Goal: Task Accomplishment & Management: Use online tool/utility

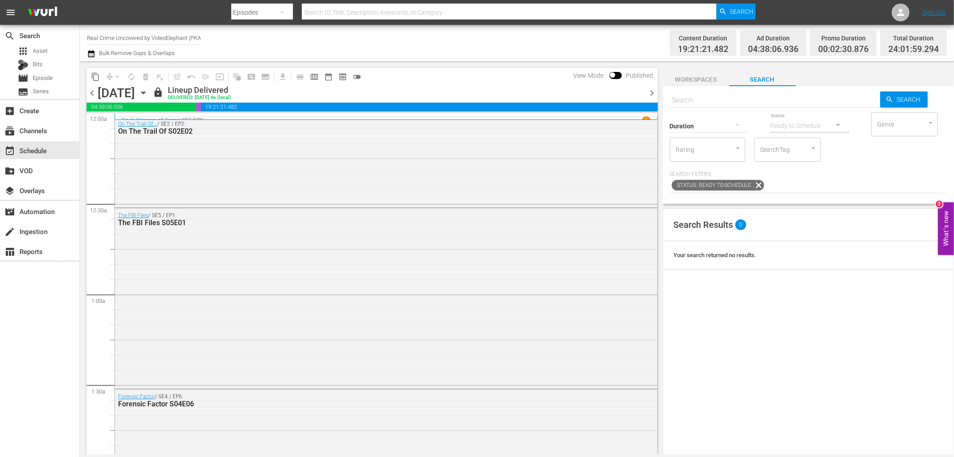
scroll to position [4013, 0]
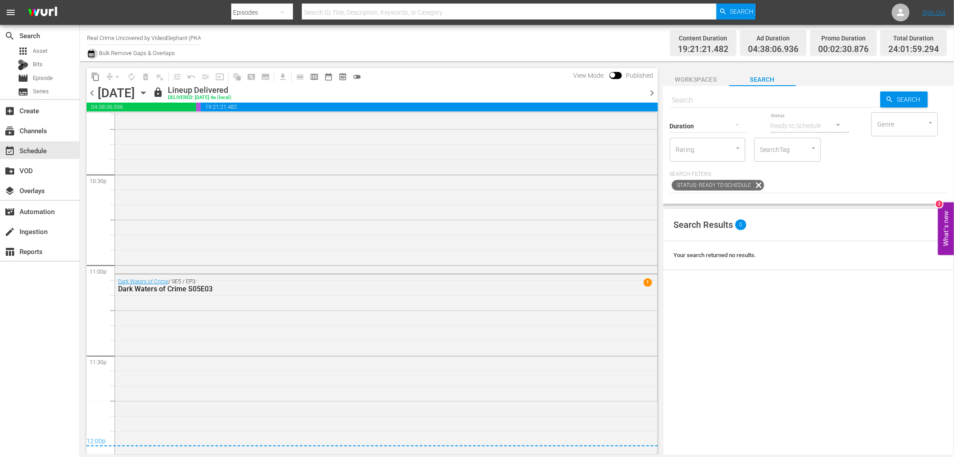
click at [91, 54] on icon "button" at bounding box center [91, 53] width 8 height 11
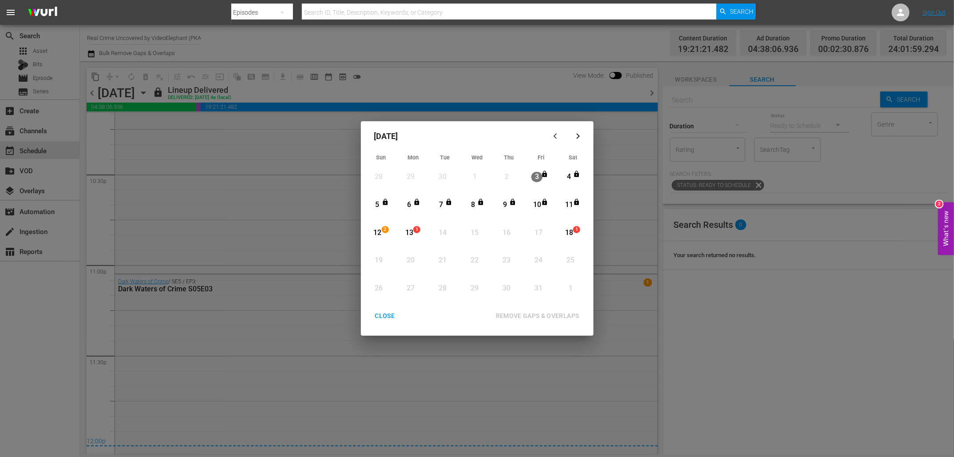
click at [387, 312] on div "CLOSE" at bounding box center [385, 315] width 34 height 11
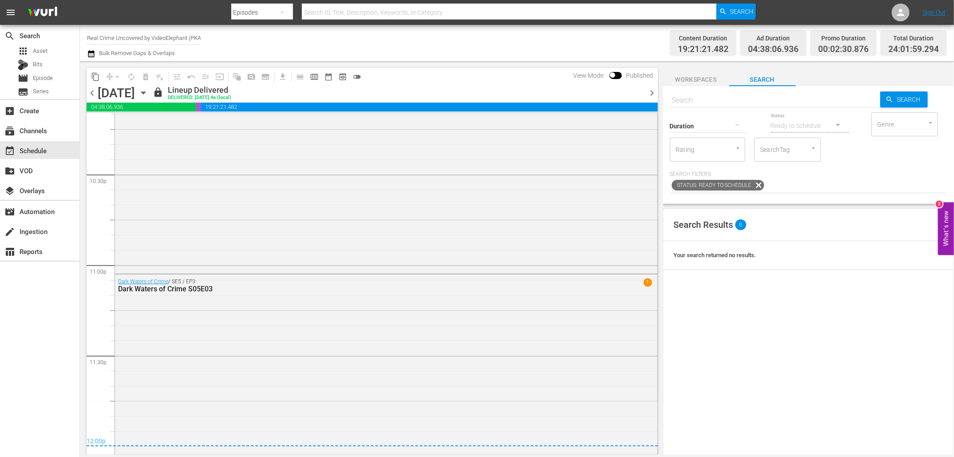
click at [148, 91] on icon "button" at bounding box center [143, 93] width 10 height 10
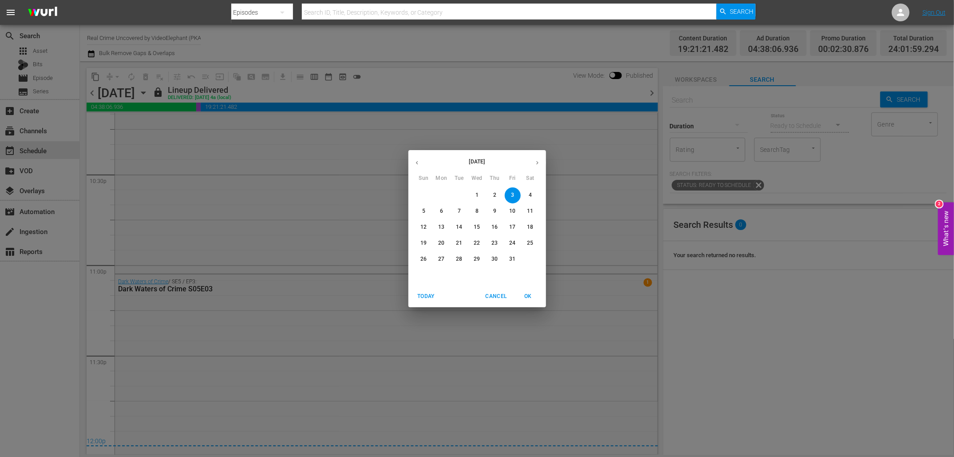
click at [421, 231] on button "12" at bounding box center [424, 227] width 16 height 16
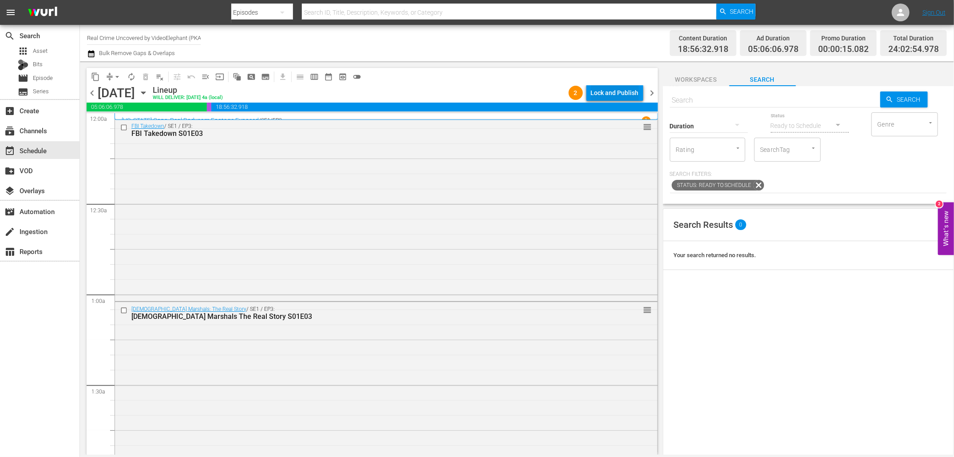
click at [610, 91] on div "Lock and Publish" at bounding box center [615, 93] width 48 height 16
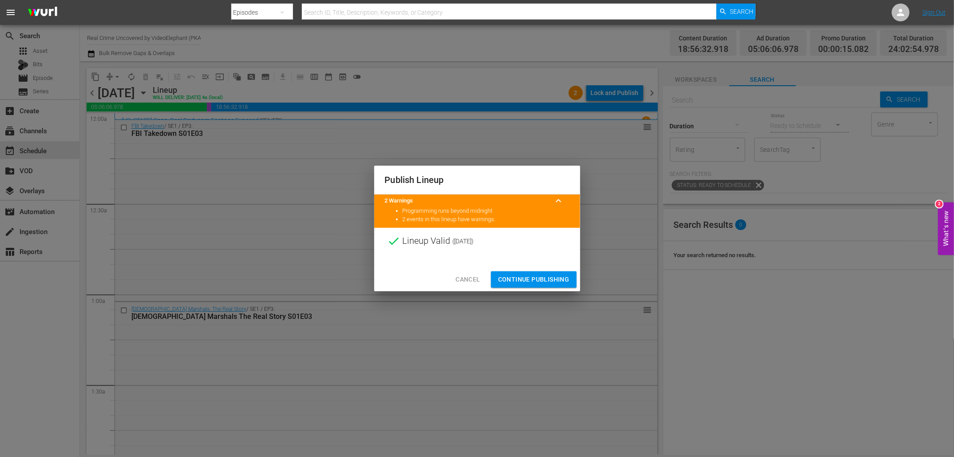
click at [520, 280] on span "Continue Publishing" at bounding box center [533, 279] width 71 height 11
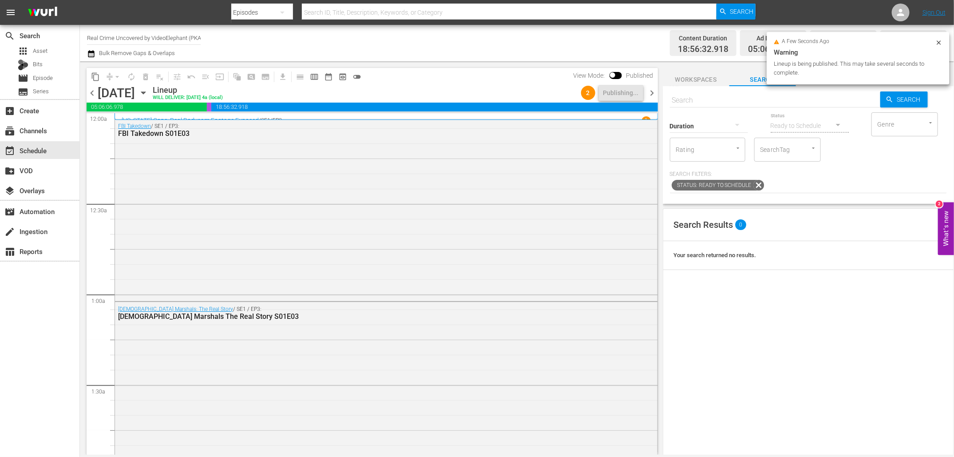
click at [653, 95] on span "chevron_right" at bounding box center [652, 92] width 11 height 11
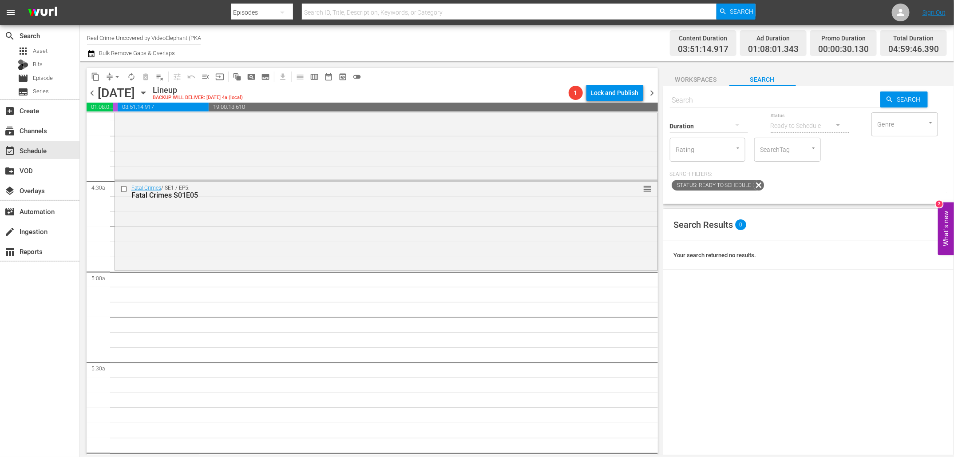
scroll to position [751, 0]
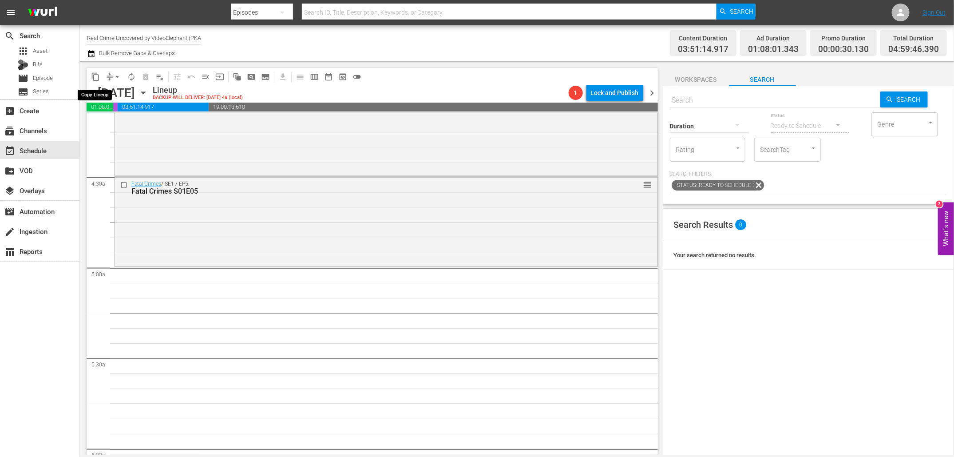
click at [93, 77] on span "content_copy" at bounding box center [95, 76] width 9 height 9
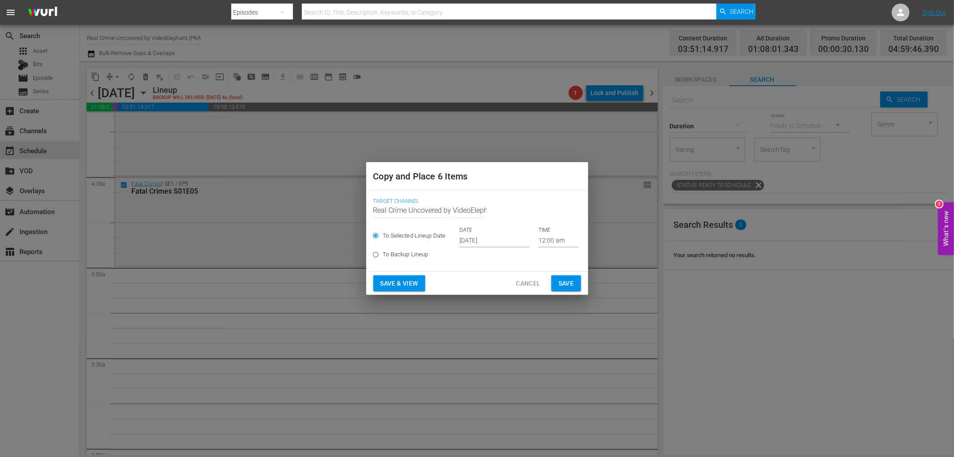
click at [554, 239] on input "12:00 am" at bounding box center [558, 240] width 40 height 13
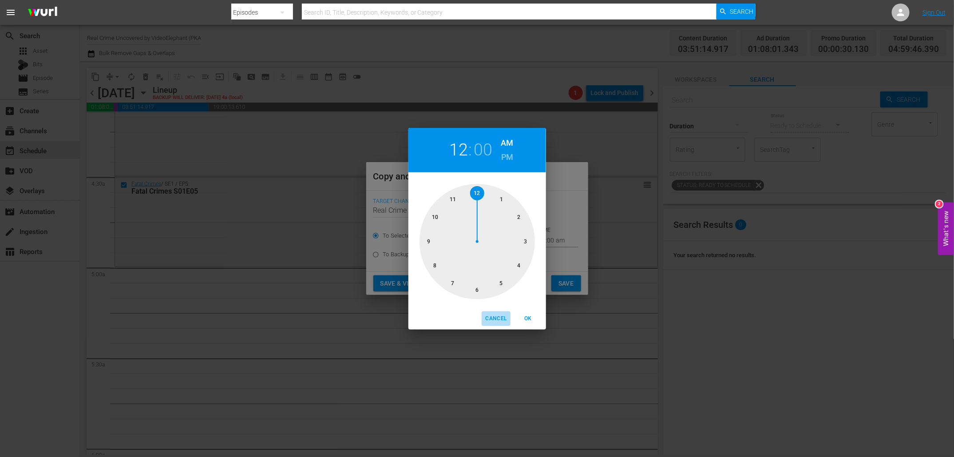
click at [500, 317] on span "Cancel" at bounding box center [495, 318] width 21 height 9
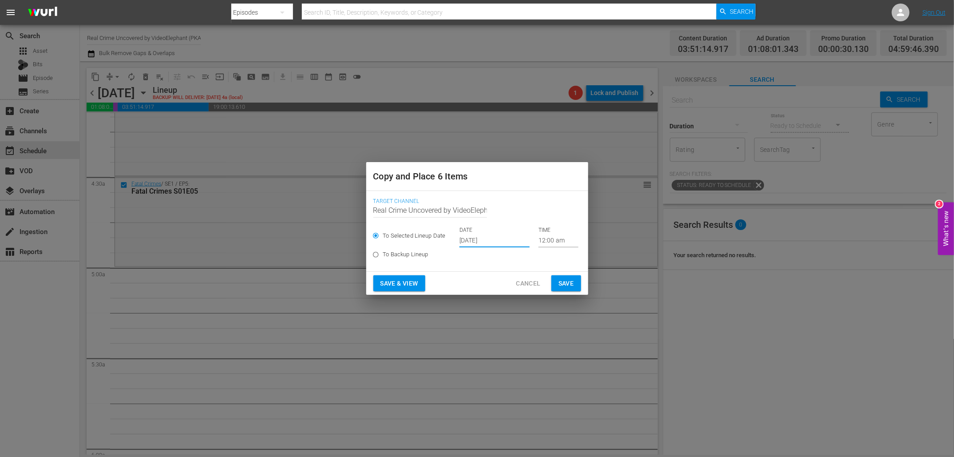
click at [479, 239] on input "[DATE]" at bounding box center [494, 240] width 70 height 13
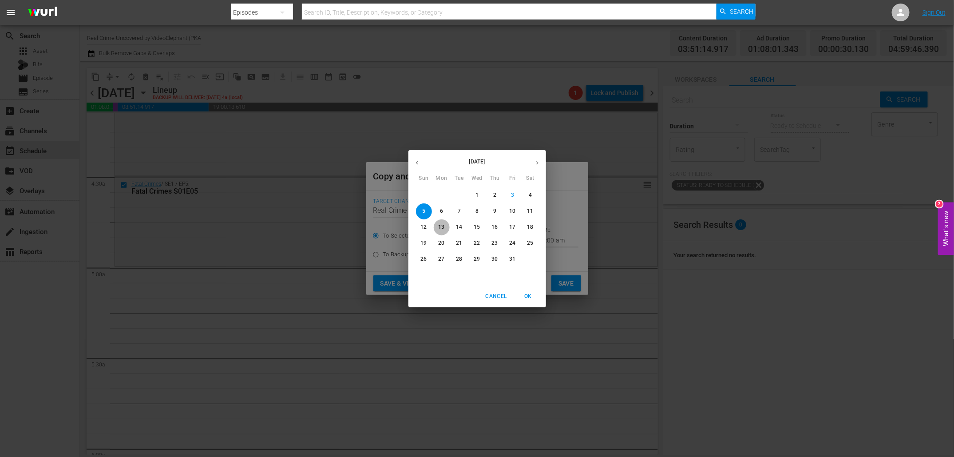
click at [443, 225] on p "13" at bounding box center [441, 227] width 6 height 8
type input "Oct 13th 2025"
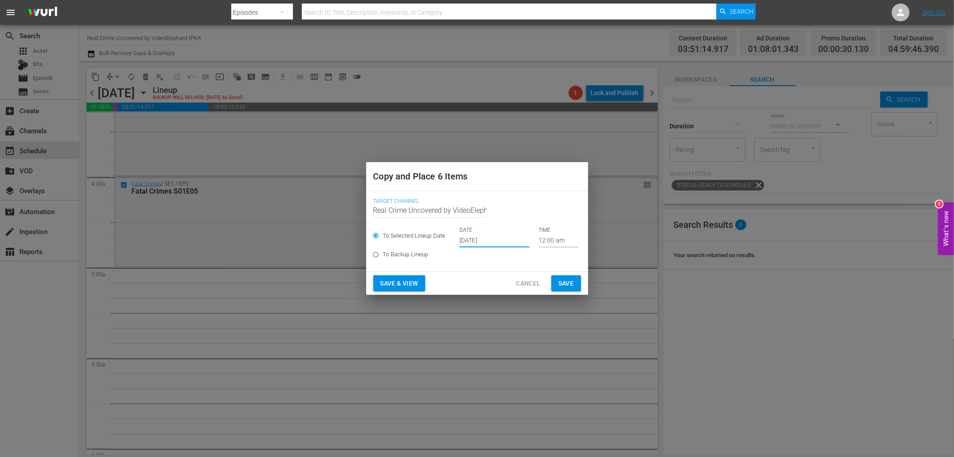
click at [542, 241] on input "12:00 am" at bounding box center [558, 240] width 40 height 13
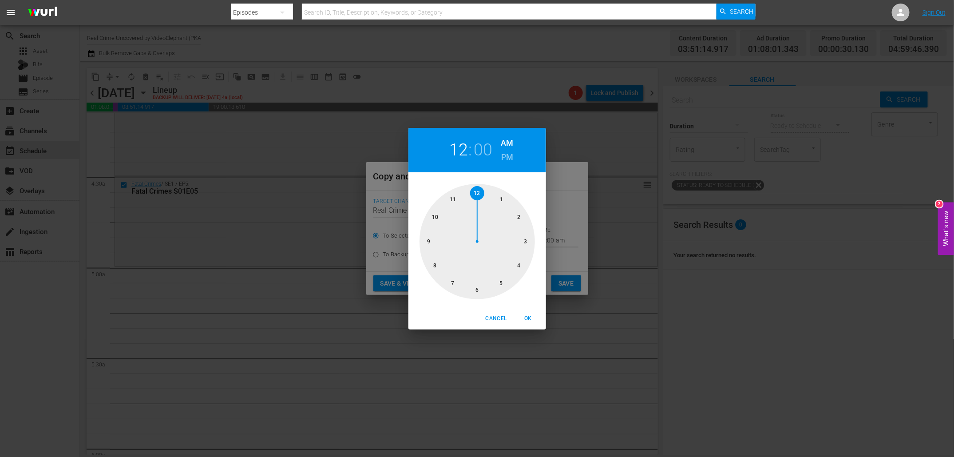
click at [502, 284] on div at bounding box center [476, 241] width 115 height 115
click at [522, 321] on span "OK" at bounding box center [527, 318] width 21 height 9
type input "05:00 am"
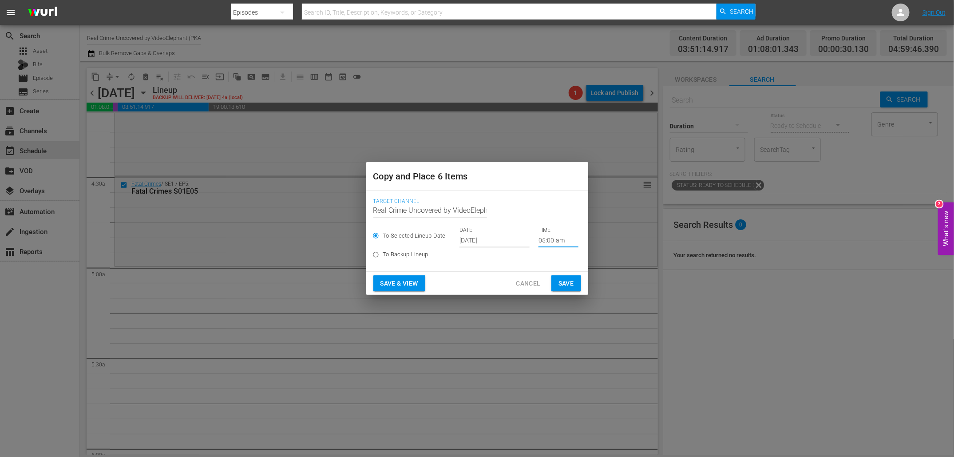
click at [562, 286] on span "Save" at bounding box center [566, 283] width 16 height 11
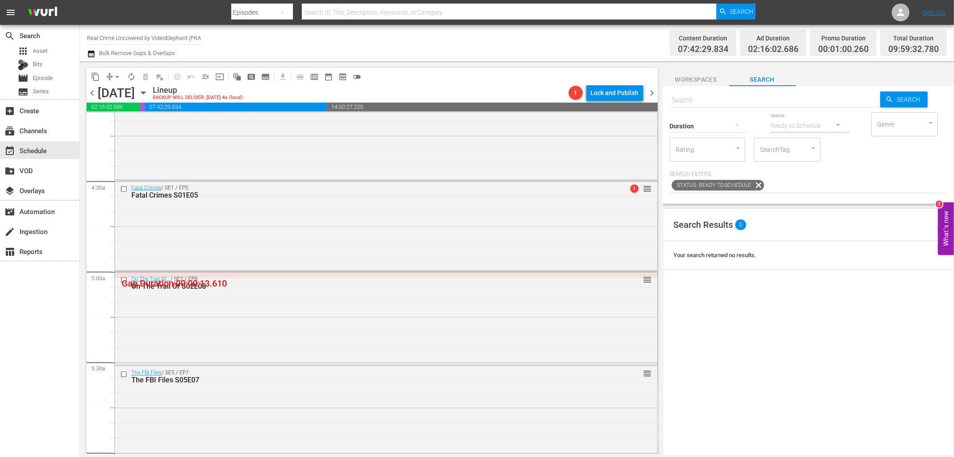
scroll to position [743, 0]
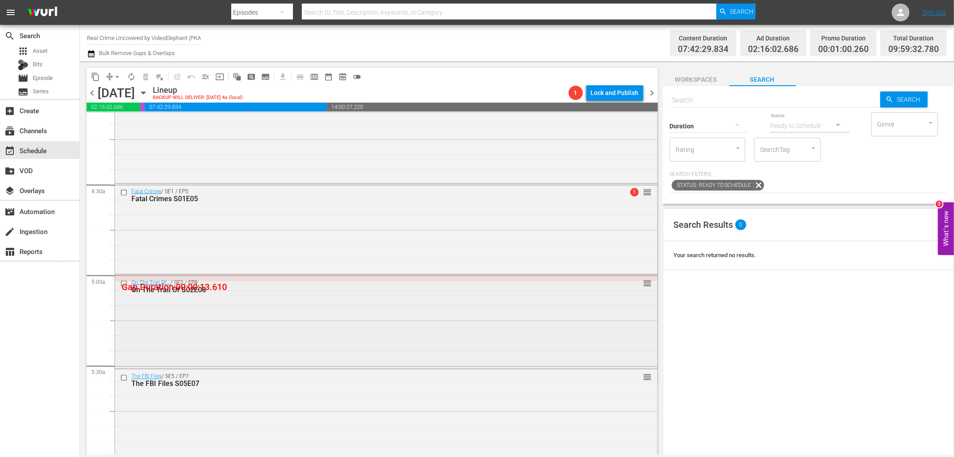
click at [122, 282] on input "checkbox" at bounding box center [124, 284] width 9 height 8
click at [126, 376] on input "checkbox" at bounding box center [124, 378] width 9 height 8
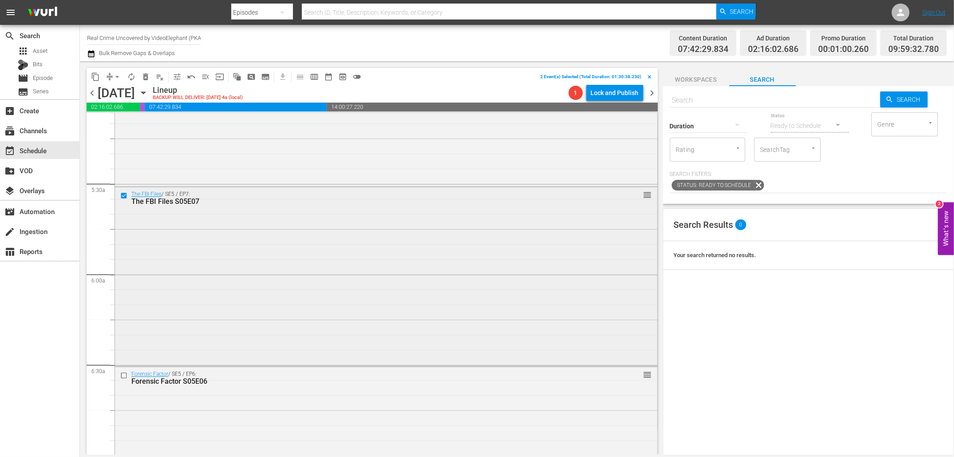
scroll to position [947, 0]
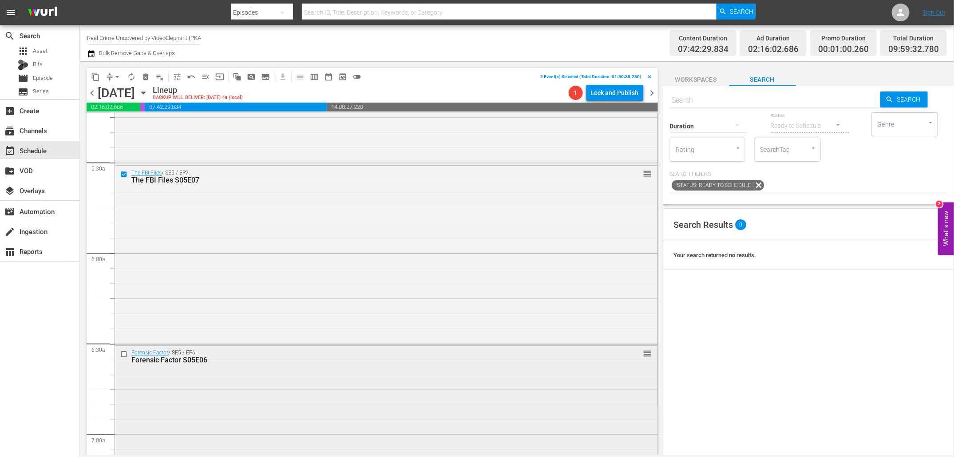
click at [121, 354] on input "checkbox" at bounding box center [124, 355] width 9 height 8
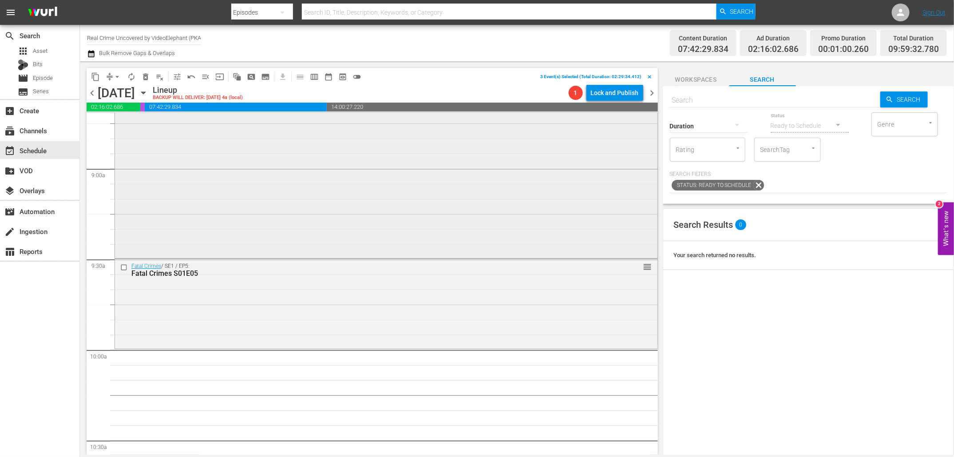
scroll to position [1627, 0]
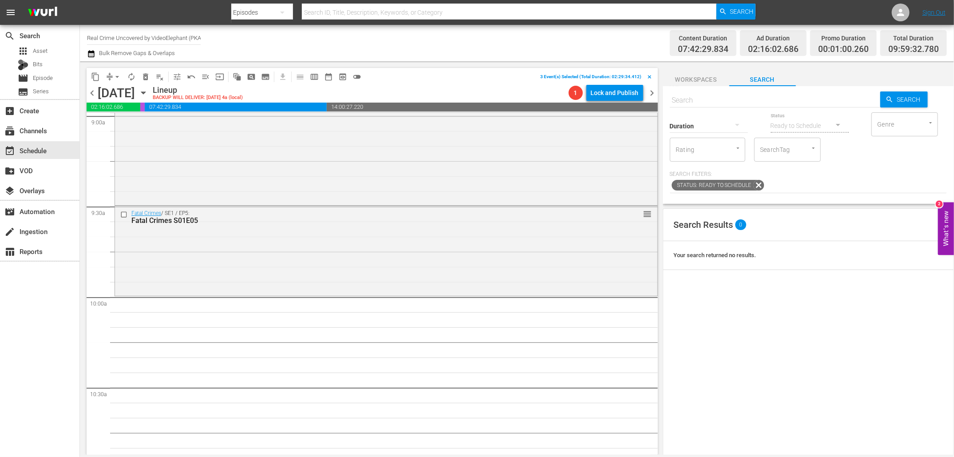
click at [97, 78] on span "content_copy" at bounding box center [95, 76] width 9 height 9
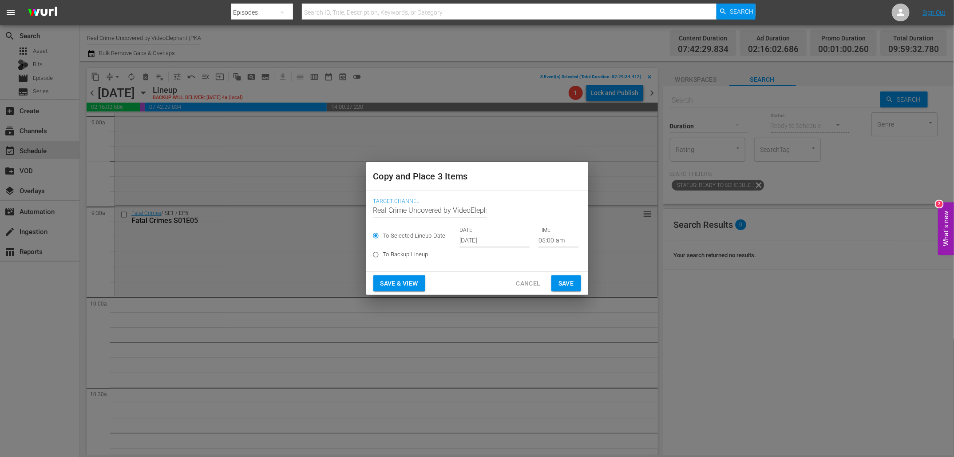
click at [482, 233] on p "DATE" at bounding box center [494, 230] width 70 height 8
click at [486, 244] on input "[DATE]" at bounding box center [494, 240] width 70 height 13
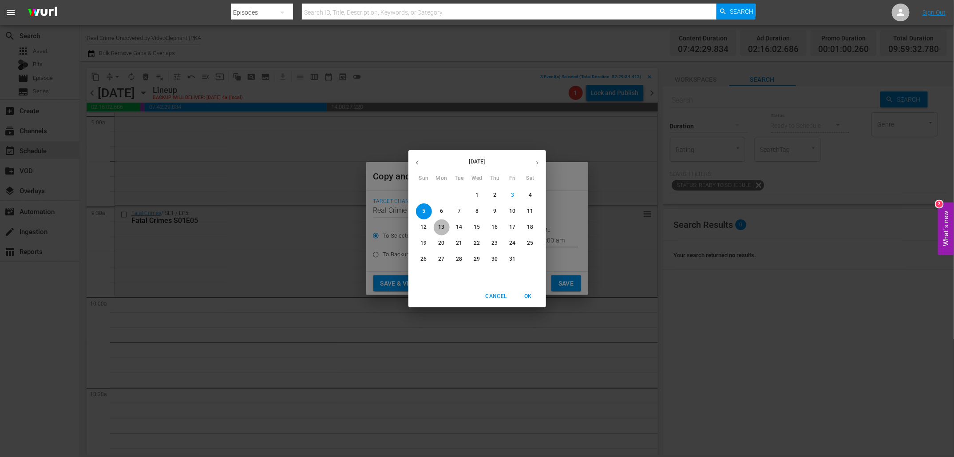
click at [442, 226] on p "13" at bounding box center [441, 227] width 6 height 8
type input "Oct 13th 2025"
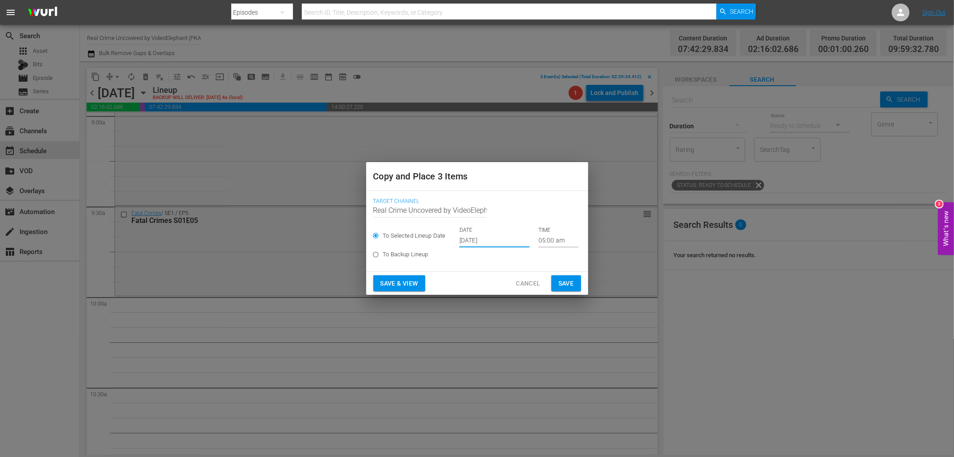
click at [538, 241] on input "05:00 am" at bounding box center [558, 240] width 40 height 13
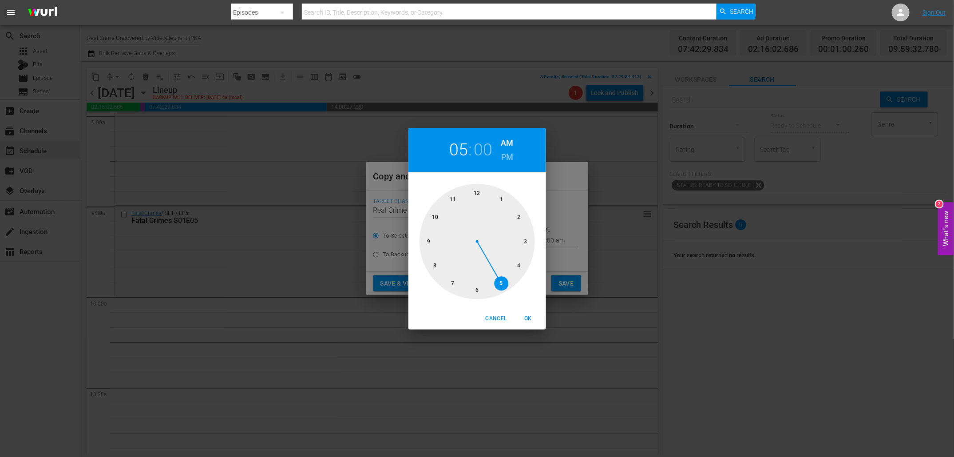
click at [438, 218] on div at bounding box center [476, 241] width 115 height 115
click at [526, 325] on button "OK" at bounding box center [528, 318] width 28 height 15
type input "10:00 am"
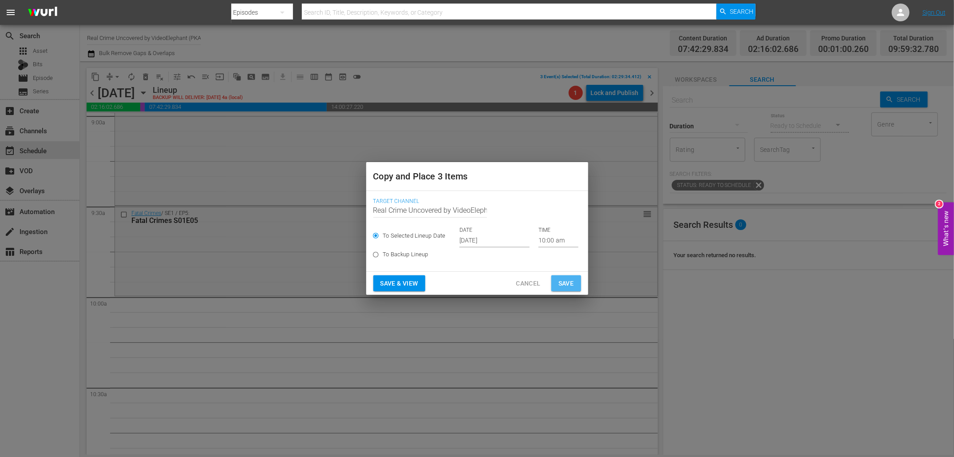
click at [568, 284] on span "Save" at bounding box center [566, 283] width 16 height 11
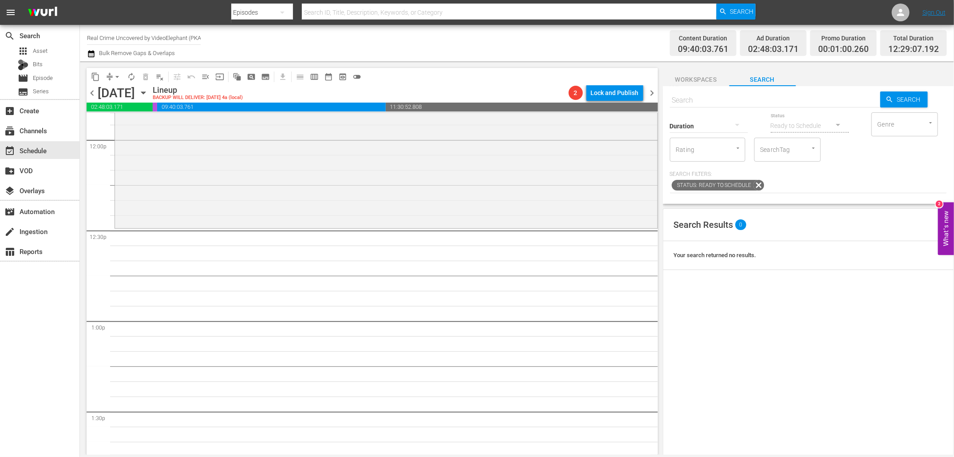
scroll to position [2149, 0]
click at [758, 107] on hr at bounding box center [775, 107] width 210 height 0
click at [756, 99] on input "text" at bounding box center [775, 100] width 210 height 21
paste input "Mafia's Greatest Hits S01E01"
type input "Mafia's Greatest Hits S01E01"
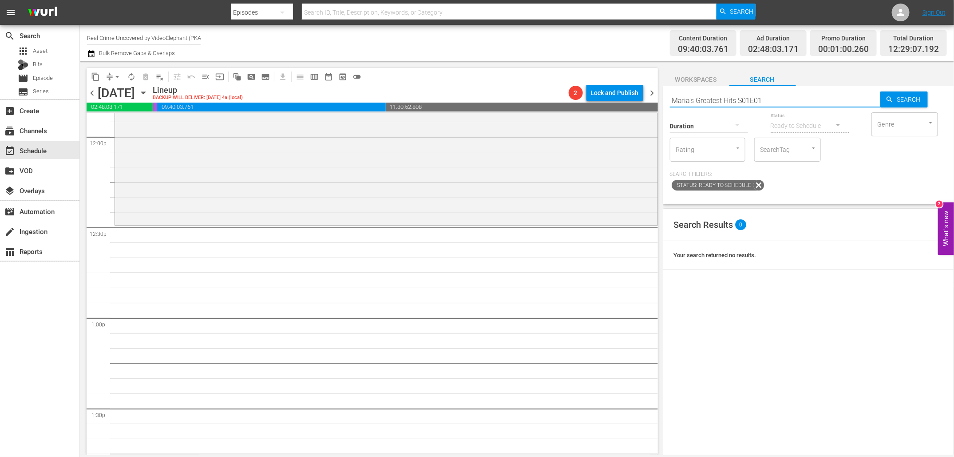
type input "Mafia's Greatest Hits S01E01"
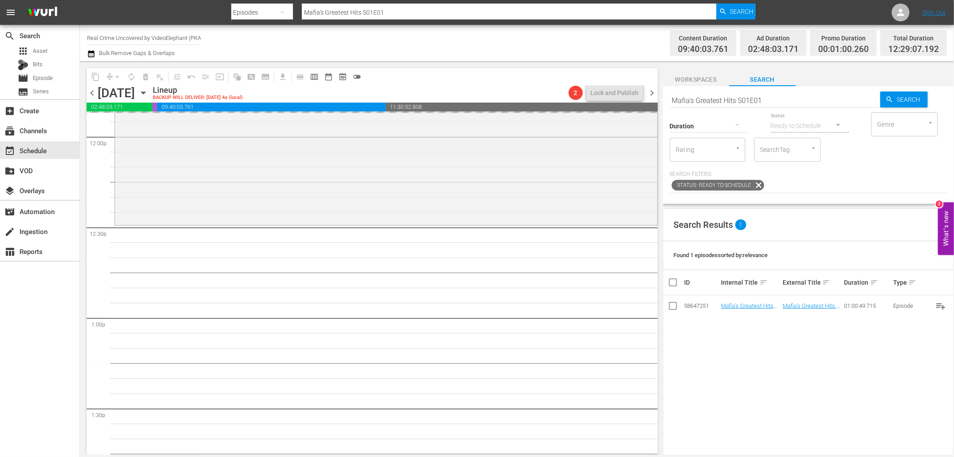
drag, startPoint x: 740, startPoint y: 303, endPoint x: 317, endPoint y: 1, distance: 519.6
click at [771, 98] on input "Mafia's Greatest Hits S01E01" at bounding box center [775, 100] width 210 height 21
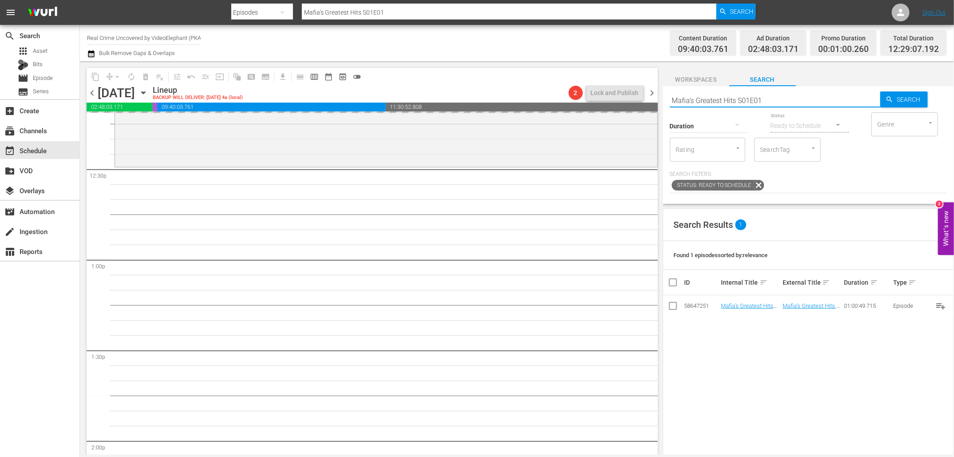
scroll to position [2209, 0]
click at [703, 100] on input "Mafia's Greatest Hits S01E01" at bounding box center [775, 100] width 210 height 21
paste input "2"
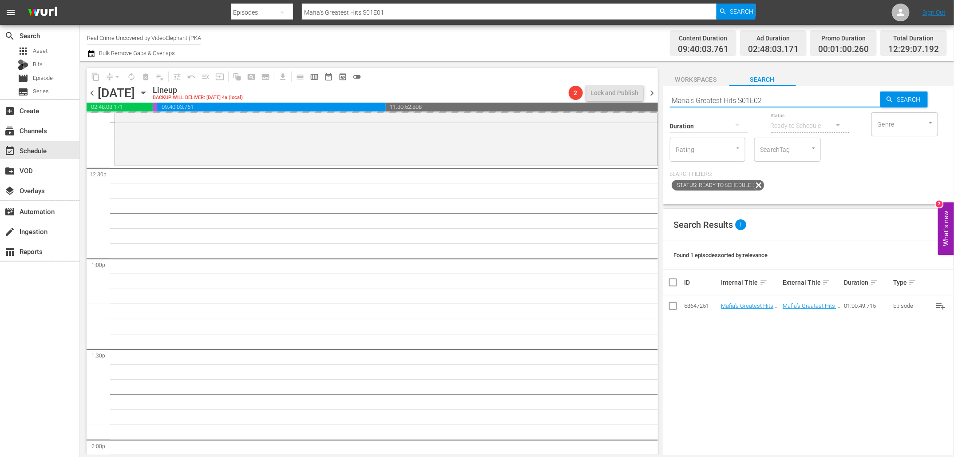
type input "Mafia's Greatest Hits S01E02"
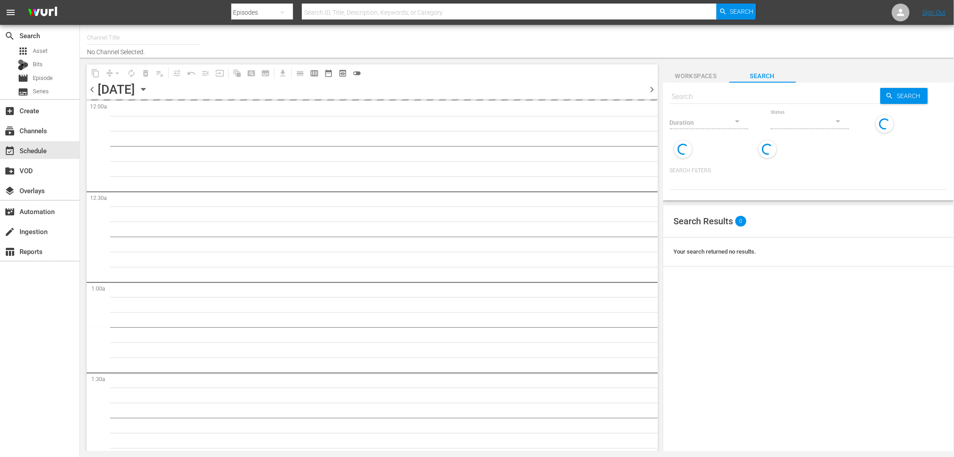
type input "Real Crime Uncovered by VideoElephant (PKA Crime Files) (1726)"
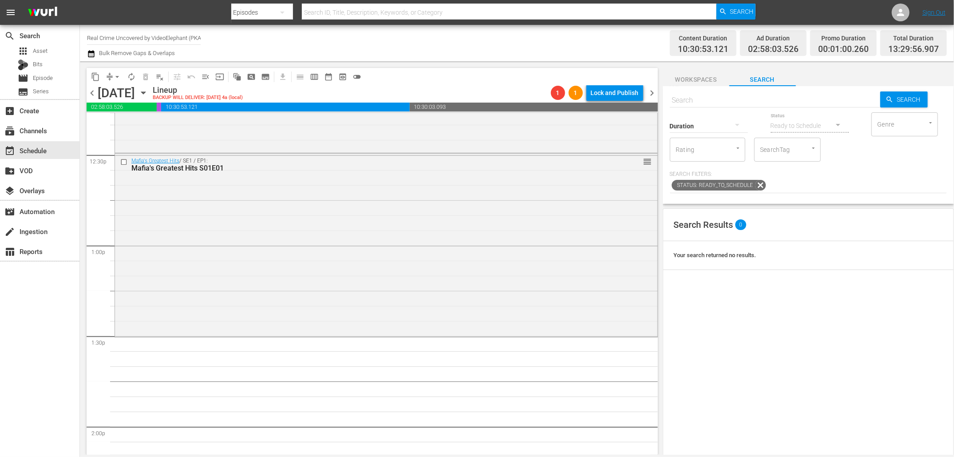
scroll to position [2280, 0]
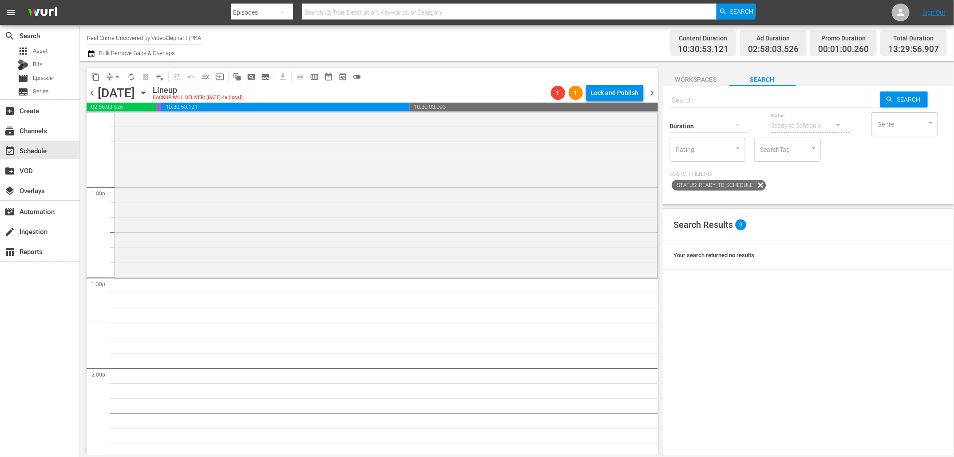
click at [696, 94] on input "text" at bounding box center [775, 100] width 210 height 21
paste input "Mafia's Greatest Hits S01E02"
type input "Mafia's Greatest Hits S01E02"
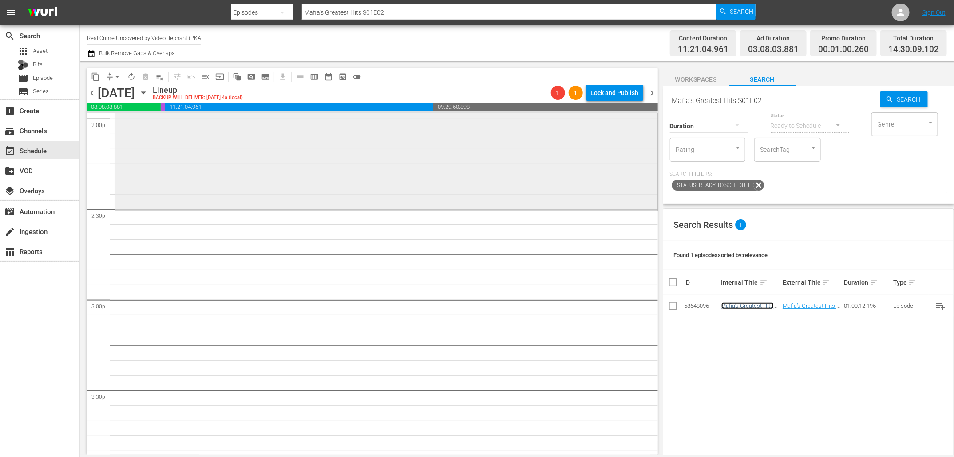
scroll to position [2531, 0]
click at [807, 102] on input "Mafia's Greatest Hits S01E02" at bounding box center [775, 100] width 210 height 21
type input "Mafia's Greatest Hits S01E03"
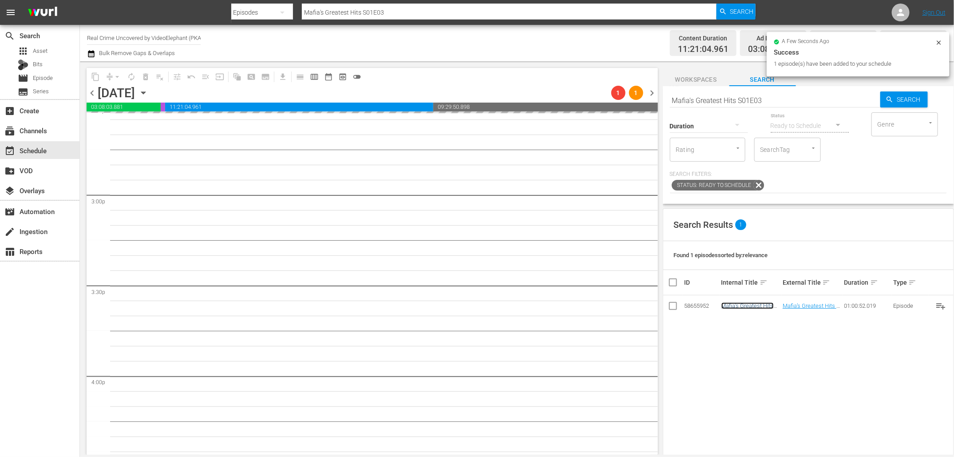
scroll to position [2631, 0]
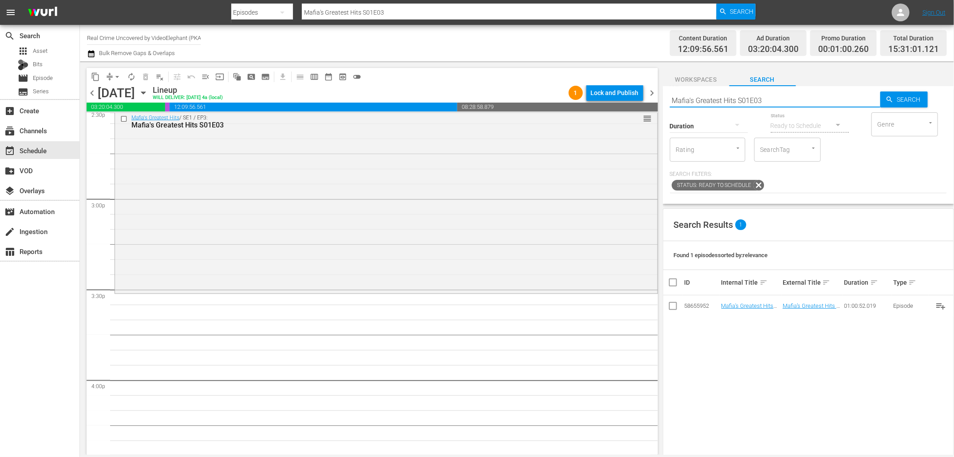
click at [773, 101] on input "Mafia's Greatest Hits S01E03" at bounding box center [775, 100] width 210 height 21
type input "Mafia's Greatest Hits S01E04"
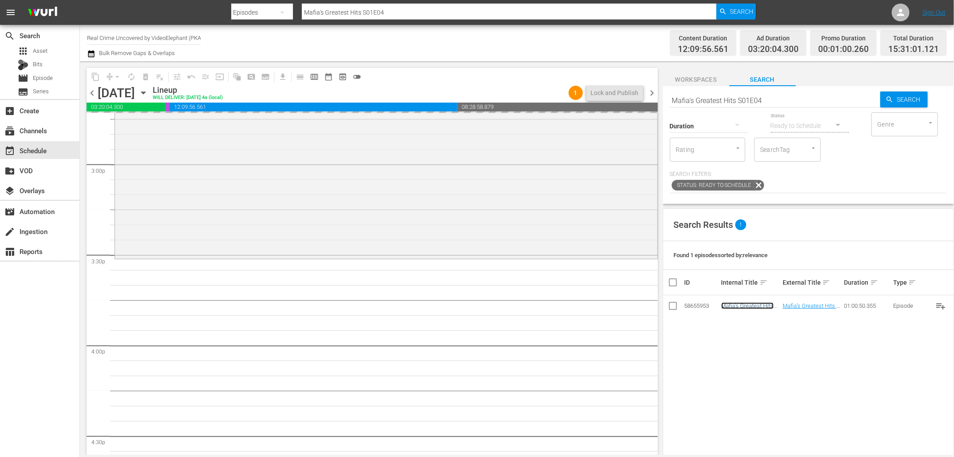
scroll to position [2676, 0]
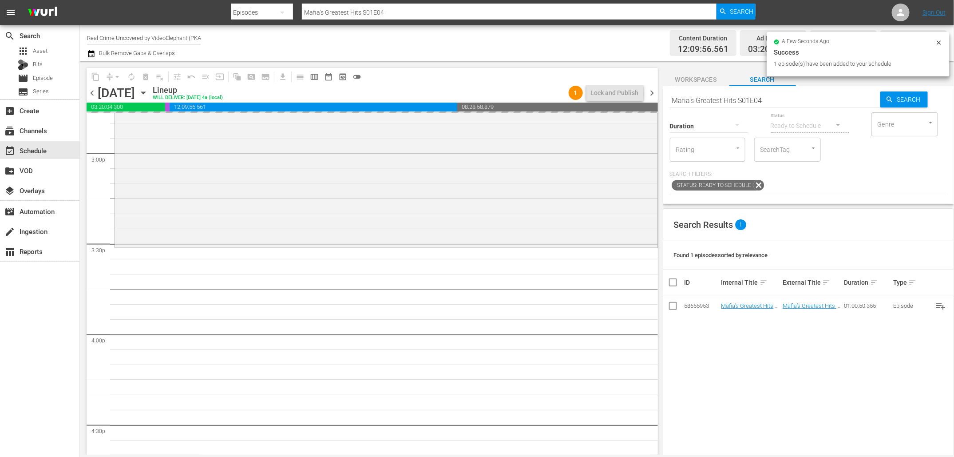
drag, startPoint x: 745, startPoint y: 302, endPoint x: 235, endPoint y: 2, distance: 592.0
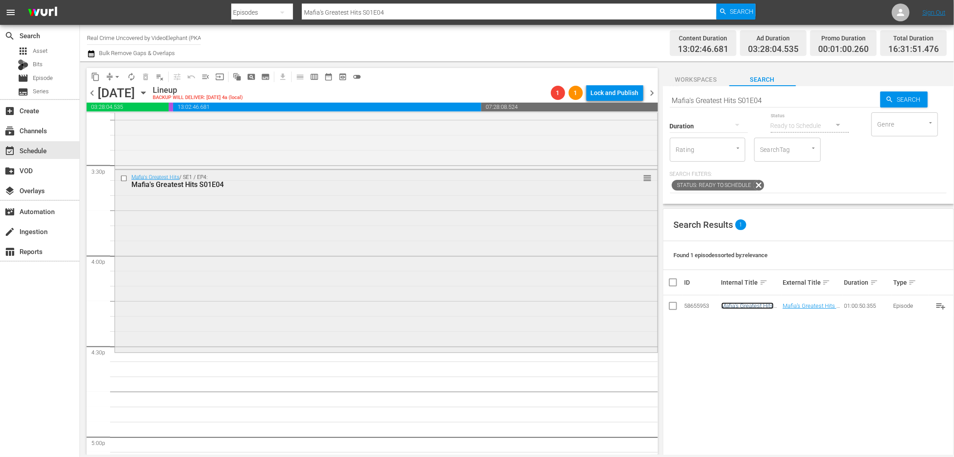
scroll to position [2800, 0]
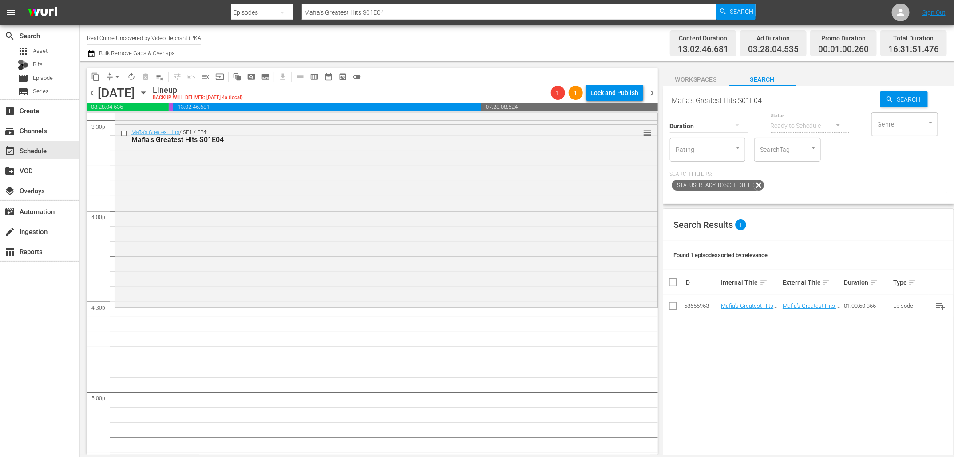
click at [812, 98] on input "Mafia's Greatest Hits S01E04" at bounding box center [775, 100] width 210 height 21
type input "Mafia's Greatest Hits S01E05"
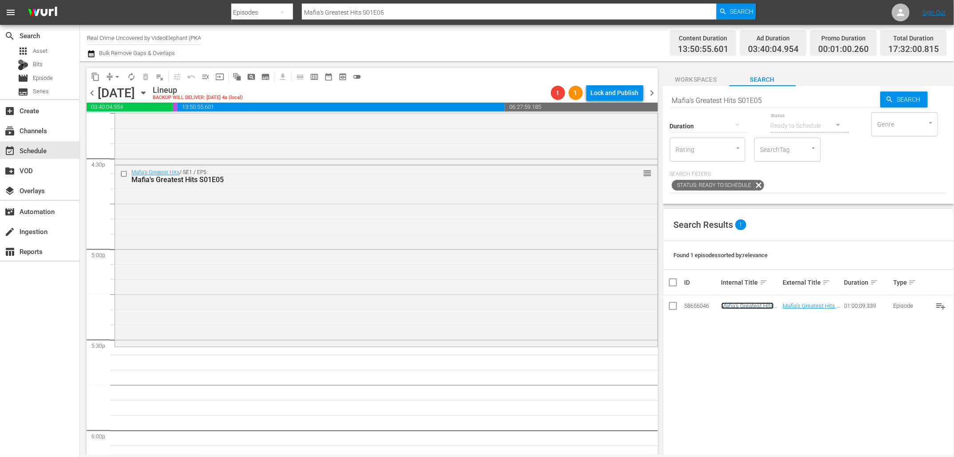
scroll to position [2951, 0]
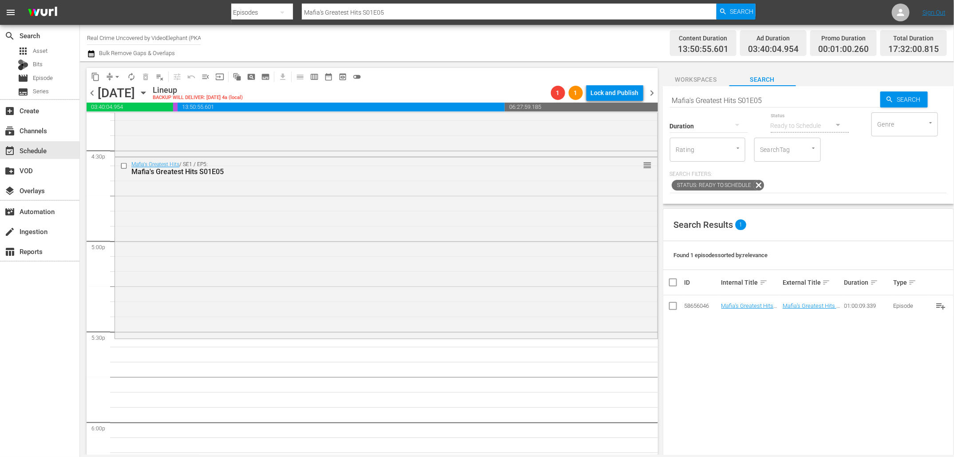
drag, startPoint x: 760, startPoint y: 304, endPoint x: 254, endPoint y: 34, distance: 574.2
click at [782, 99] on input "Mafia's Greatest Hits S01E05" at bounding box center [775, 100] width 210 height 21
paste input "On The Trail Of S02E08"
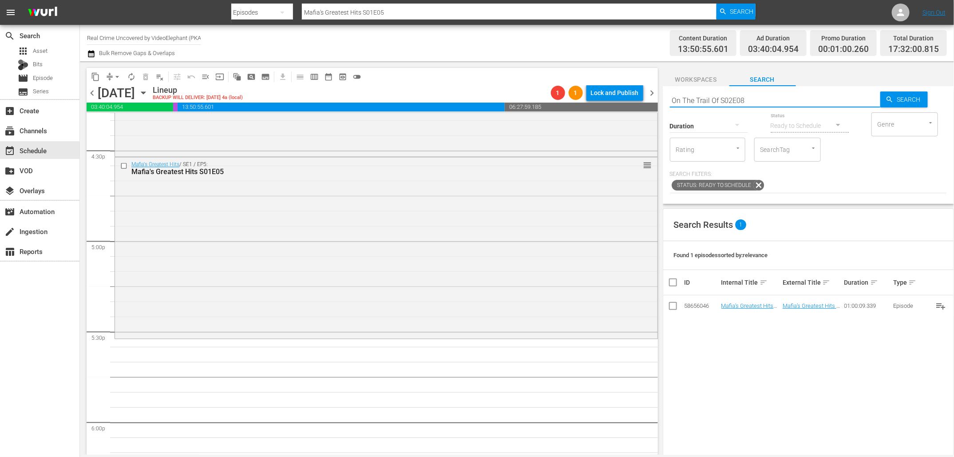
type input "On The Trail Of S02E08"
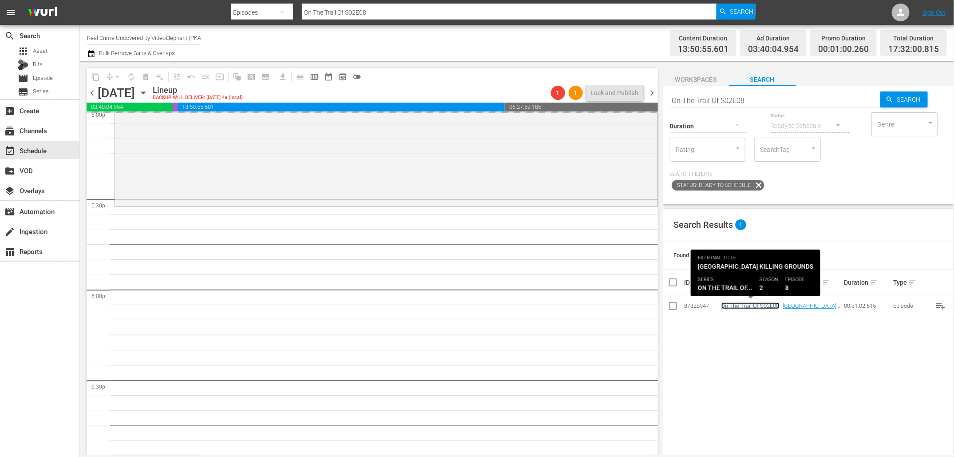
scroll to position [3086, 0]
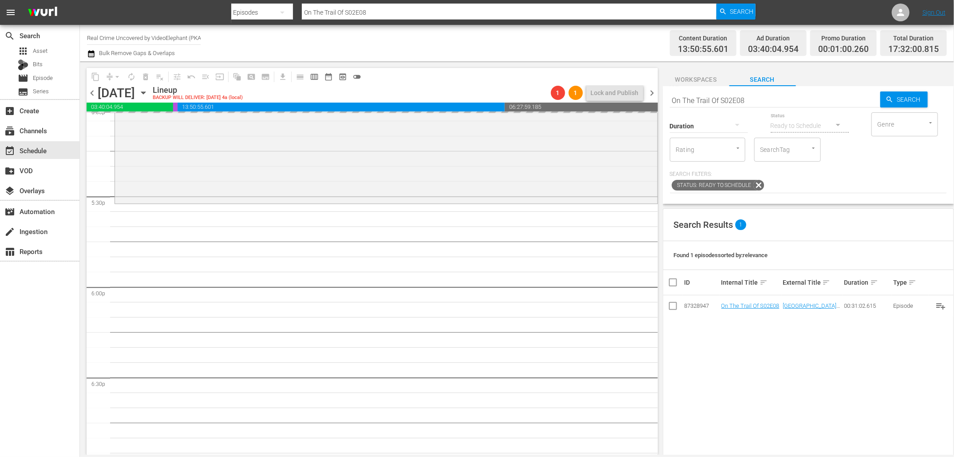
drag, startPoint x: 748, startPoint y: 306, endPoint x: 240, endPoint y: 31, distance: 577.9
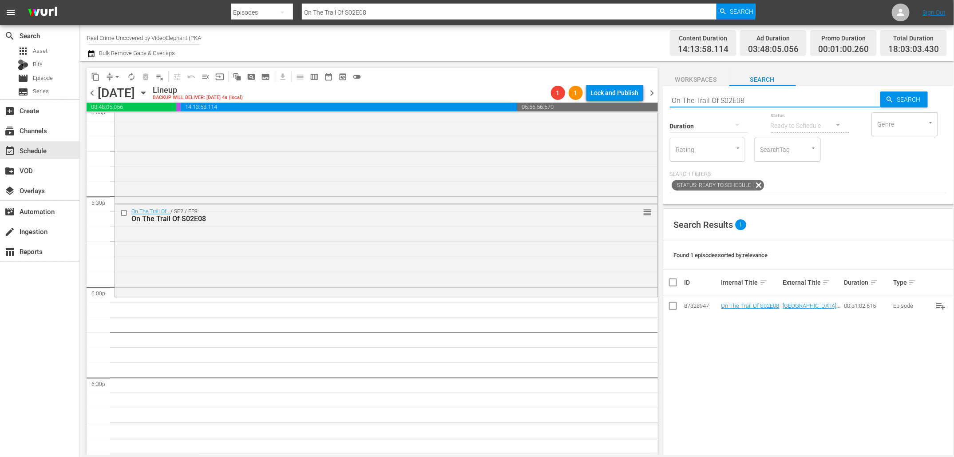
click at [735, 99] on input "On The Trail Of S02E08" at bounding box center [775, 100] width 210 height 21
paste input "Dark Waters of Crime S07E03"
type input "Dark Waters of Crime S07E03"
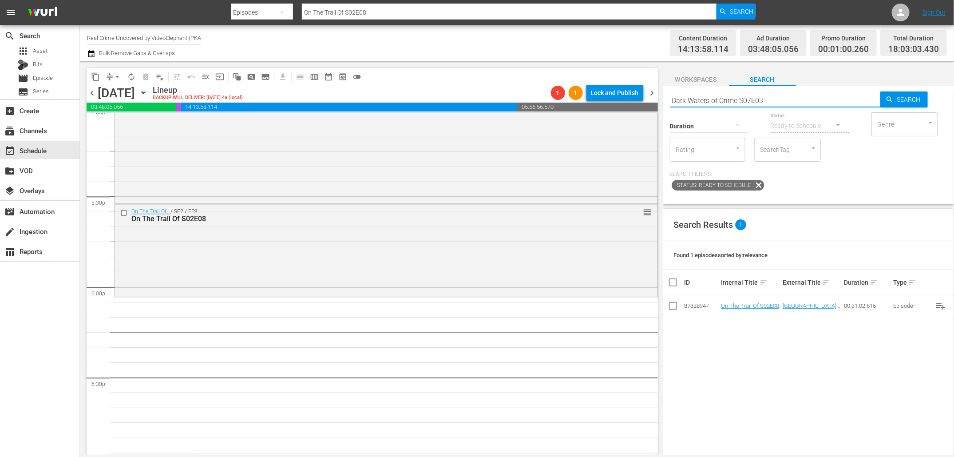
type input "Dark Waters of Crime S07E03"
drag, startPoint x: 738, startPoint y: 306, endPoint x: 399, endPoint y: 29, distance: 438.2
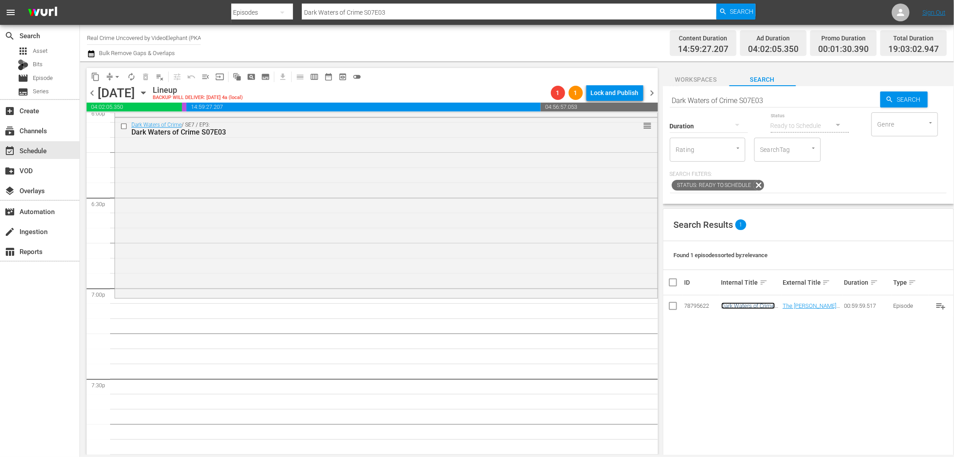
scroll to position [3271, 0]
click at [771, 97] on input "Dark Waters of Crime S07E03" at bounding box center [775, 100] width 210 height 21
paste input "Fatal Crimes S01E06"
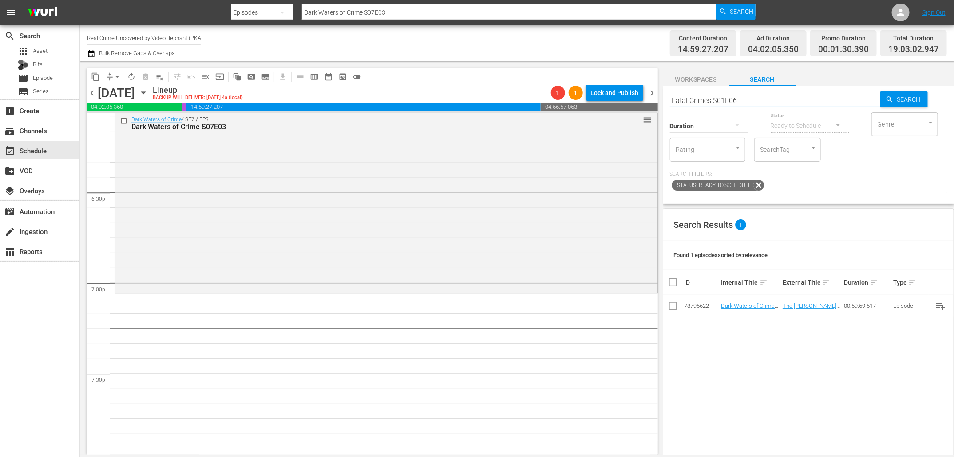
type input "Fatal Crimes S01E06"
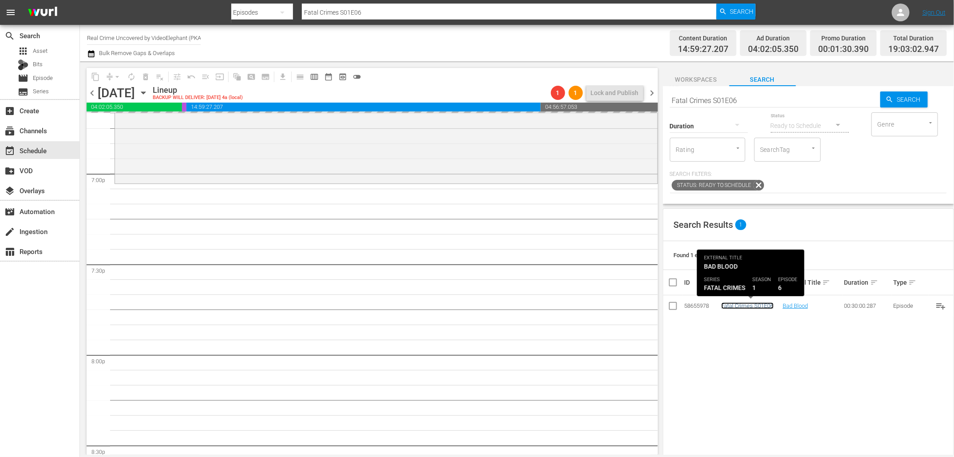
scroll to position [3384, 0]
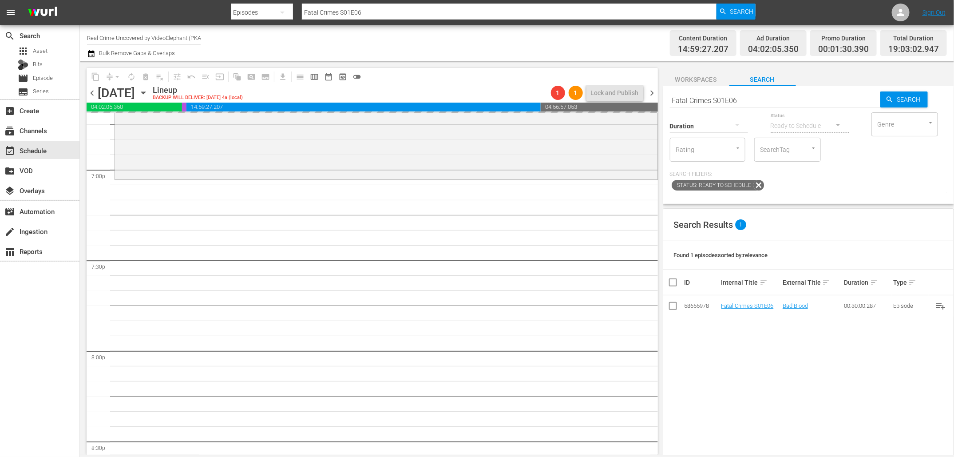
drag, startPoint x: 738, startPoint y: 303, endPoint x: 282, endPoint y: 4, distance: 545.8
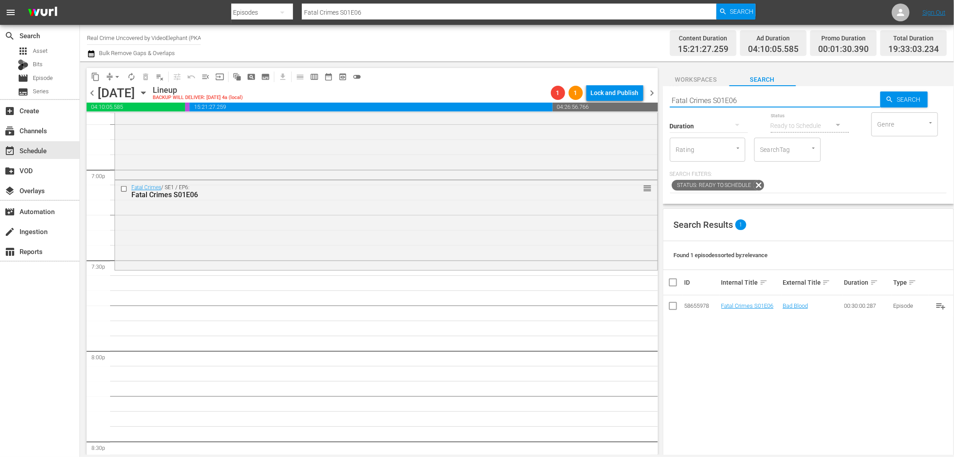
click at [739, 98] on input "Fatal Crimes S01E06" at bounding box center [775, 100] width 210 height 21
paste input "On The Trail Of S02E09"
type input "On The Trail Of S02E09"
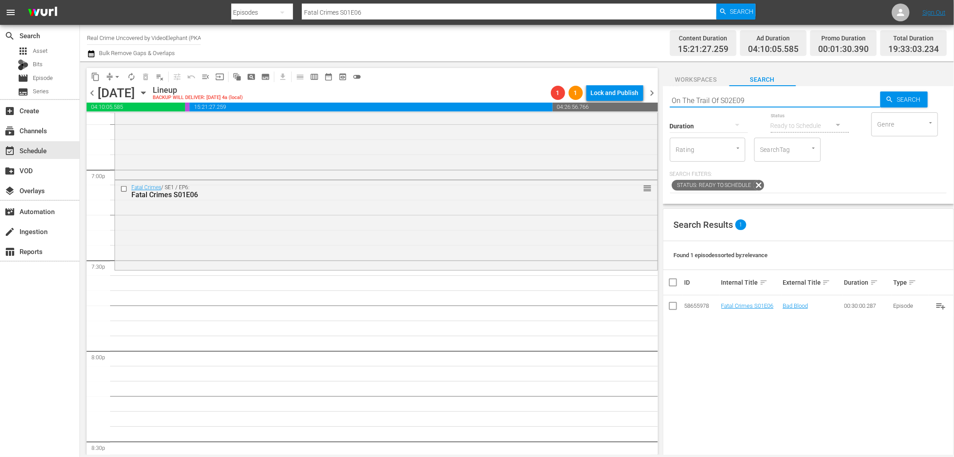
type input "On The Trail Of S02E09"
drag, startPoint x: 731, startPoint y: 306, endPoint x: 304, endPoint y: 7, distance: 521.9
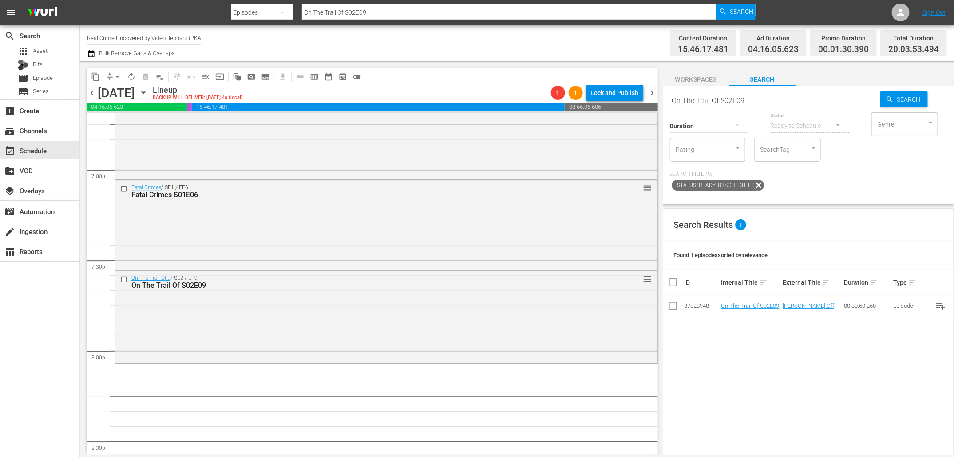
click at [716, 94] on input "On The Trail Of S02E09" at bounding box center [775, 100] width 210 height 21
paste input "The FBI Files S05E08"
type input "The FBI Files S05E08"
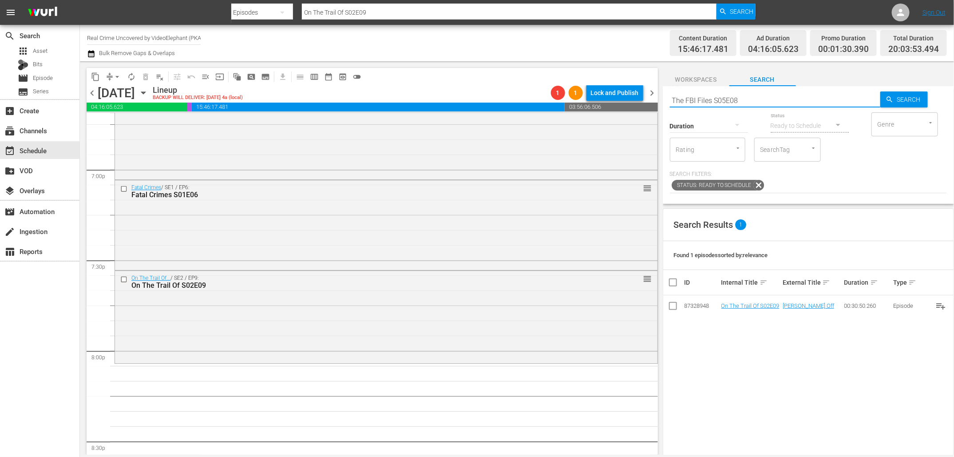
type input "The FBI Files S05E08"
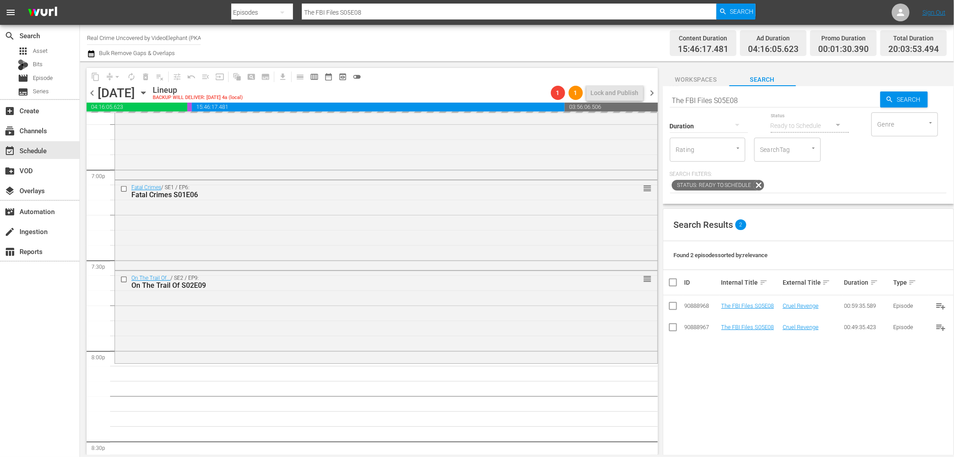
drag, startPoint x: 747, startPoint y: 302, endPoint x: 340, endPoint y: 21, distance: 494.2
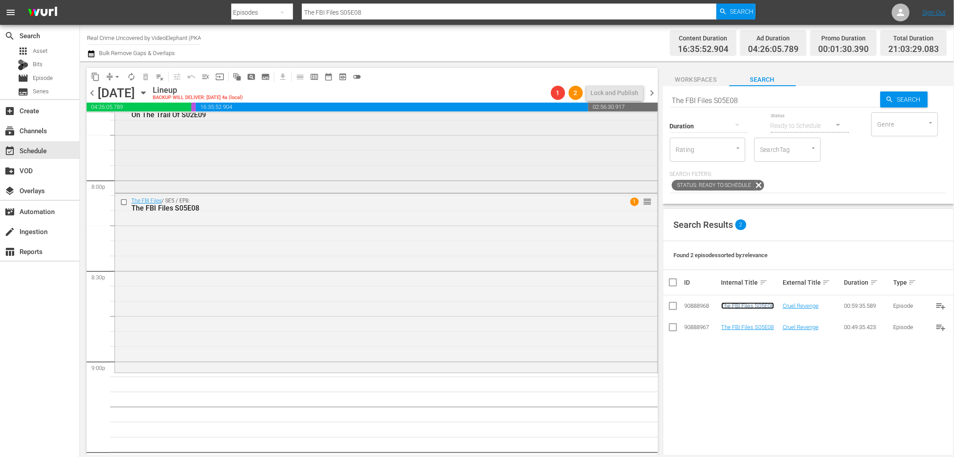
scroll to position [3668, 0]
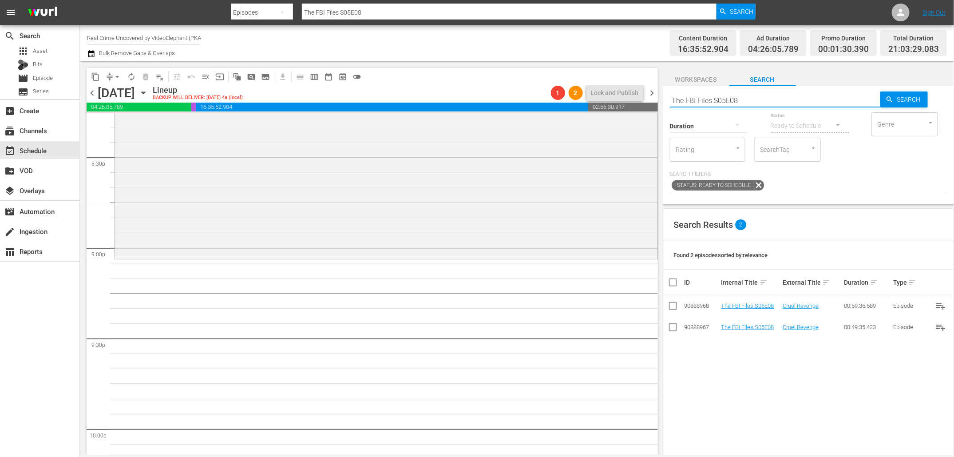
click at [731, 101] on input "The FBI Files S05E08" at bounding box center [775, 100] width 210 height 21
paste input "Forensic Factor S05E07"
type input "Forensic Factor S05E07"
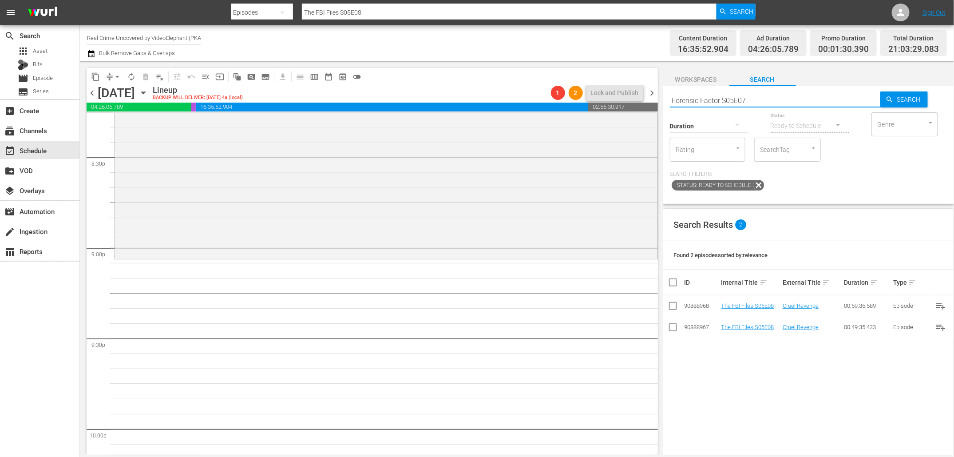
type input "Forensic Factor S05E07"
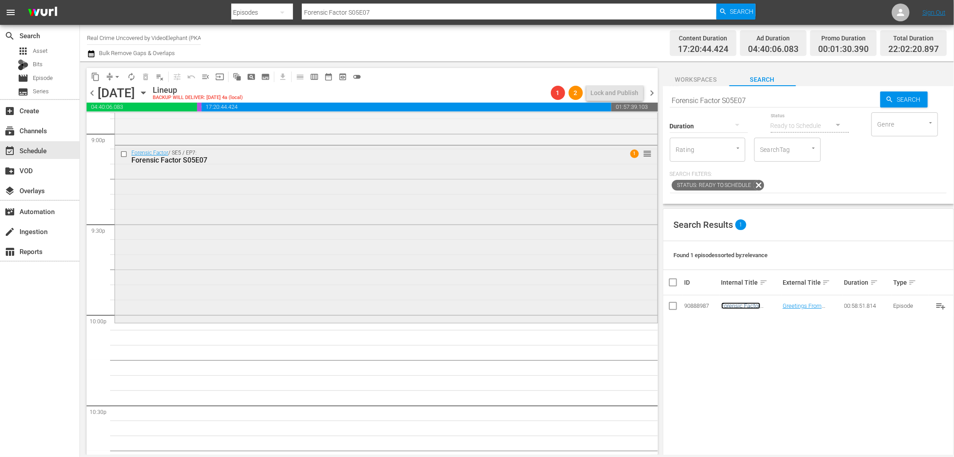
scroll to position [3783, 0]
click at [758, 99] on input "Forensic Factor S05E07" at bounding box center [775, 100] width 210 height 21
paste input "Crime Stories S03E02"
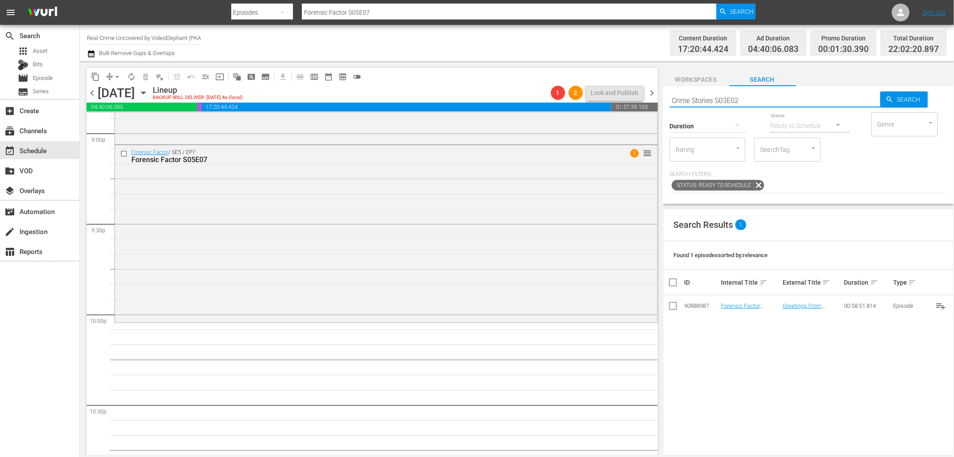
type input "Crime Stories S03E02"
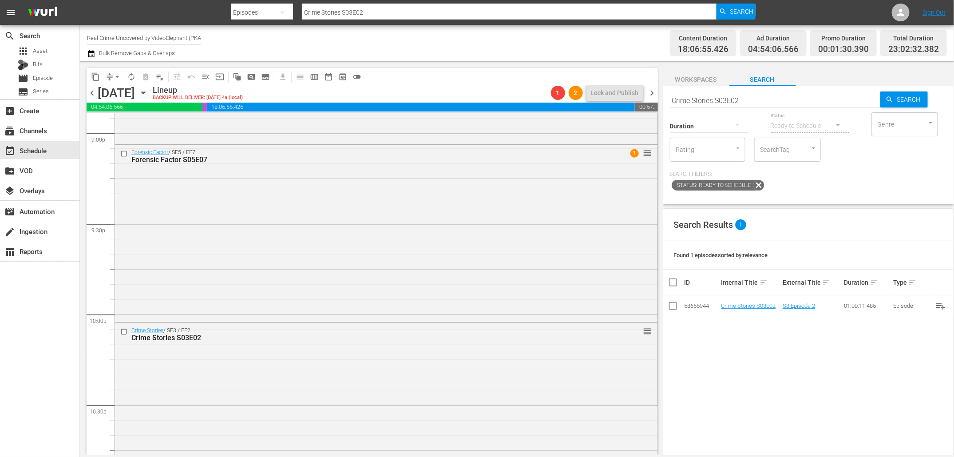
click at [723, 100] on input "Crime Stories S03E02" at bounding box center [775, 100] width 210 height 21
paste input "Dark Waters of Crime S07E03"
type input "Dark Waters of Crime S07E03"
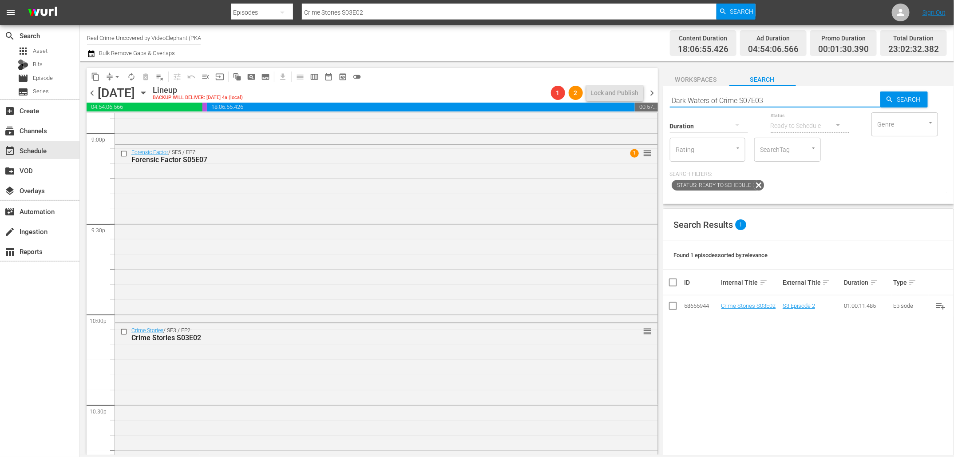
type input "Dark Waters of Crime S07E03"
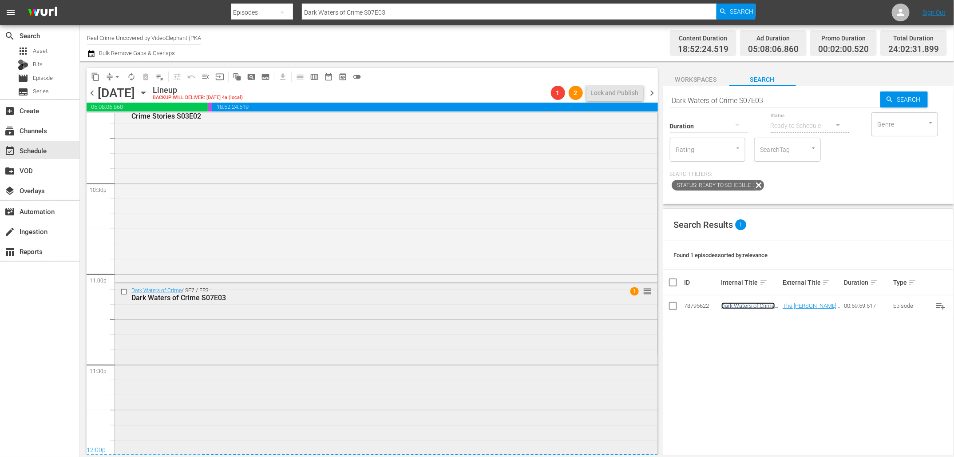
scroll to position [4013, 0]
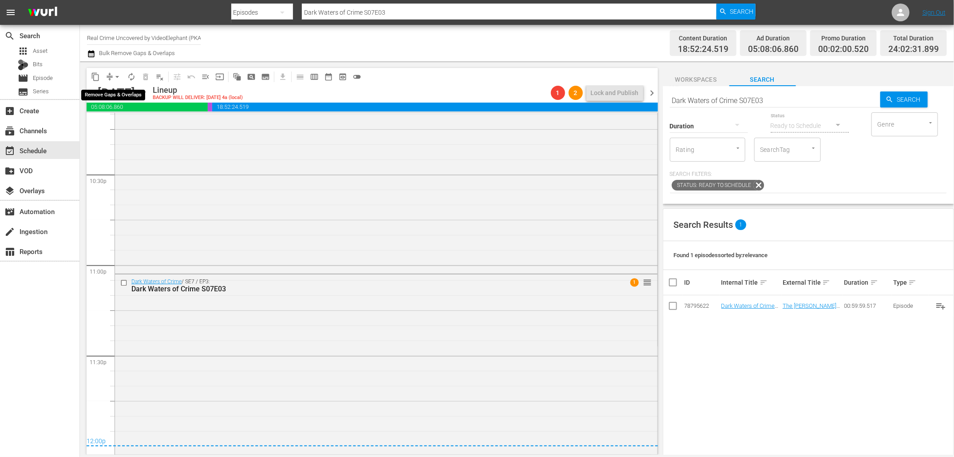
click at [118, 75] on span "arrow_drop_down" at bounding box center [117, 76] width 9 height 9
click at [146, 118] on li "Align to End of Previous Day" at bounding box center [117, 123] width 93 height 15
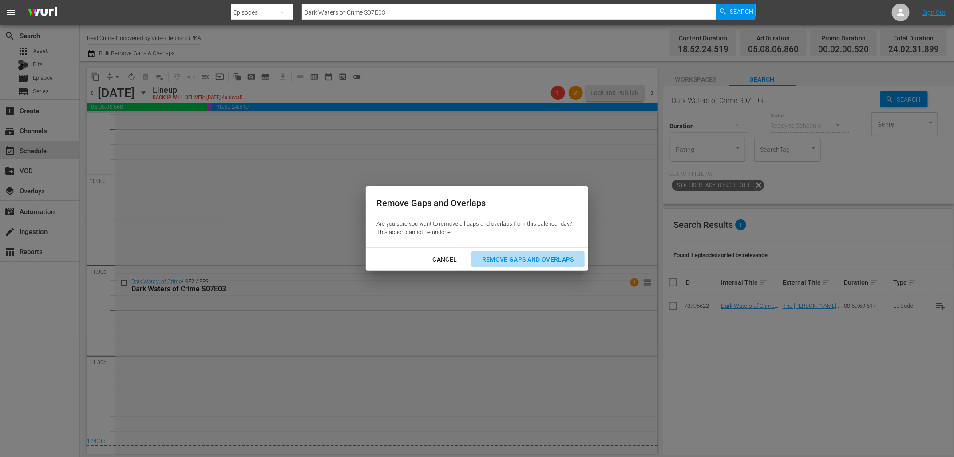
click at [490, 254] on div "Remove Gaps and Overlaps" at bounding box center [528, 259] width 106 height 11
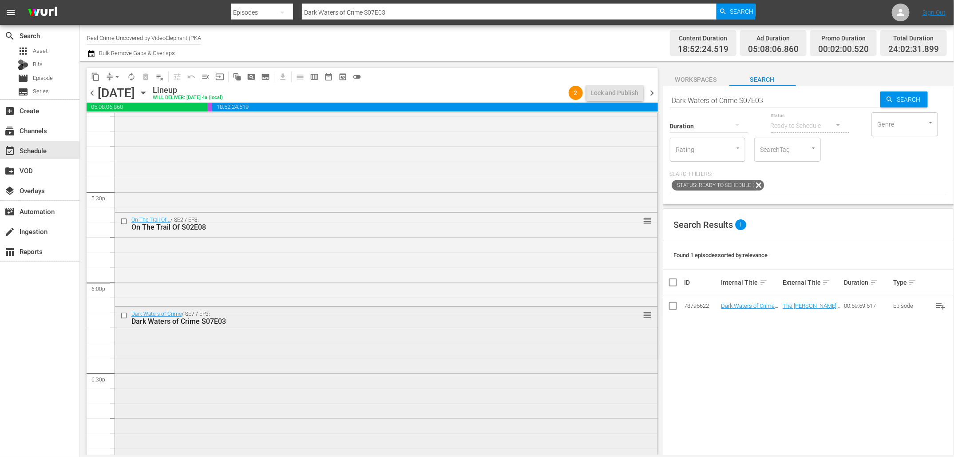
scroll to position [3084, 0]
click at [121, 227] on input "checkbox" at bounding box center [124, 228] width 9 height 8
click at [125, 321] on input "checkbox" at bounding box center [124, 322] width 9 height 8
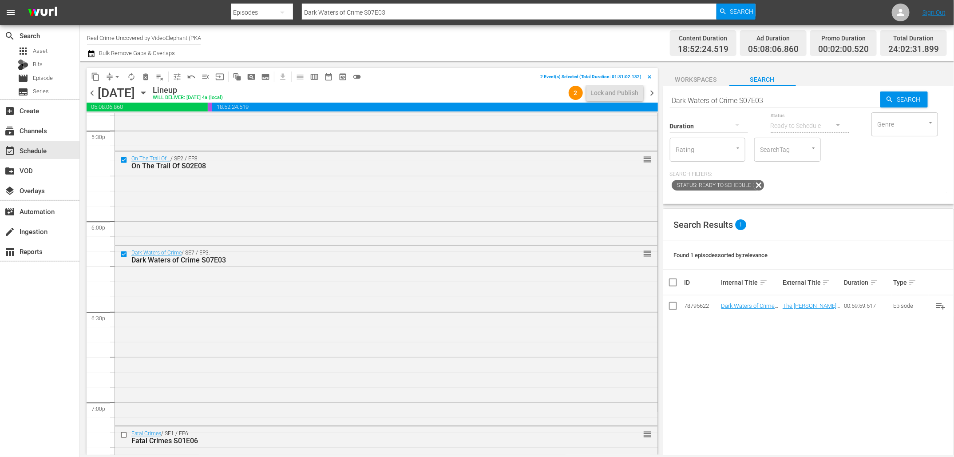
scroll to position [3189, 0]
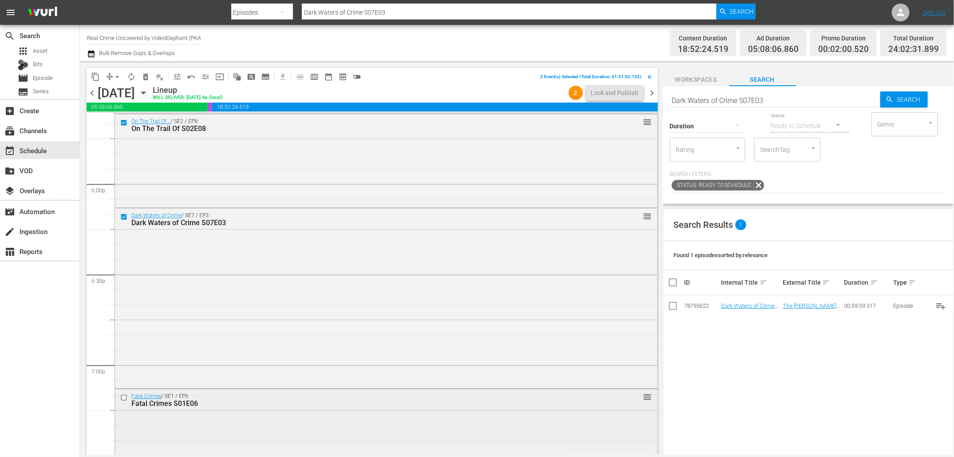
click at [122, 399] on input "checkbox" at bounding box center [124, 397] width 9 height 8
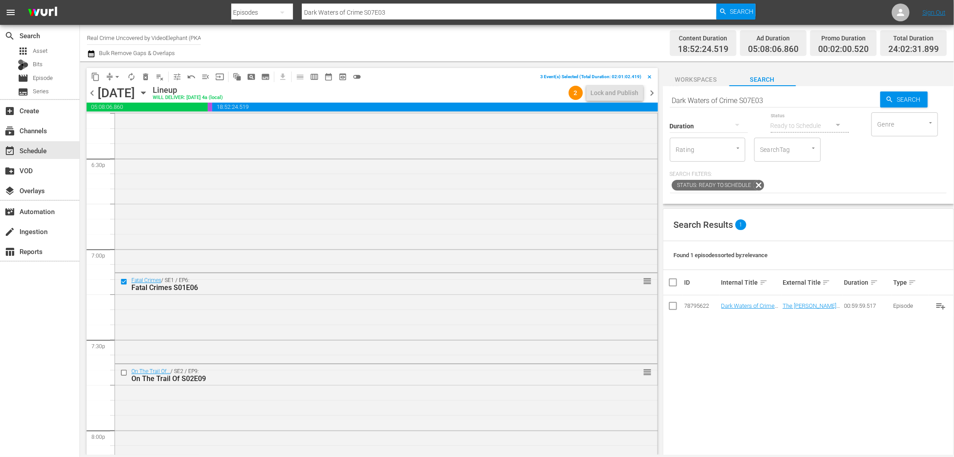
scroll to position [3400, 0]
click at [122, 277] on input "checkbox" at bounding box center [124, 277] width 9 height 8
click at [122, 372] on input "checkbox" at bounding box center [124, 370] width 9 height 8
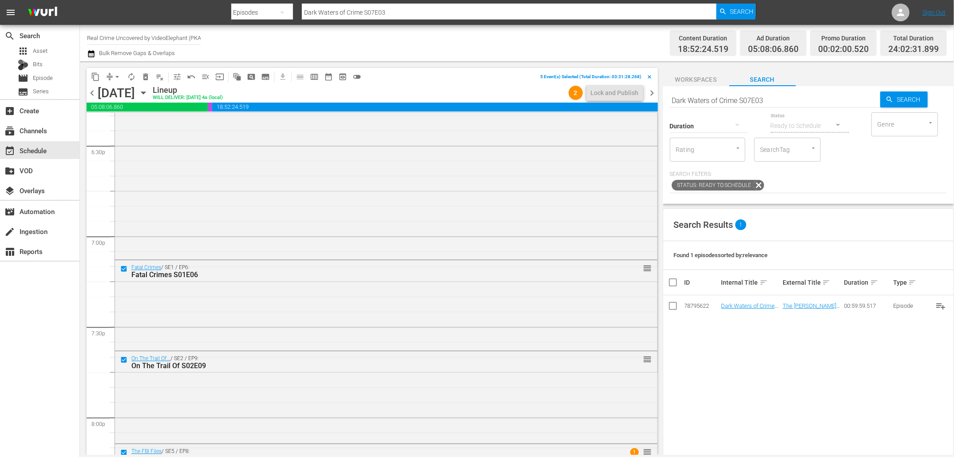
scroll to position [3272, 0]
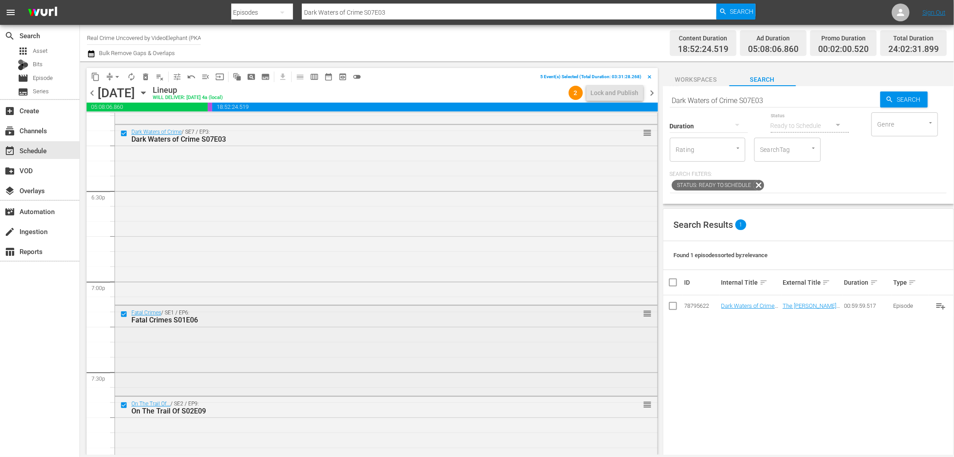
click at [125, 311] on input "checkbox" at bounding box center [124, 314] width 9 height 8
click at [122, 131] on input "checkbox" at bounding box center [124, 133] width 9 height 8
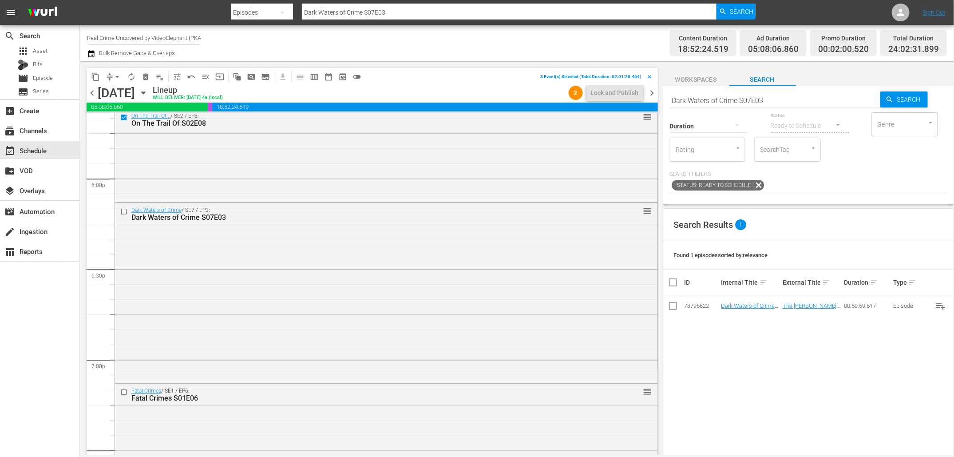
scroll to position [3150, 0]
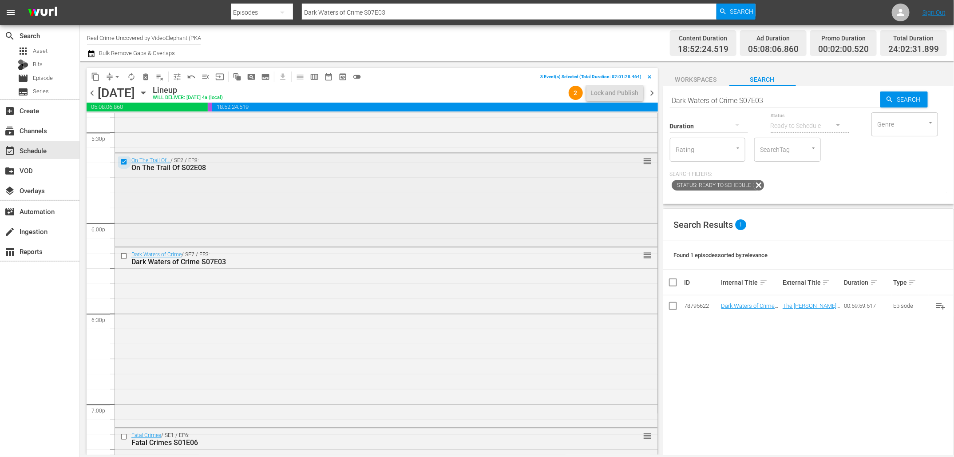
click at [121, 160] on input "checkbox" at bounding box center [124, 162] width 9 height 8
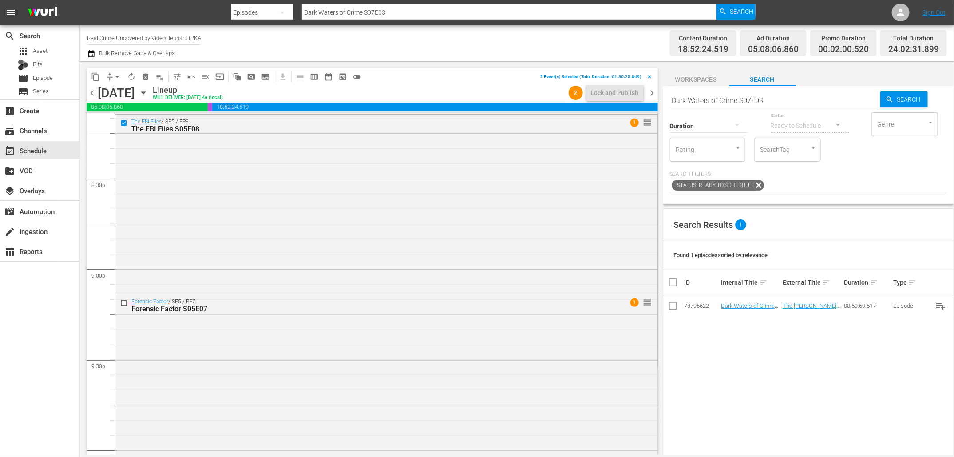
scroll to position [3668, 0]
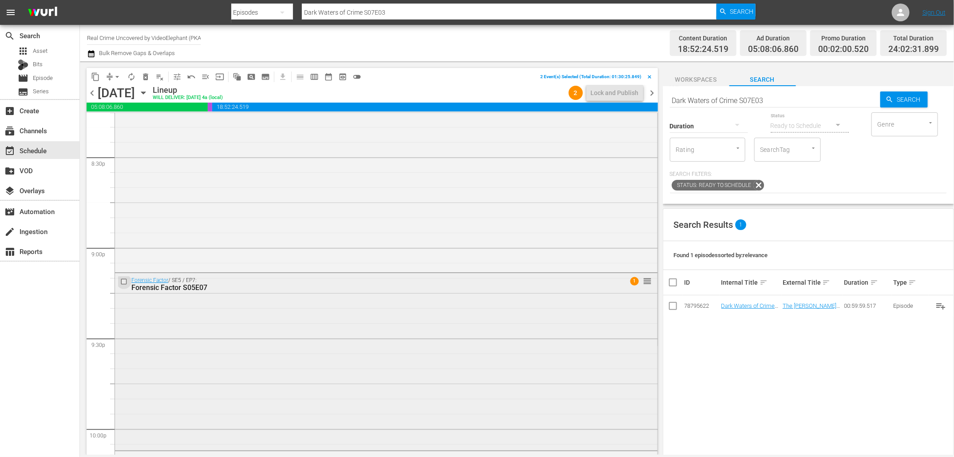
click at [123, 280] on input "checkbox" at bounding box center [124, 282] width 9 height 8
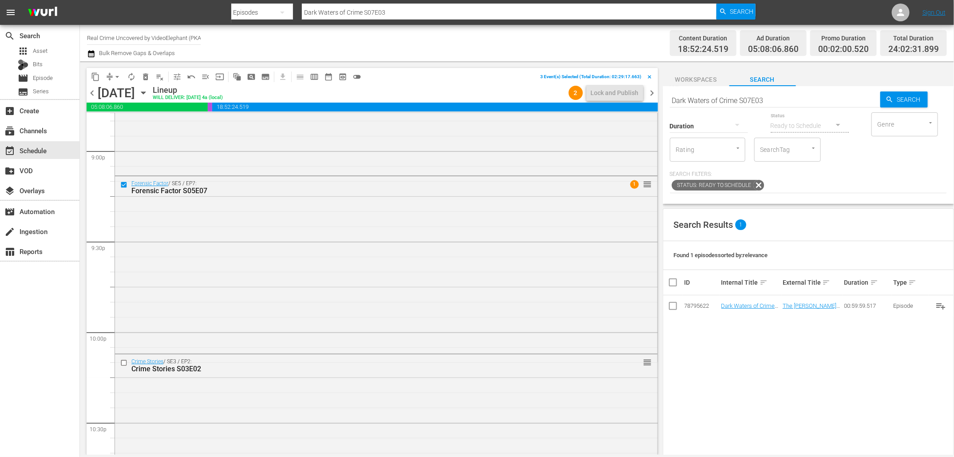
scroll to position [3824, 0]
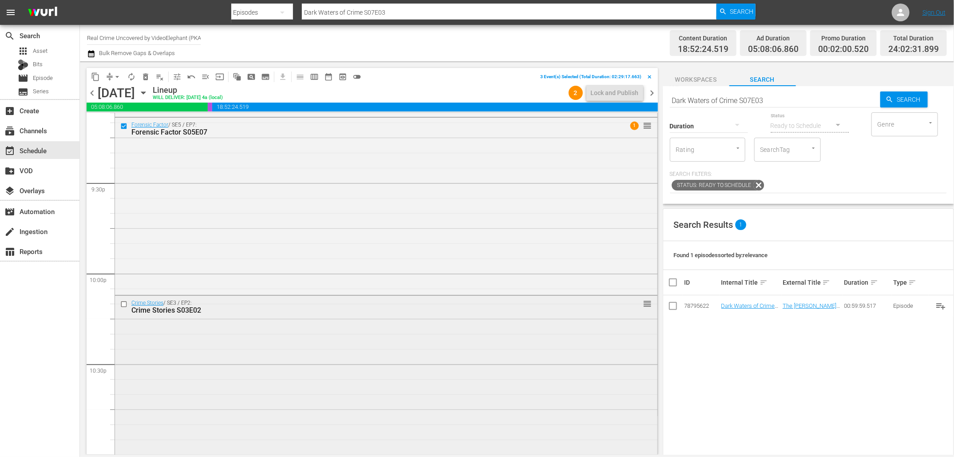
click at [123, 304] on input "checkbox" at bounding box center [124, 304] width 9 height 8
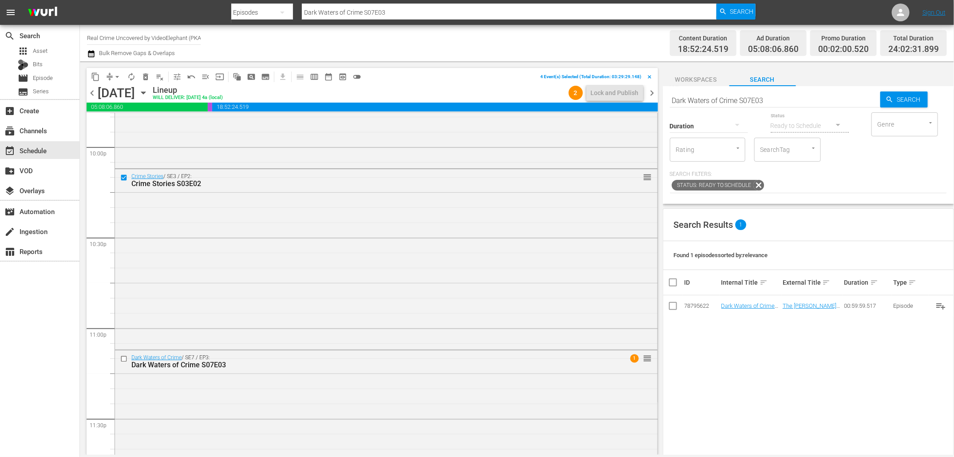
scroll to position [4026, 0]
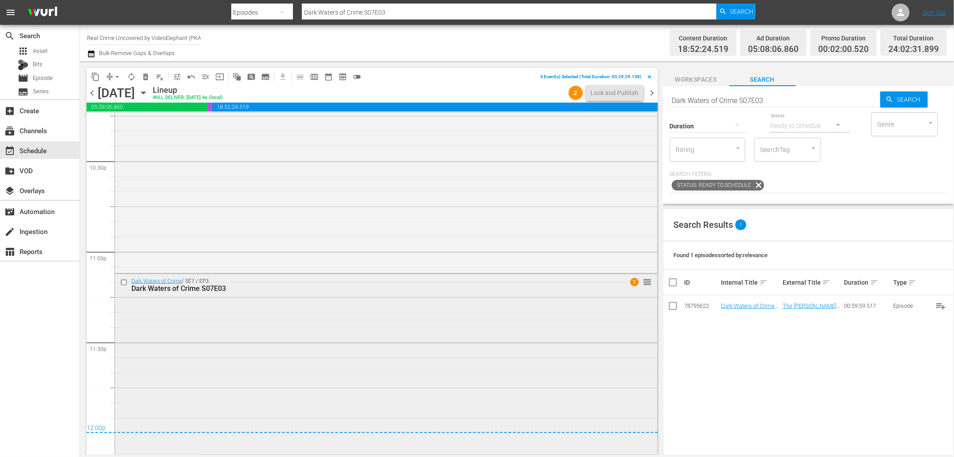
click at [125, 280] on input "checkbox" at bounding box center [124, 283] width 9 height 8
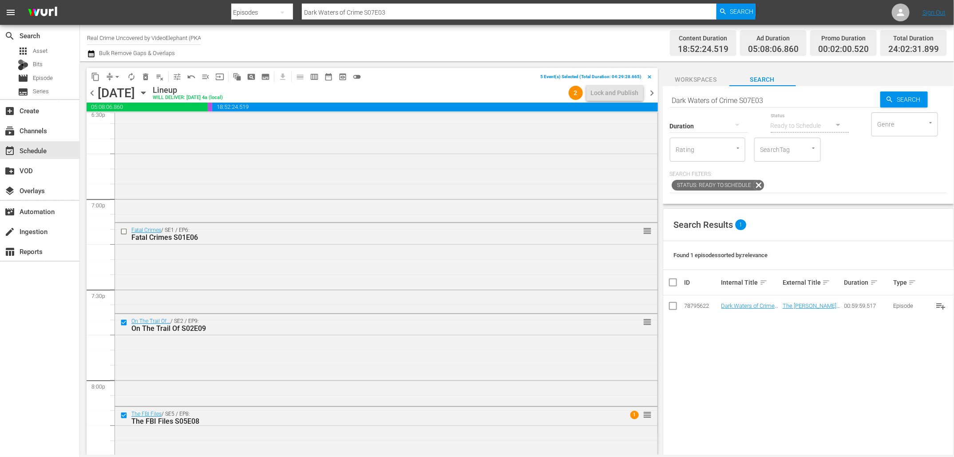
scroll to position [3354, 0]
click at [91, 78] on button "content_copy" at bounding box center [95, 77] width 14 height 14
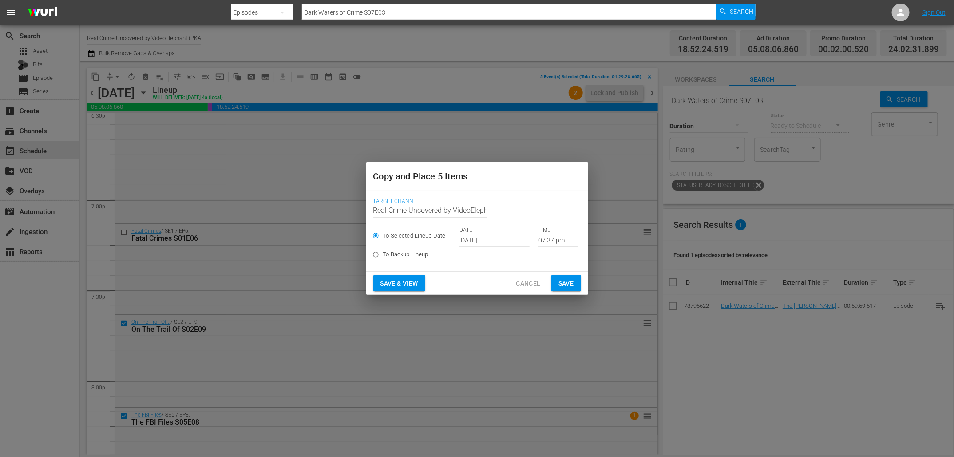
click at [478, 235] on input "Oct 5th 2025" at bounding box center [494, 240] width 70 height 13
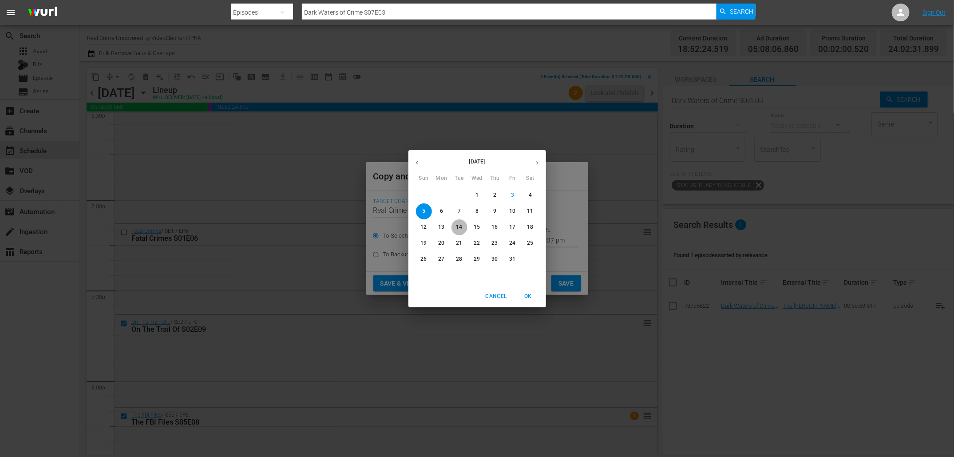
click at [456, 229] on p "14" at bounding box center [459, 227] width 6 height 8
type input "Oct 14th 2025"
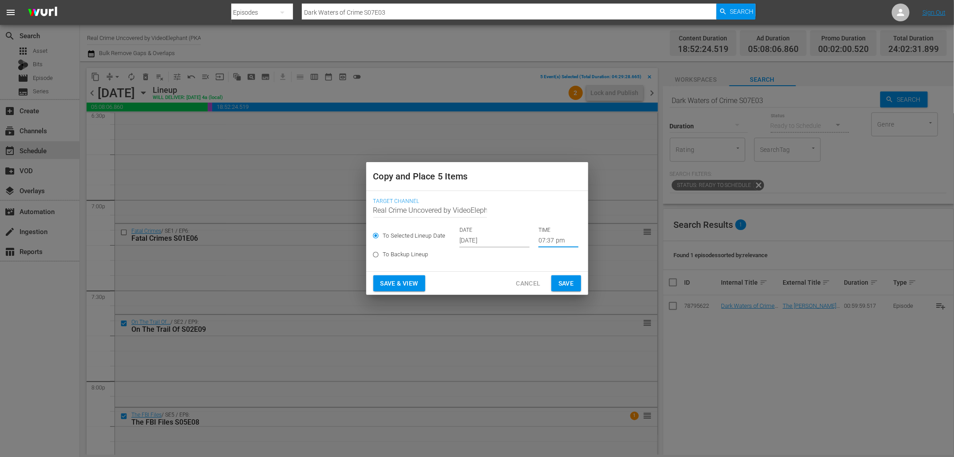
click at [539, 240] on input "07:37 pm" at bounding box center [558, 240] width 40 height 13
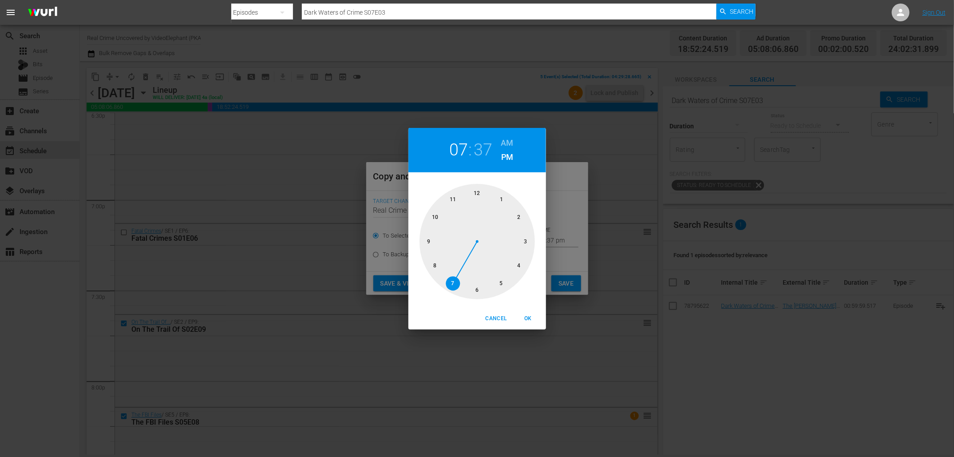
click at [476, 198] on div at bounding box center [476, 241] width 115 height 115
click at [508, 142] on h6 "AM" at bounding box center [507, 143] width 12 height 14
click at [522, 308] on div "Cancel OK" at bounding box center [477, 319] width 138 height 22
click at [525, 313] on button "OK" at bounding box center [528, 318] width 28 height 15
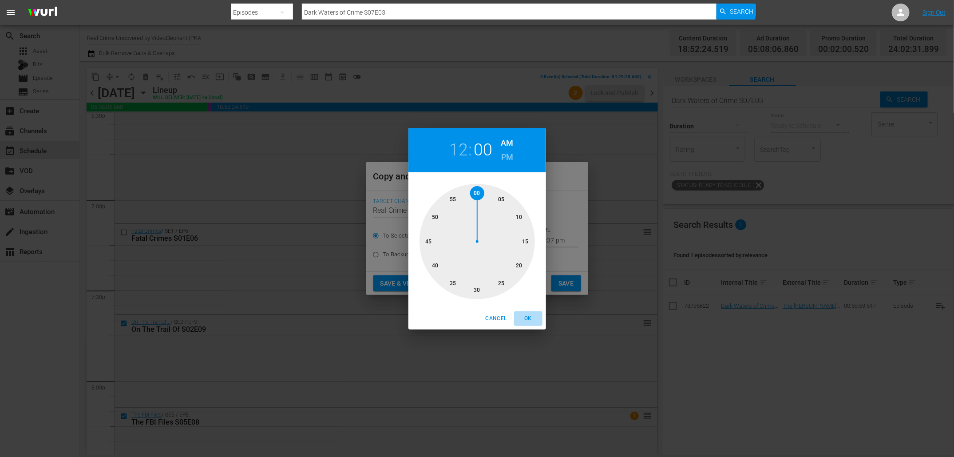
type input "12:00 am"
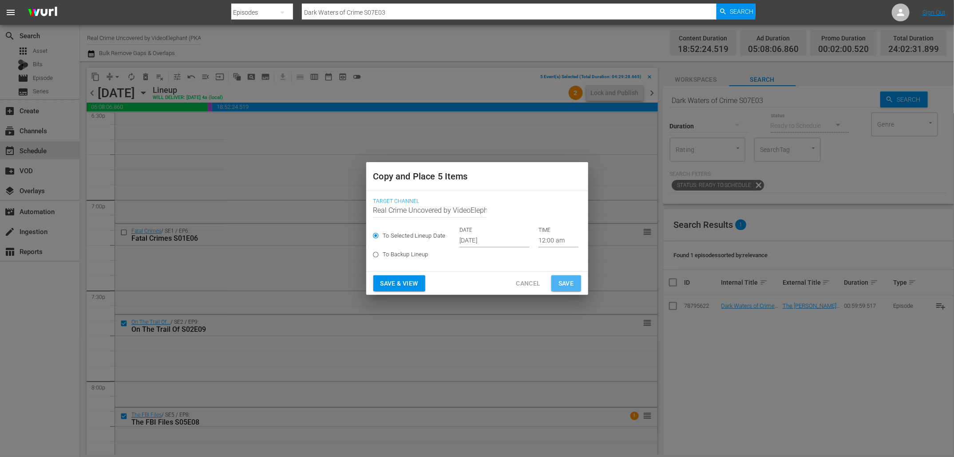
click at [566, 277] on button "Save" at bounding box center [566, 283] width 30 height 16
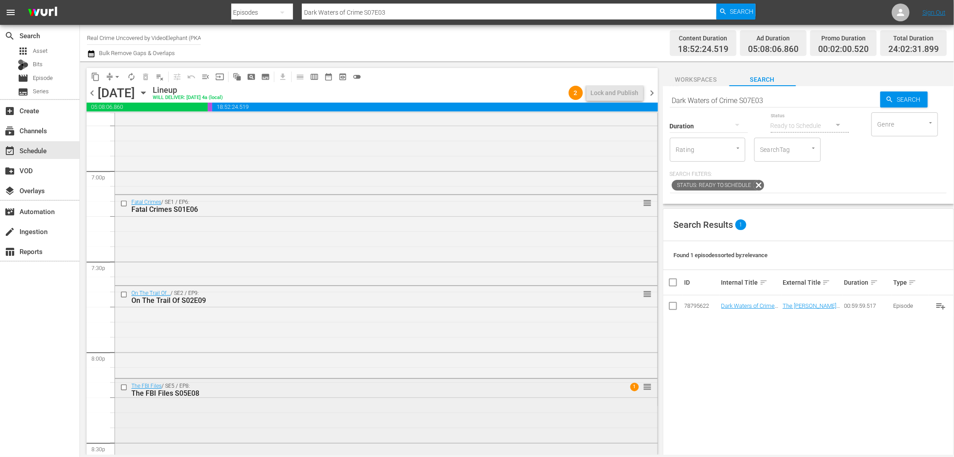
scroll to position [3381, 0]
click at [124, 205] on input "checkbox" at bounding box center [124, 205] width 9 height 8
click at [95, 72] on span "content_copy" at bounding box center [95, 76] width 9 height 9
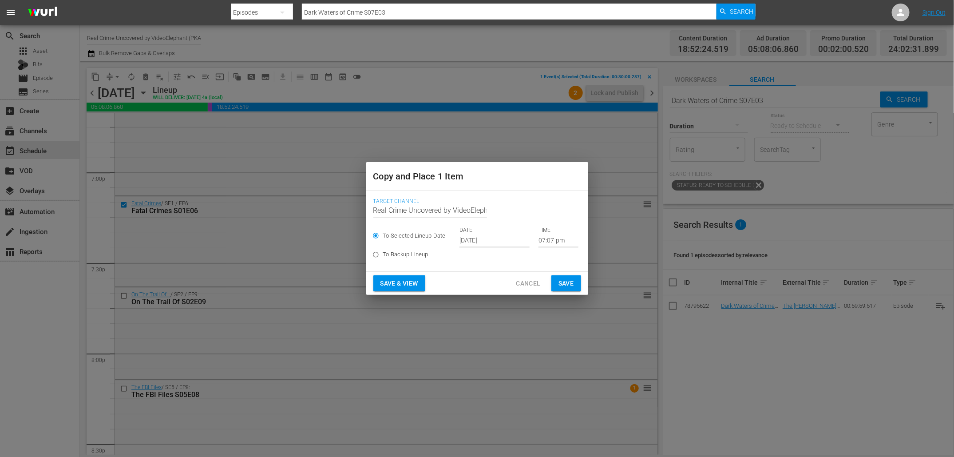
click at [481, 239] on input "Oct 5th 2025" at bounding box center [494, 240] width 70 height 13
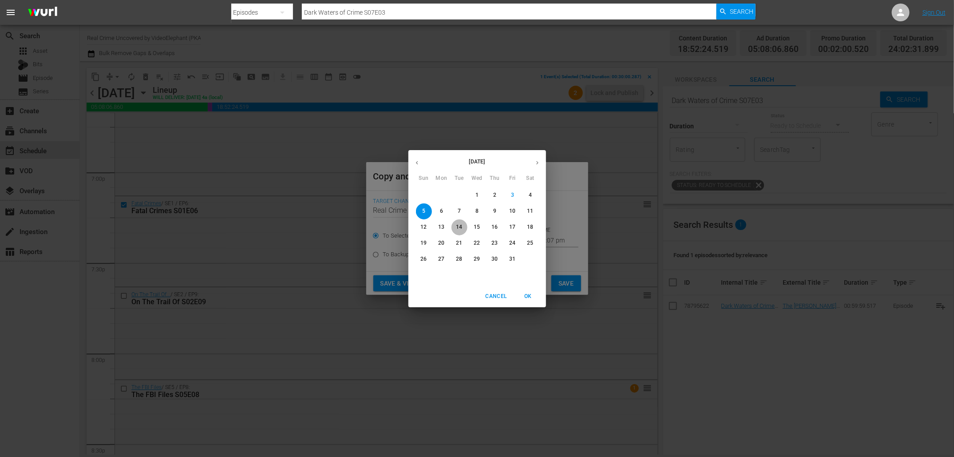
click at [458, 226] on p "14" at bounding box center [459, 227] width 6 height 8
type input "Oct 14th 2025"
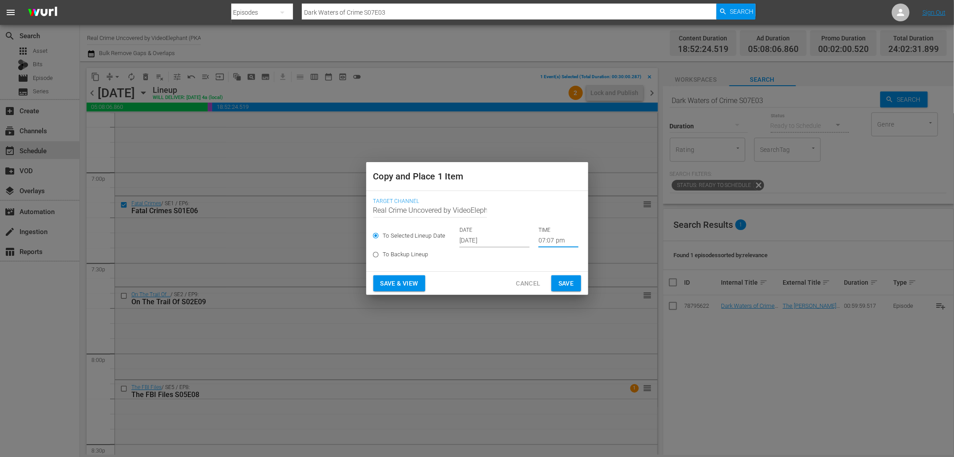
click at [539, 241] on input "07:07 pm" at bounding box center [558, 240] width 40 height 13
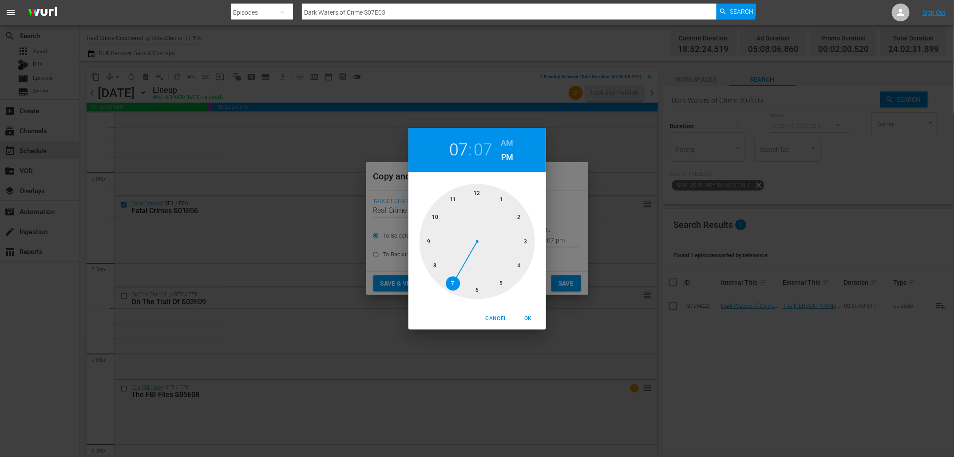
click at [518, 265] on div at bounding box center [476, 241] width 115 height 115
click at [479, 292] on div at bounding box center [476, 241] width 115 height 115
click at [526, 313] on button "OK" at bounding box center [528, 318] width 28 height 15
type input "04:30 pm"
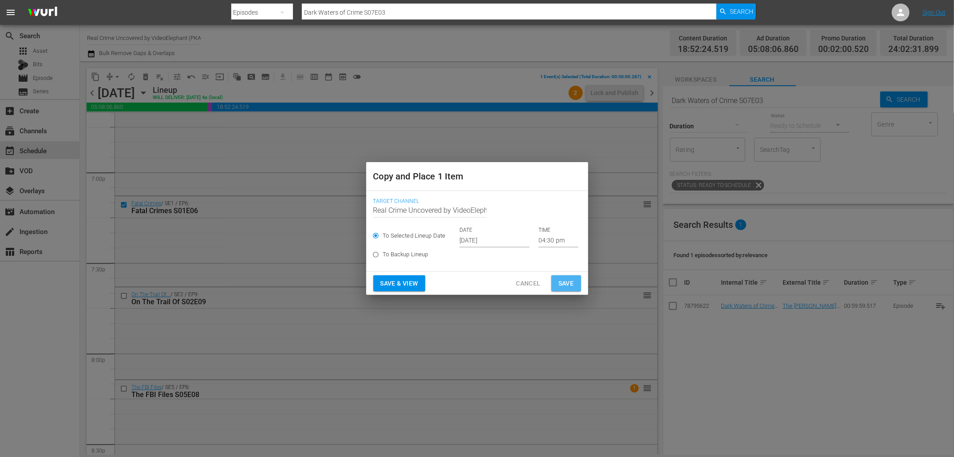
click at [567, 280] on span "Save" at bounding box center [566, 283] width 16 height 11
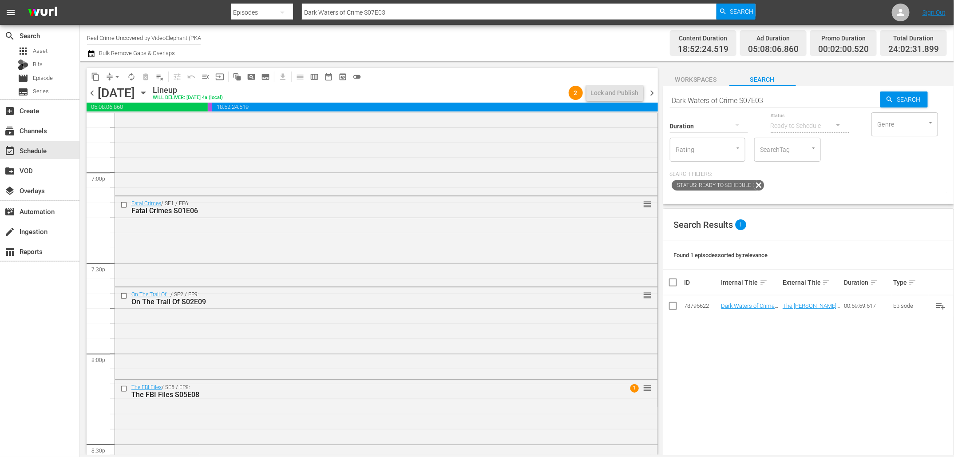
click at [655, 91] on span "chevron_right" at bounding box center [652, 92] width 11 height 11
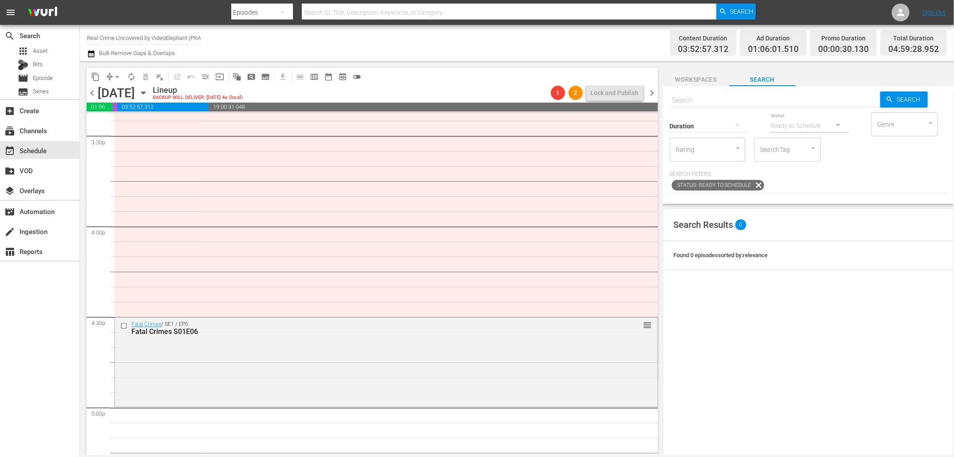
scroll to position [2857, 0]
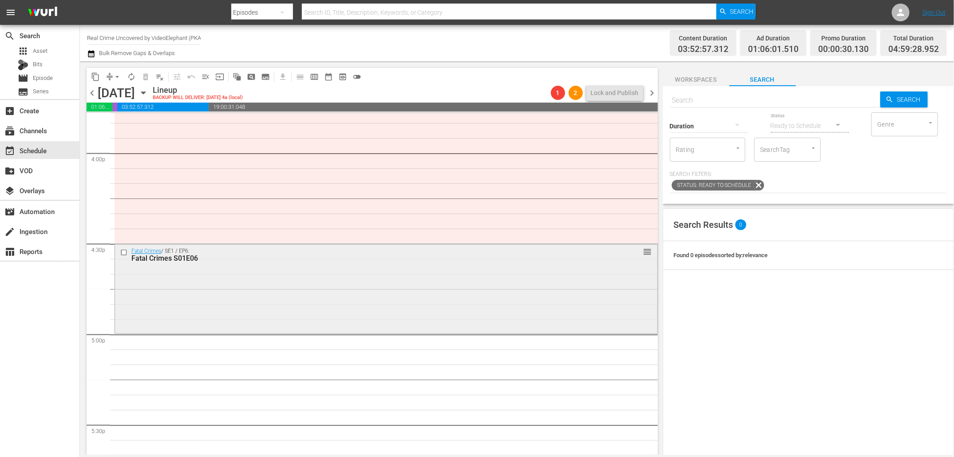
click at [124, 253] on input "checkbox" at bounding box center [124, 253] width 9 height 8
click at [98, 71] on button "content_copy" at bounding box center [95, 77] width 14 height 14
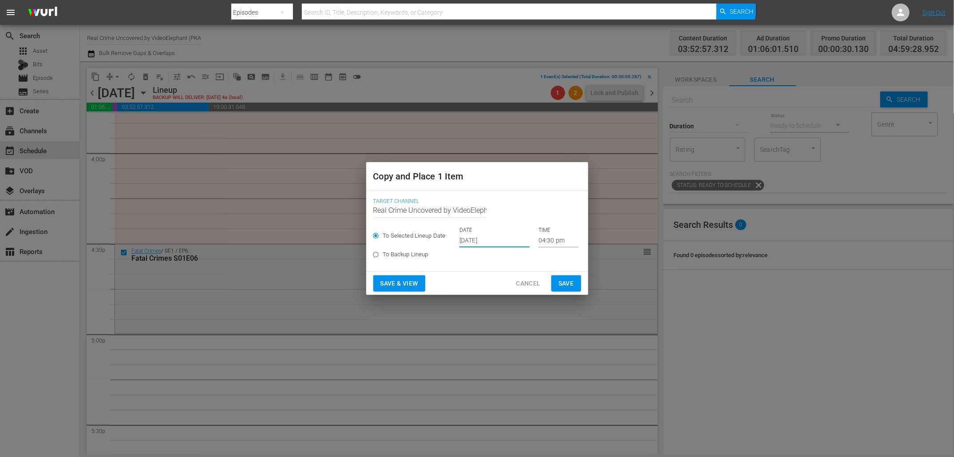
click at [479, 242] on input "Oct 5th 2025" at bounding box center [494, 240] width 70 height 13
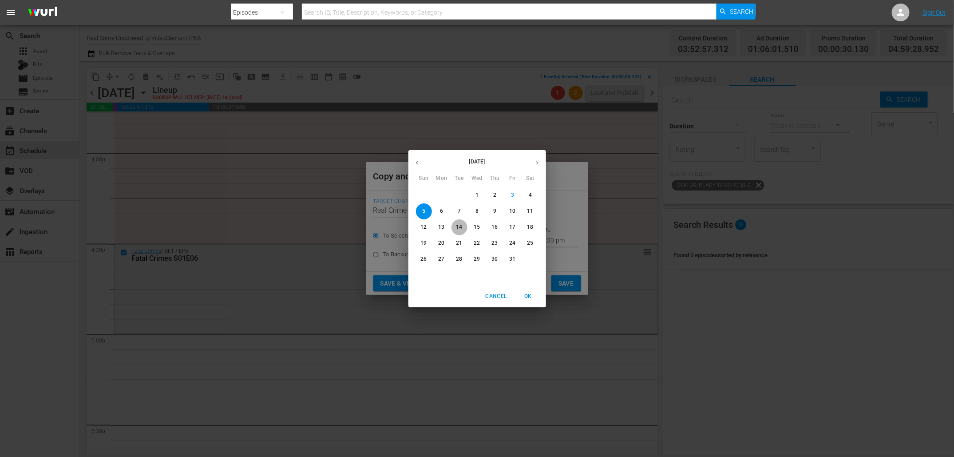
click at [457, 228] on p "14" at bounding box center [459, 227] width 6 height 8
type input "Oct 14th 2025"
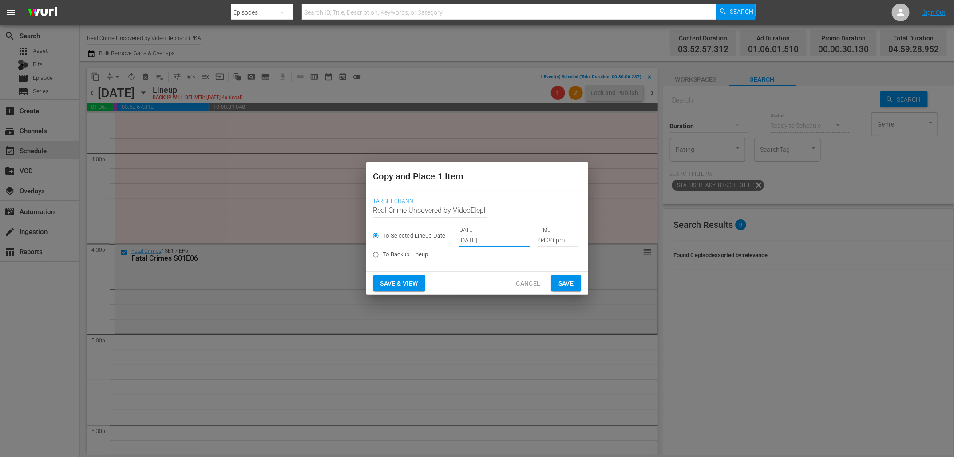
click at [543, 243] on input "04:30 pm" at bounding box center [558, 240] width 40 height 13
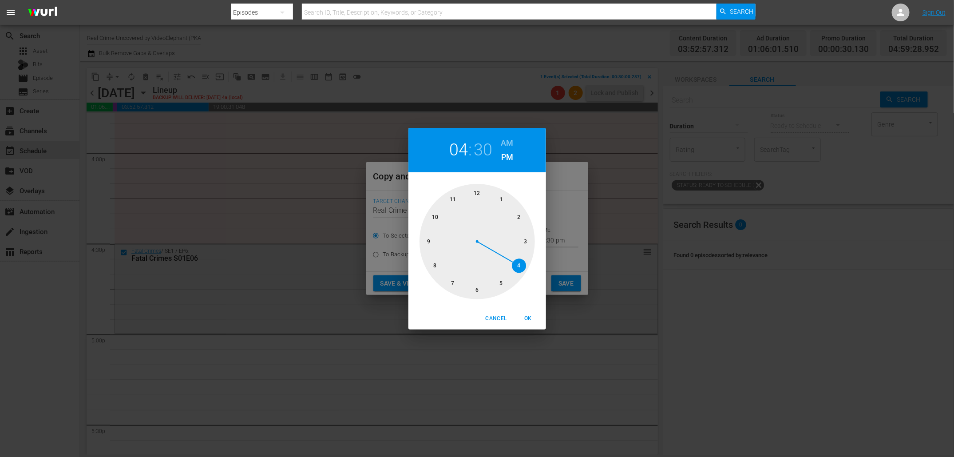
click at [503, 144] on h6 "AM" at bounding box center [507, 143] width 12 height 14
click at [522, 323] on button "OK" at bounding box center [528, 318] width 28 height 15
type input "04:30 am"
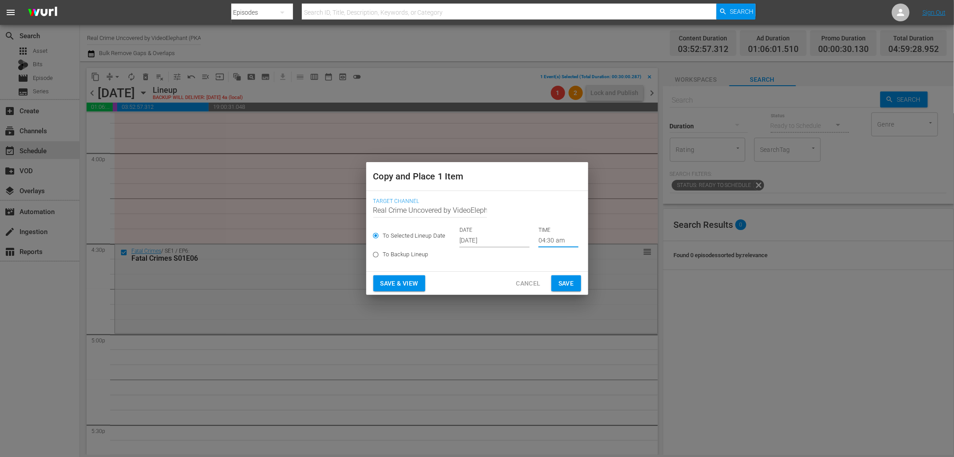
click at [567, 287] on span "Save" at bounding box center [566, 283] width 16 height 11
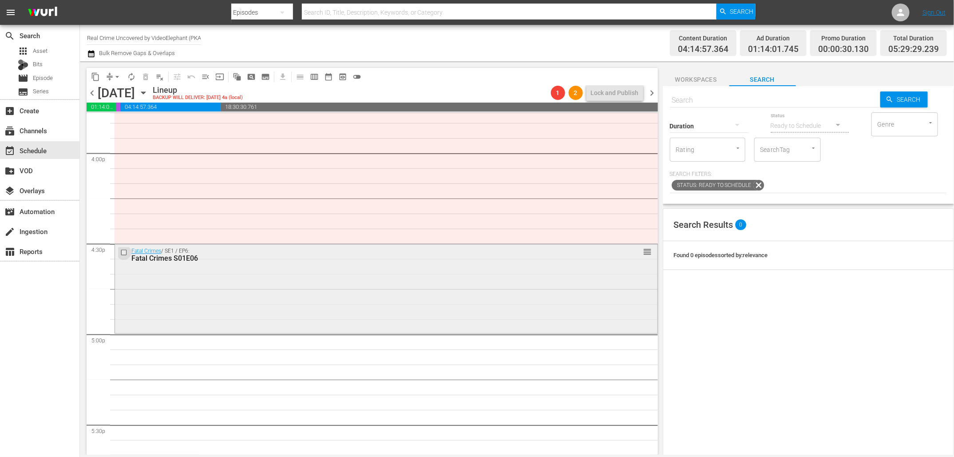
click at [125, 252] on input "checkbox" at bounding box center [124, 253] width 9 height 8
click at [145, 75] on span "delete_forever_outlined" at bounding box center [145, 76] width 9 height 9
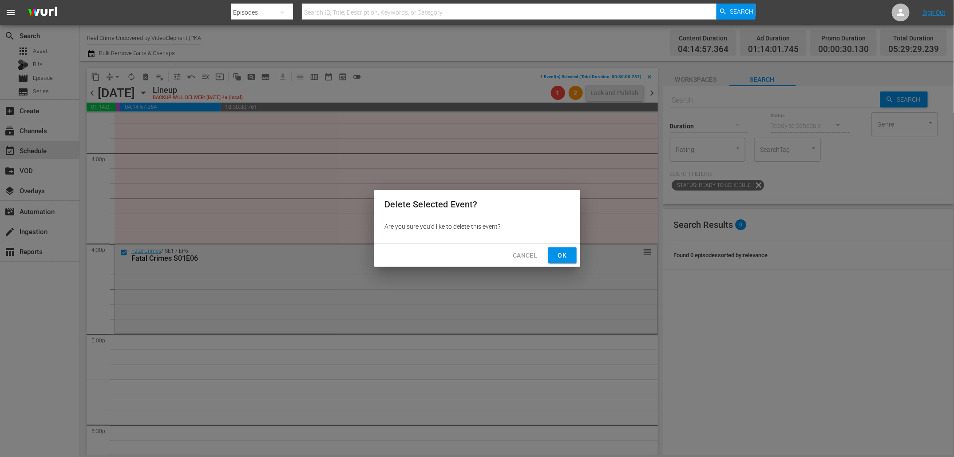
click at [579, 253] on div "Cancel Ok" at bounding box center [477, 256] width 206 height 24
click at [572, 253] on button "Ok" at bounding box center [562, 255] width 28 height 16
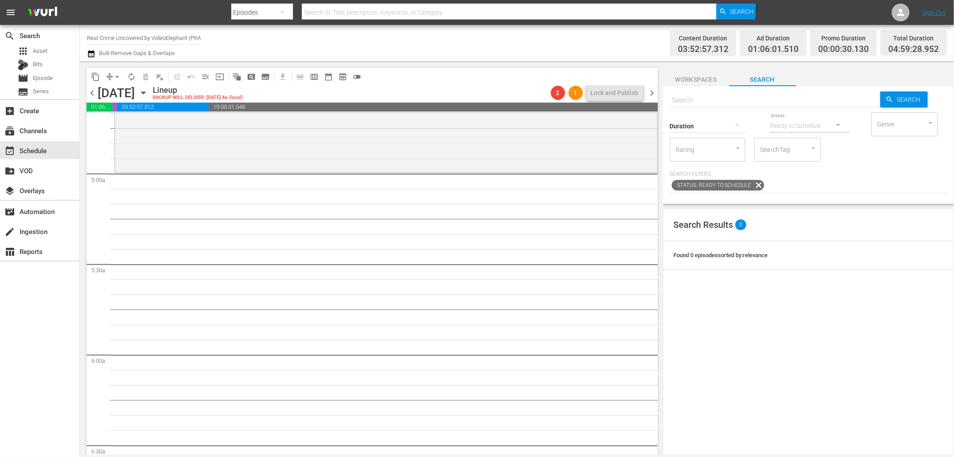
scroll to position [843, 0]
click at [93, 75] on span "content_copy" at bounding box center [95, 76] width 9 height 9
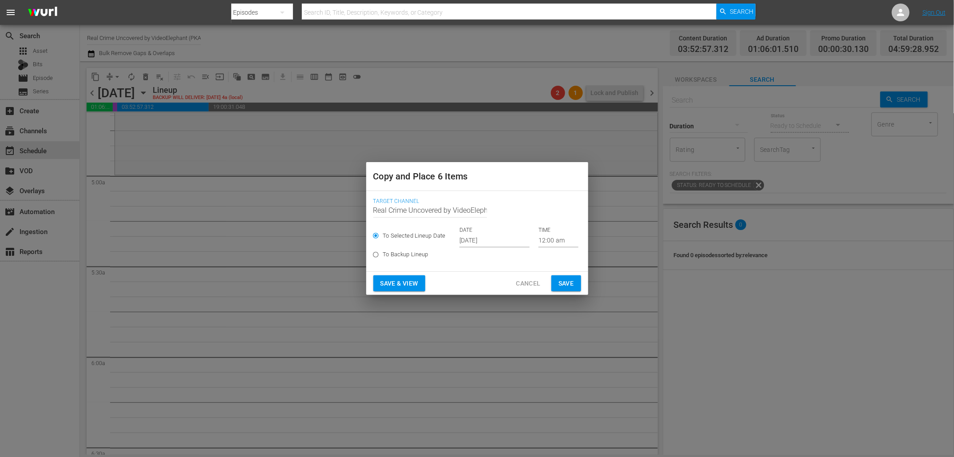
click at [485, 244] on input "Oct 5th 2025" at bounding box center [494, 240] width 70 height 13
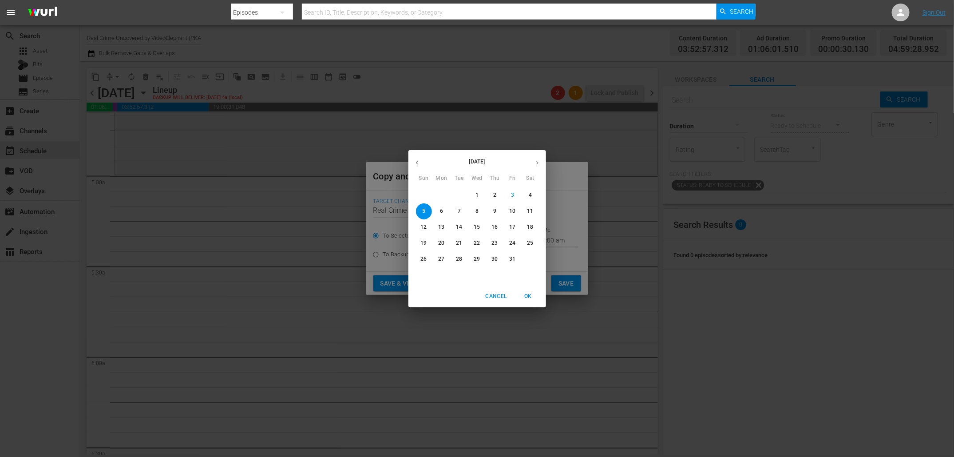
click at [457, 225] on p "14" at bounding box center [459, 227] width 6 height 8
type input "Oct 14th 2025"
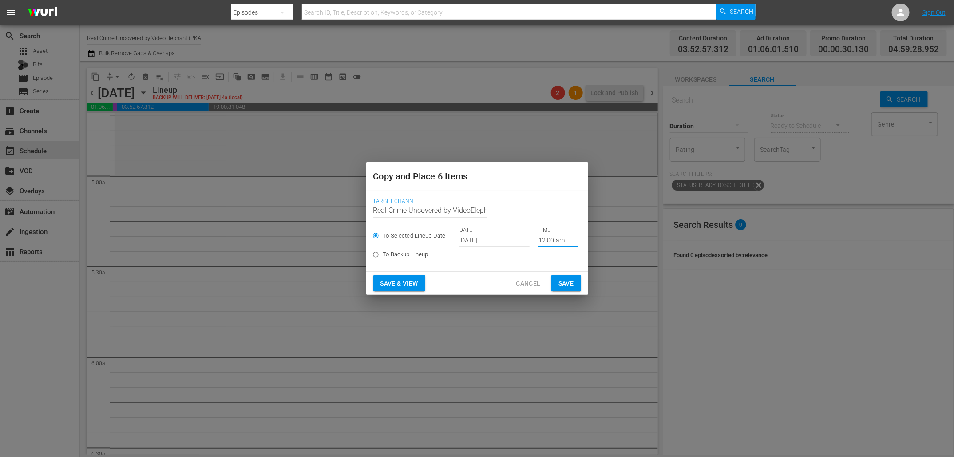
click at [540, 240] on input "12:00 am" at bounding box center [558, 240] width 40 height 13
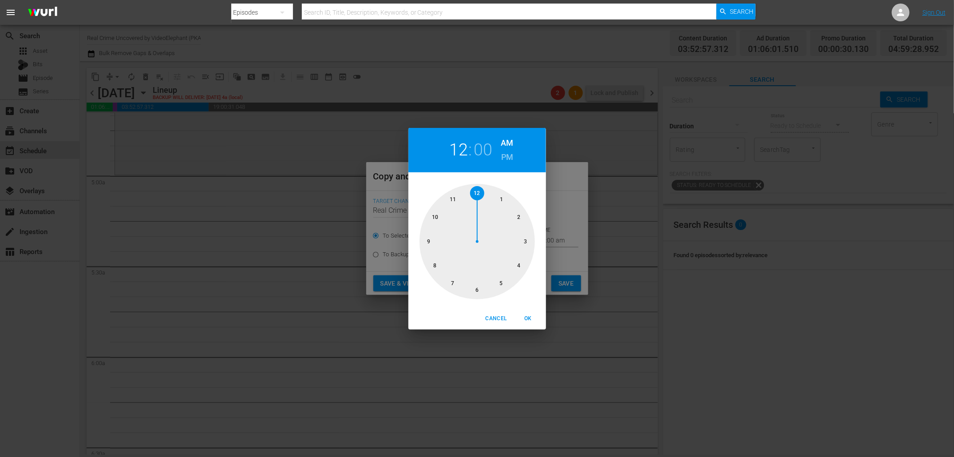
click at [506, 283] on div at bounding box center [476, 241] width 115 height 115
click at [525, 317] on span "OK" at bounding box center [527, 318] width 21 height 9
type input "05:00 am"
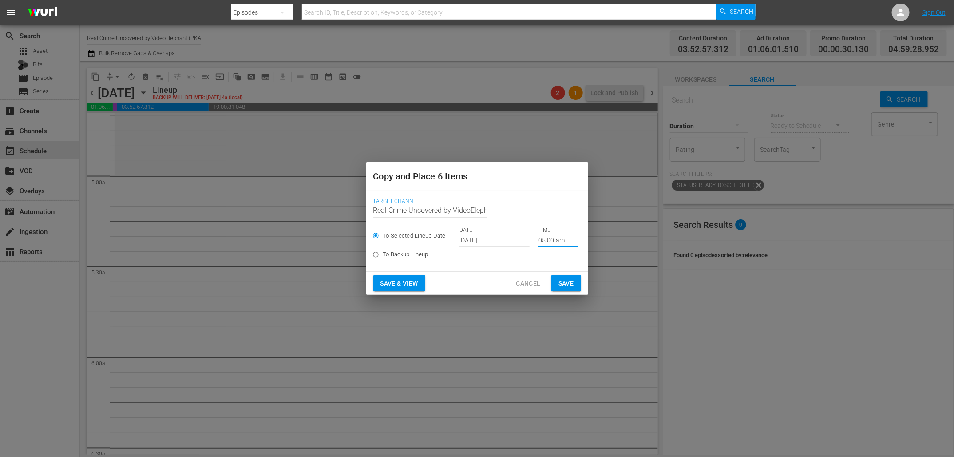
click at [563, 278] on span "Save" at bounding box center [566, 283] width 16 height 11
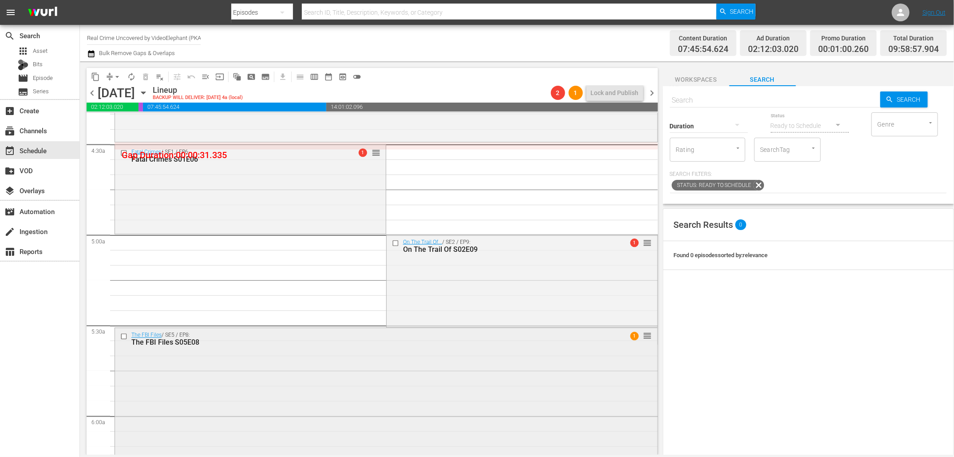
scroll to position [781, 0]
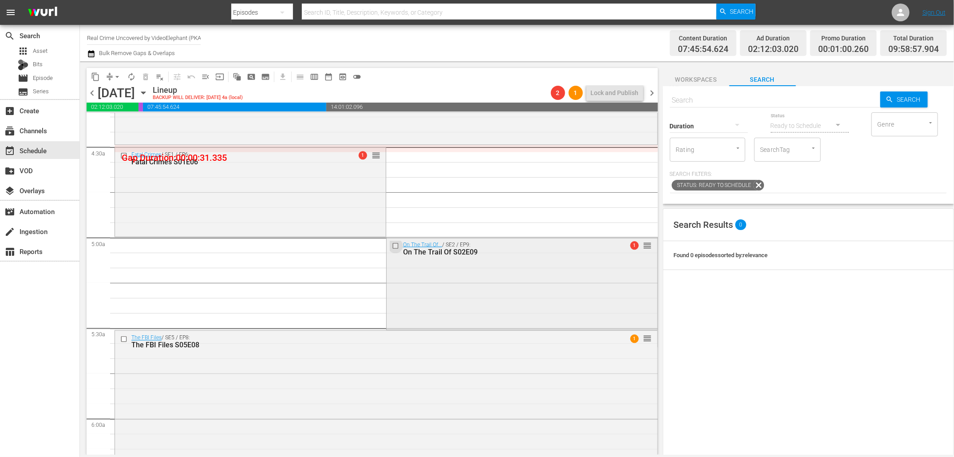
click at [394, 244] on input "checkbox" at bounding box center [395, 246] width 9 height 8
click at [122, 336] on input "checkbox" at bounding box center [124, 339] width 9 height 8
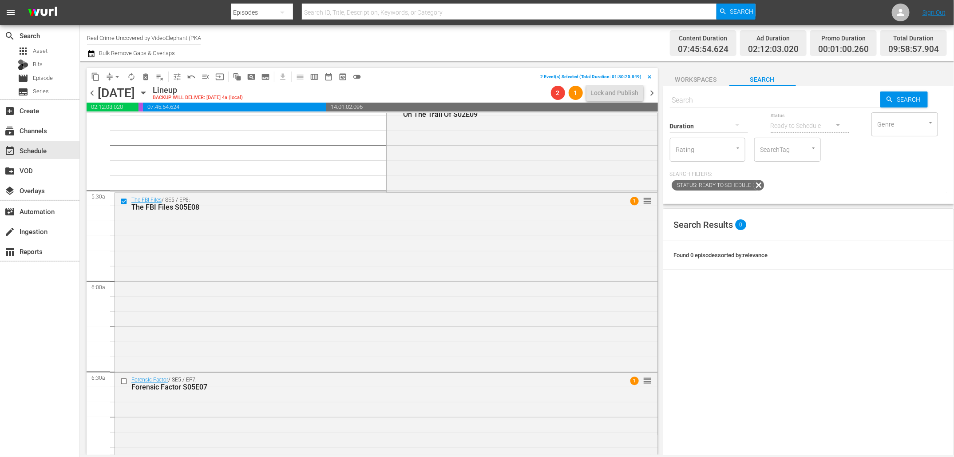
scroll to position [980, 0]
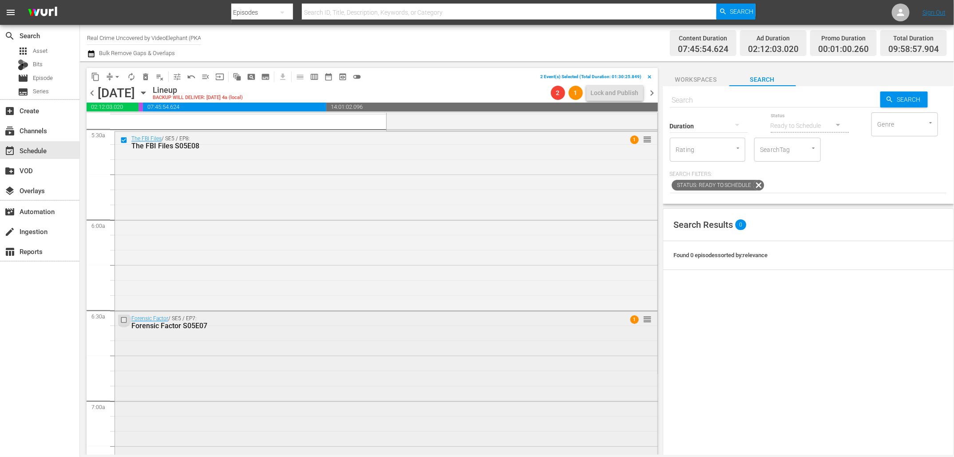
click at [125, 319] on input "checkbox" at bounding box center [124, 320] width 9 height 8
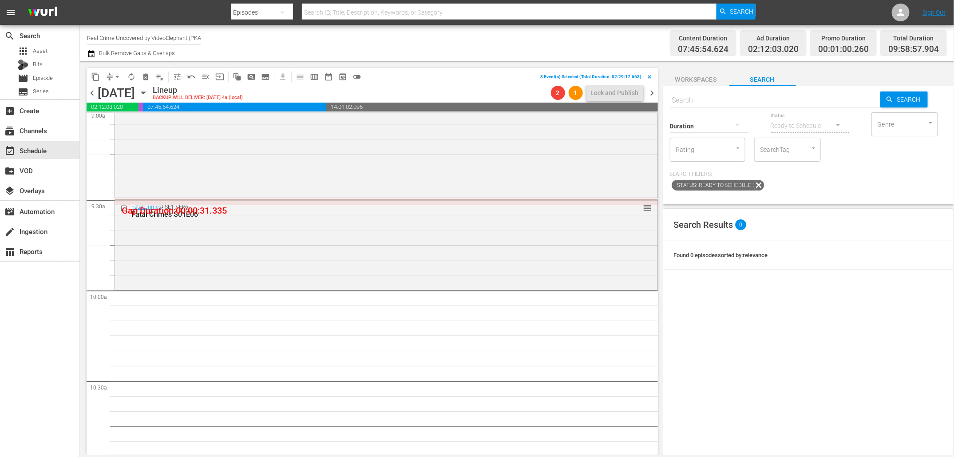
scroll to position [1635, 0]
click at [95, 78] on span "content_copy" at bounding box center [95, 76] width 9 height 9
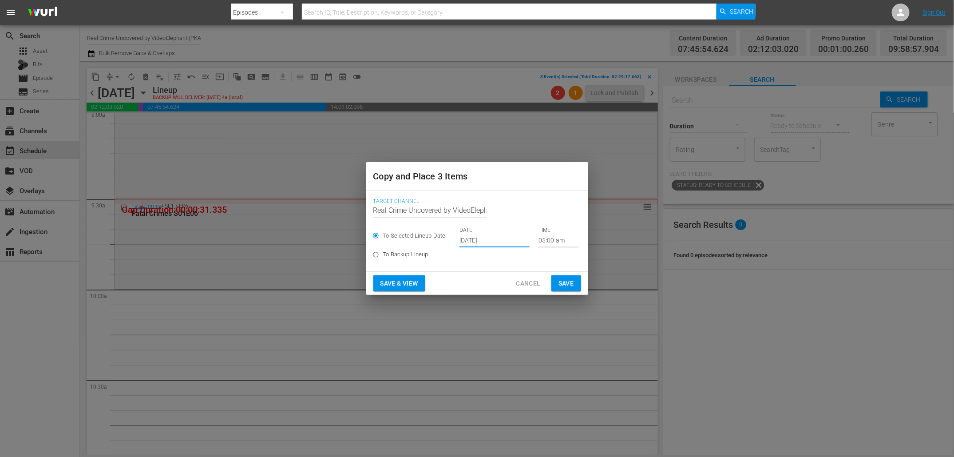
click at [465, 242] on input "Oct 5th 2025" at bounding box center [494, 240] width 70 height 13
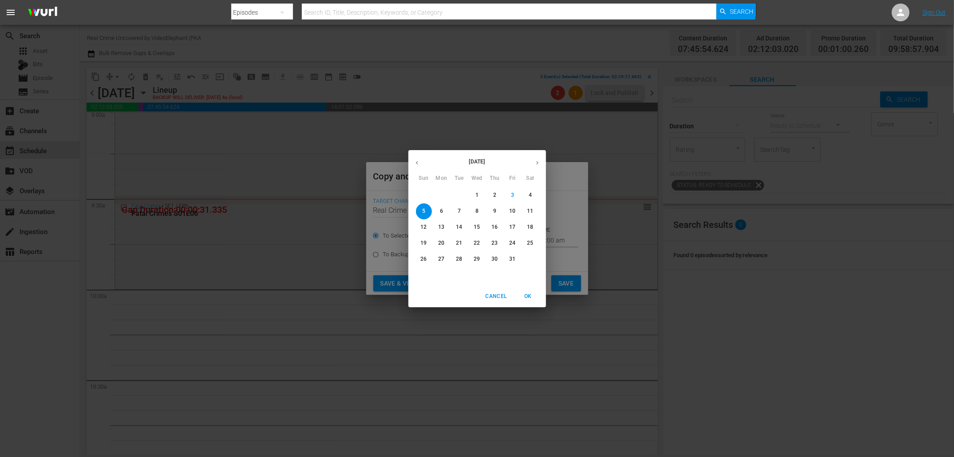
click at [461, 227] on p "14" at bounding box center [459, 227] width 6 height 8
type input "Oct 14th 2025"
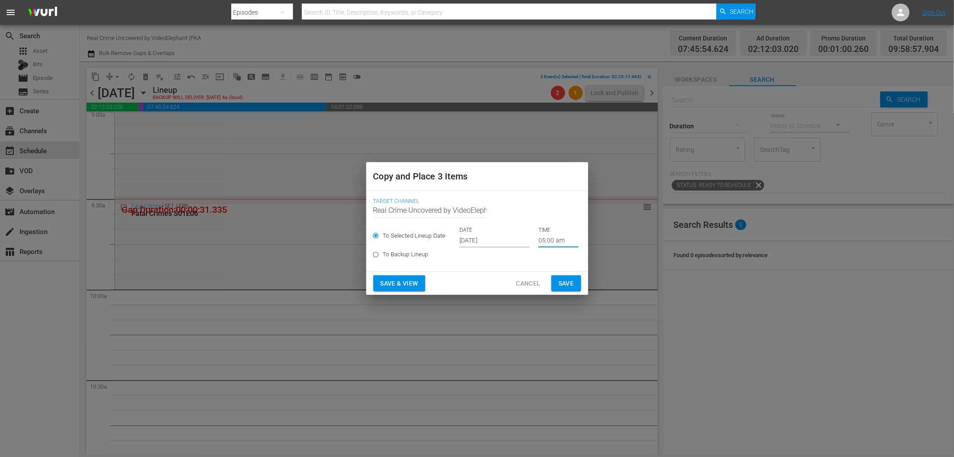
click at [541, 241] on input "05:00 am" at bounding box center [558, 240] width 40 height 13
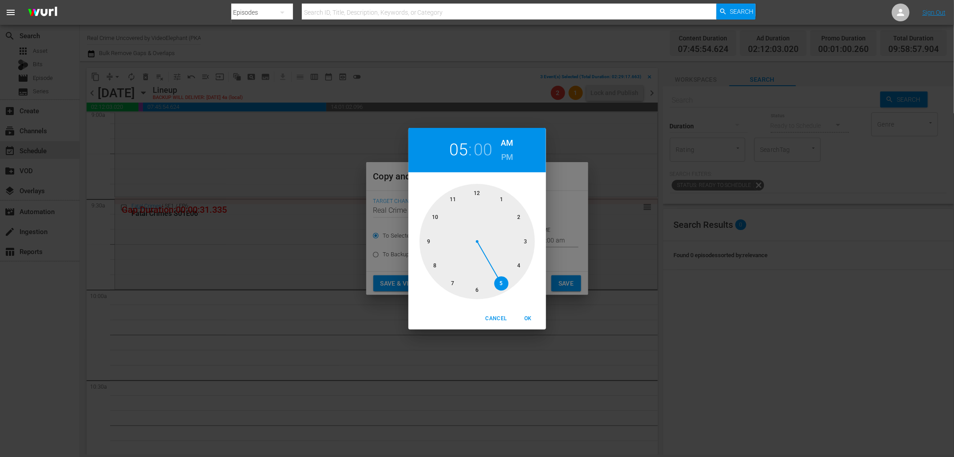
click at [440, 217] on div at bounding box center [476, 241] width 115 height 115
click at [528, 320] on span "OK" at bounding box center [527, 318] width 21 height 9
type input "10:00 am"
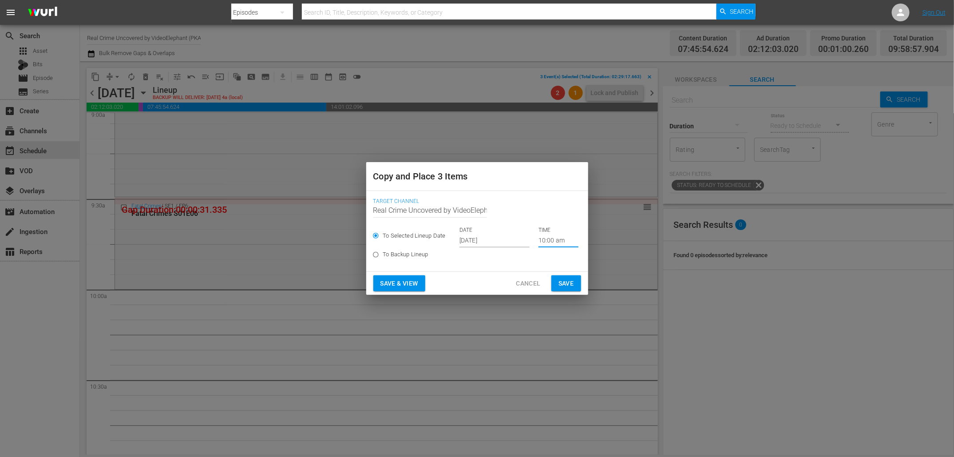
click at [560, 283] on span "Save" at bounding box center [566, 283] width 16 height 11
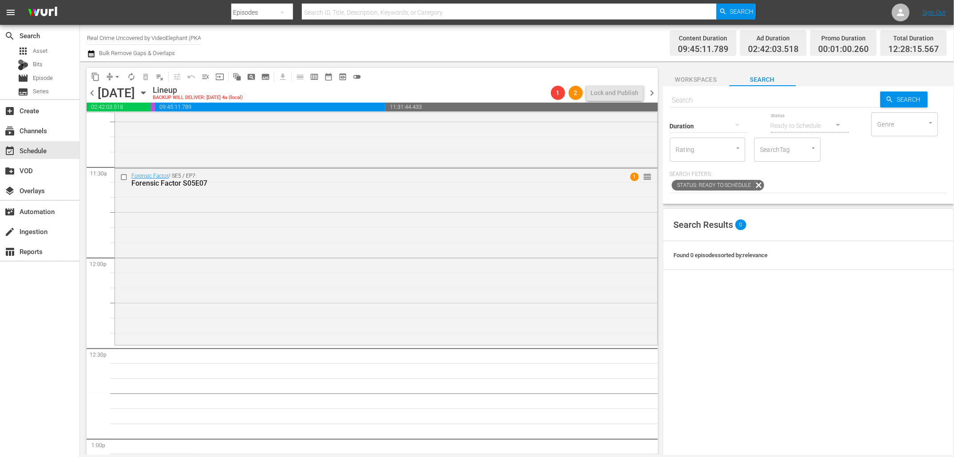
scroll to position [2033, 0]
click at [743, 103] on input "text" at bounding box center [775, 100] width 210 height 21
paste input "Mafia's Greatest Hits S01E06"
type input "Mafia's Greatest Hits S01E06"
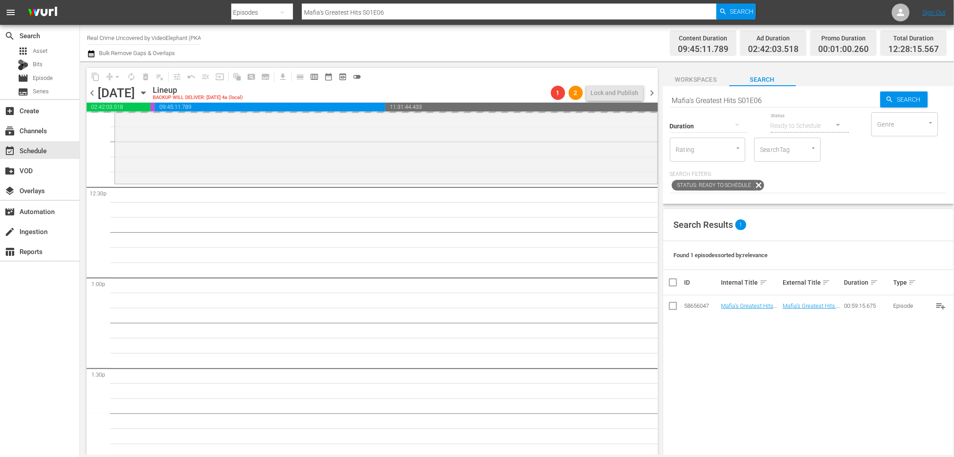
scroll to position [2196, 0]
drag, startPoint x: 746, startPoint y: 300, endPoint x: 480, endPoint y: 4, distance: 398.5
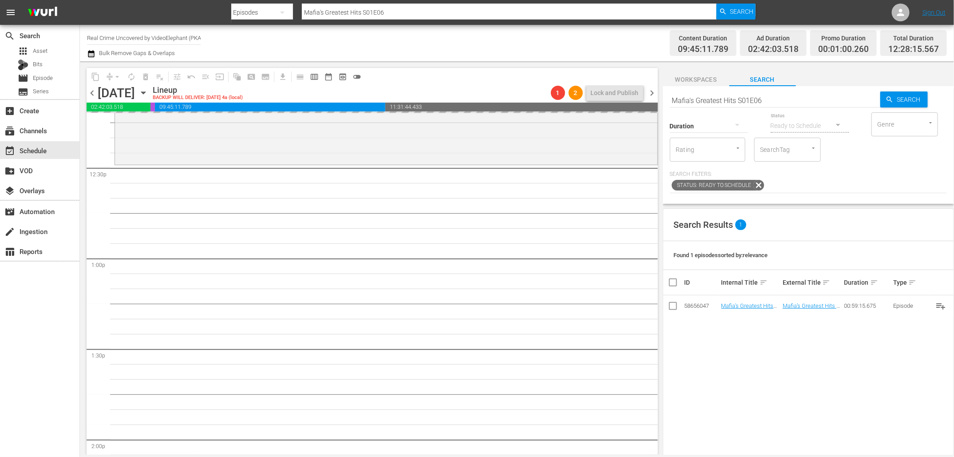
scroll to position [2210, 0]
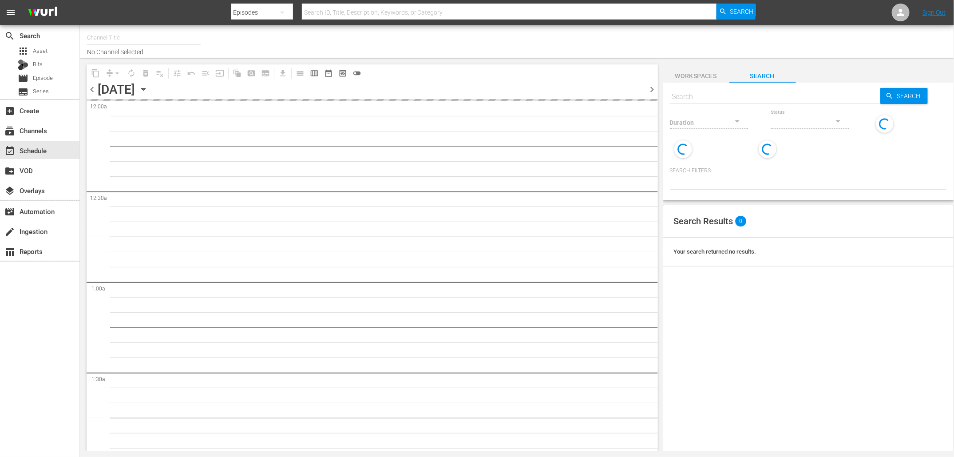
type input "Real Crime Uncovered by VideoElephant (PKA Crime Files) (1726)"
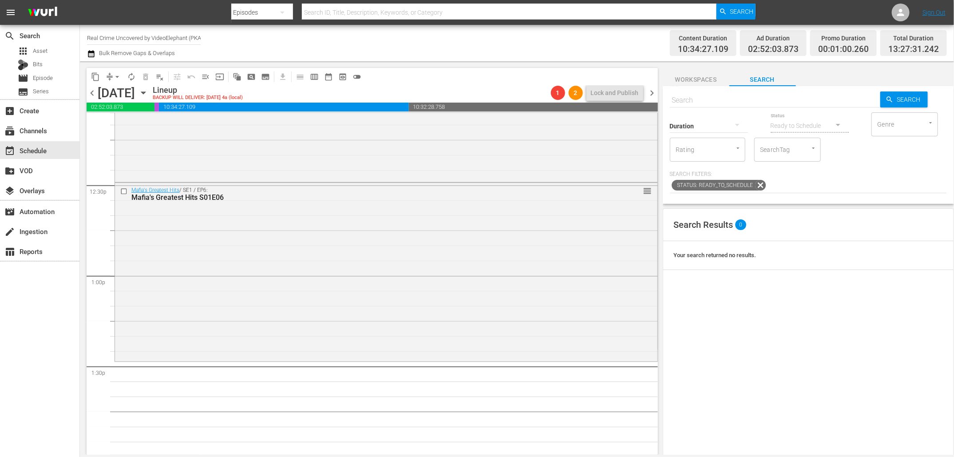
scroll to position [2194, 0]
click at [735, 99] on input "text" at bounding box center [775, 100] width 210 height 21
paste input "Mafia's Greatest Hits S01E06"
type input "Mafia's Greatest Hits S01E07"
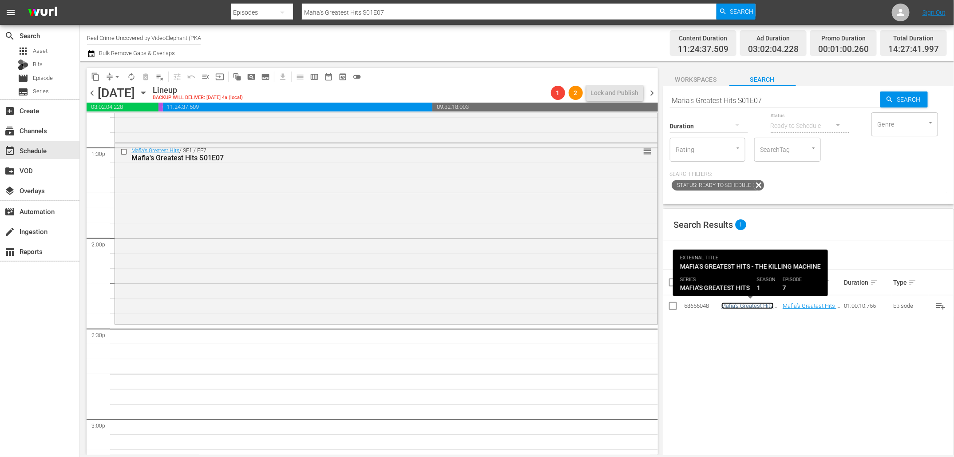
scroll to position [2474, 0]
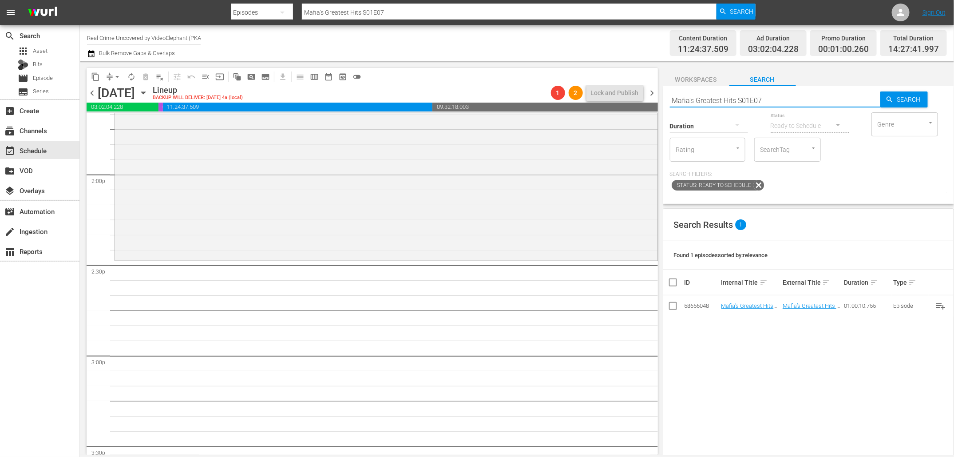
click at [782, 103] on input "Mafia's Greatest Hits S01E07" at bounding box center [775, 100] width 210 height 21
type input "Mafia's Greatest Hits S01E08"
drag, startPoint x: 747, startPoint y: 304, endPoint x: 366, endPoint y: 18, distance: 476.7
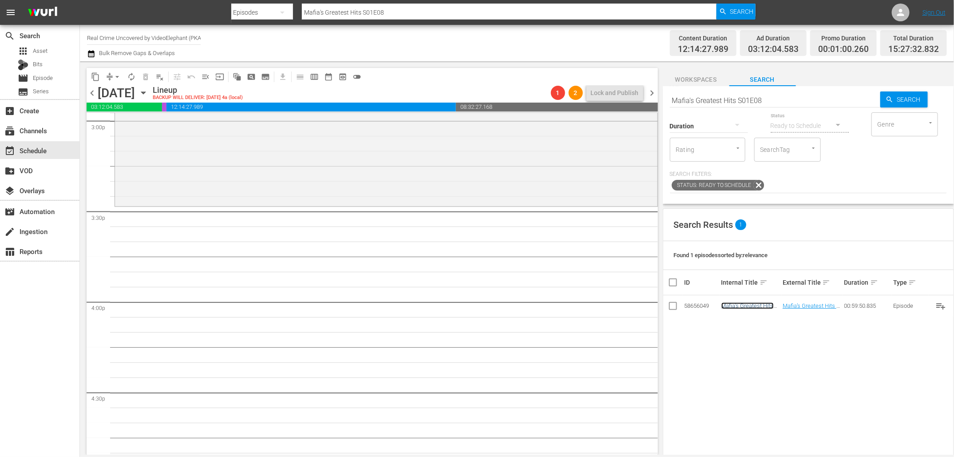
scroll to position [2707, 0]
click at [778, 96] on input "Mafia's Greatest Hits S01E08" at bounding box center [775, 100] width 210 height 21
click at [772, 102] on input "Mafia's Greatest Hits S01E08" at bounding box center [775, 100] width 210 height 21
type input "Mafia's Greatest Hits S01E09"
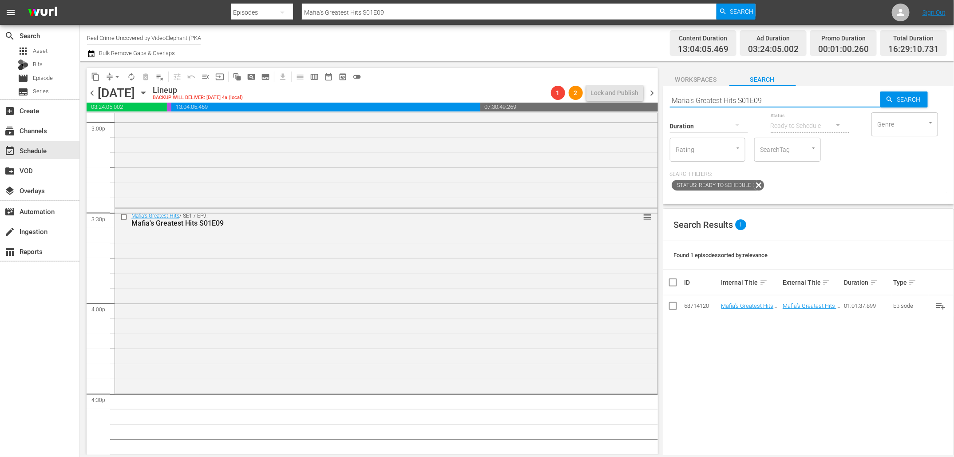
drag, startPoint x: 754, startPoint y: 101, endPoint x: 790, endPoint y: 101, distance: 35.9
click at [790, 101] on input "Mafia's Greatest Hits S01E09" at bounding box center [775, 100] width 210 height 21
type input "Mafia's Greatest Hits S01E10"
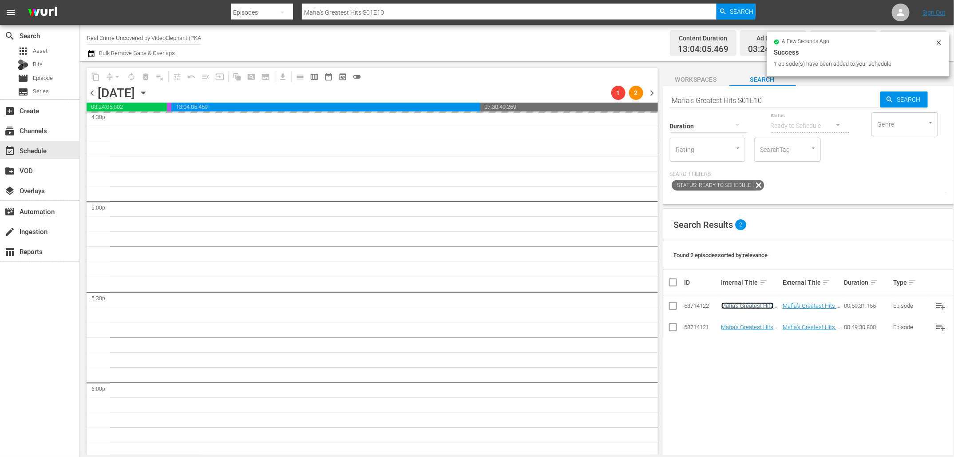
scroll to position [2990, 0]
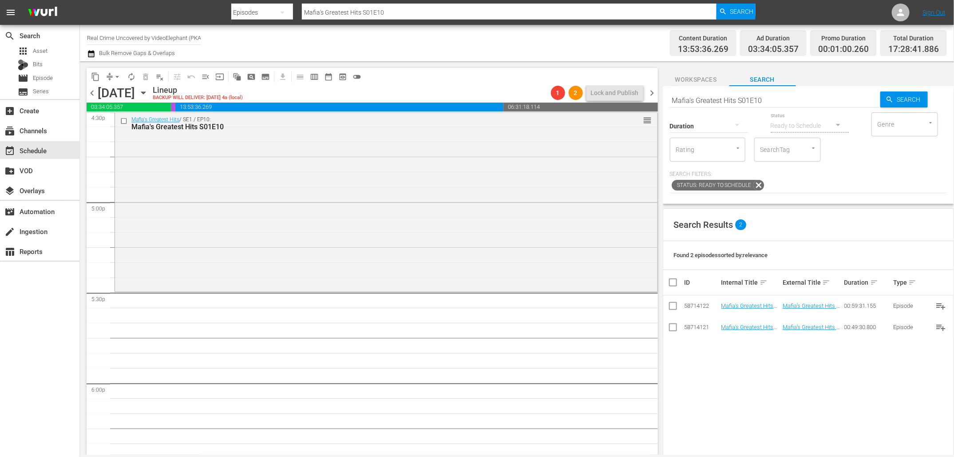
drag, startPoint x: 753, startPoint y: 307, endPoint x: 288, endPoint y: 20, distance: 546.1
click at [743, 99] on input "Mafia's Greatest Hits S01E10" at bounding box center [775, 100] width 210 height 21
paste input "On The Trail Of S02E09"
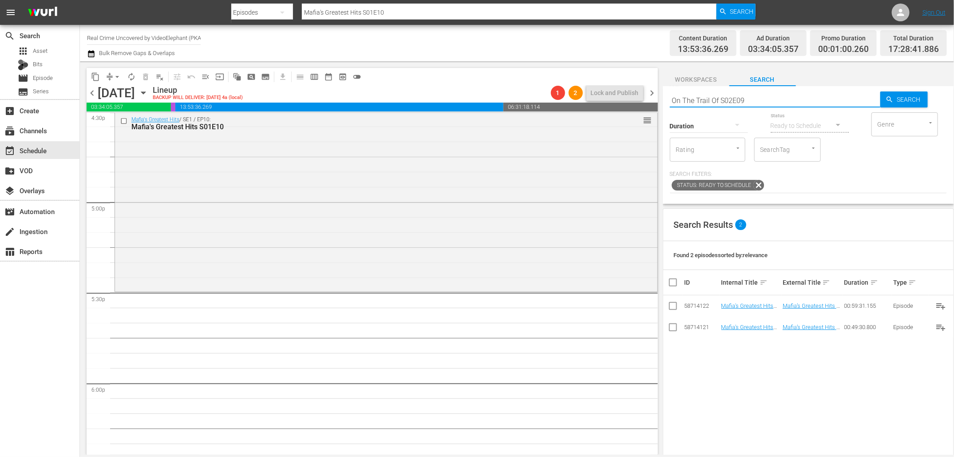
type input "On The Trail Of S02E09"
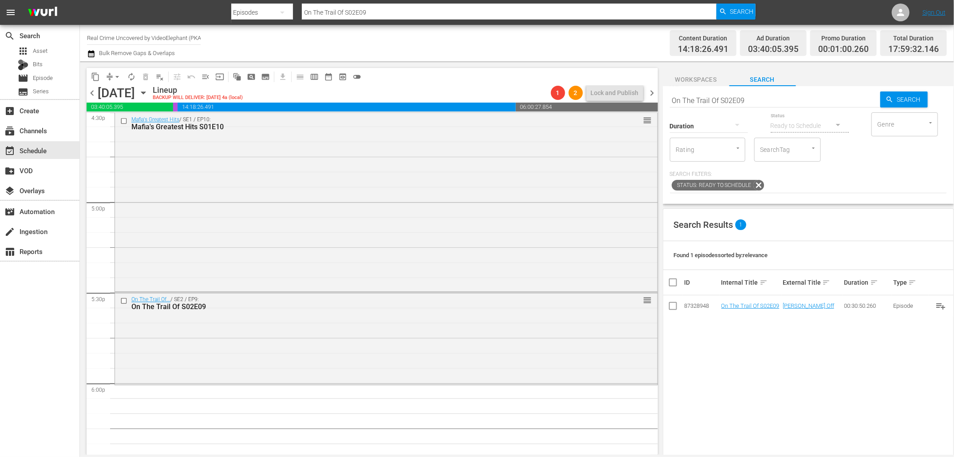
click at [755, 98] on input "On The Trail Of S02E09" at bounding box center [775, 100] width 210 height 21
paste input "American Addict S01E01"
type input "American Addict S01E01"
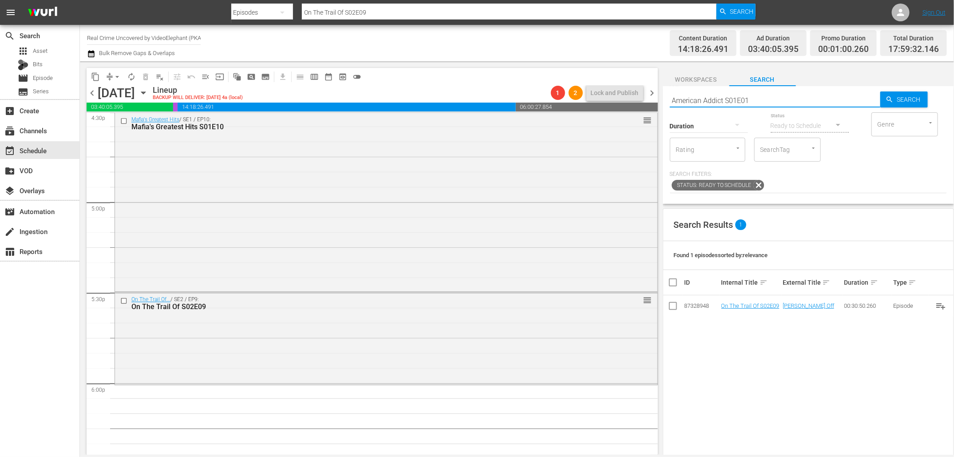
type input "American Addict S01E01"
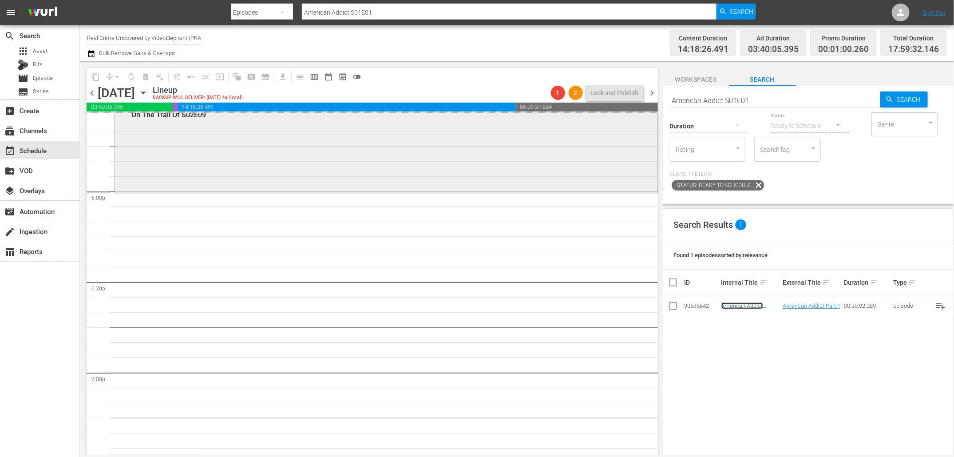
scroll to position [3184, 0]
drag, startPoint x: 736, startPoint y: 302, endPoint x: 337, endPoint y: 2, distance: 499.2
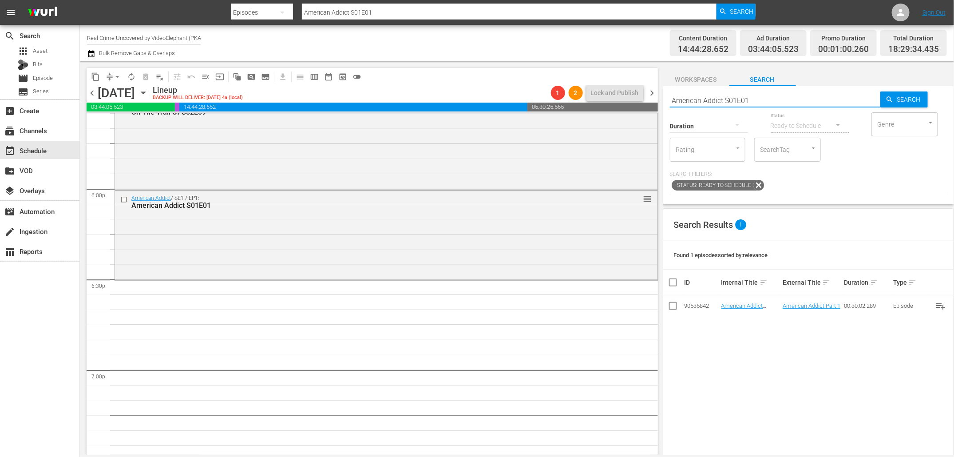
click at [737, 98] on input "American Addict S01E01" at bounding box center [775, 100] width 210 height 21
paste input "Fatal Crimes S01E07"
type input "Fatal Crimes S01E07"
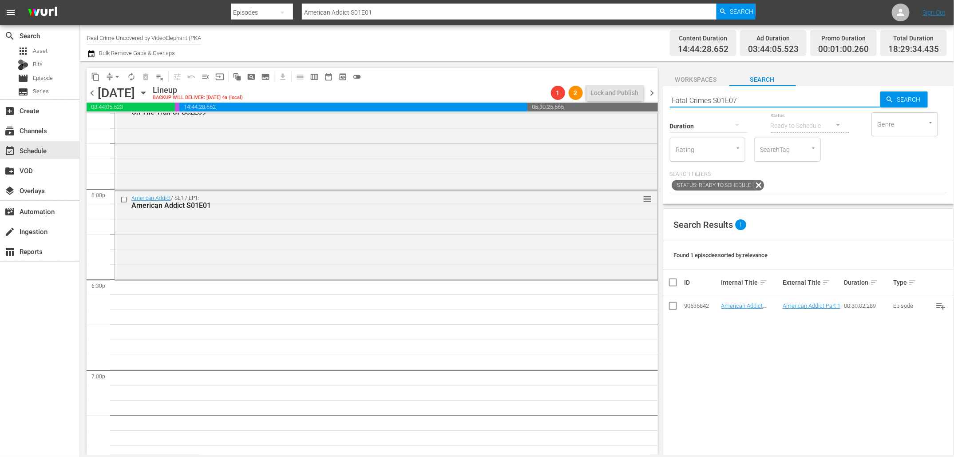
type input "Fatal Crimes S01E07"
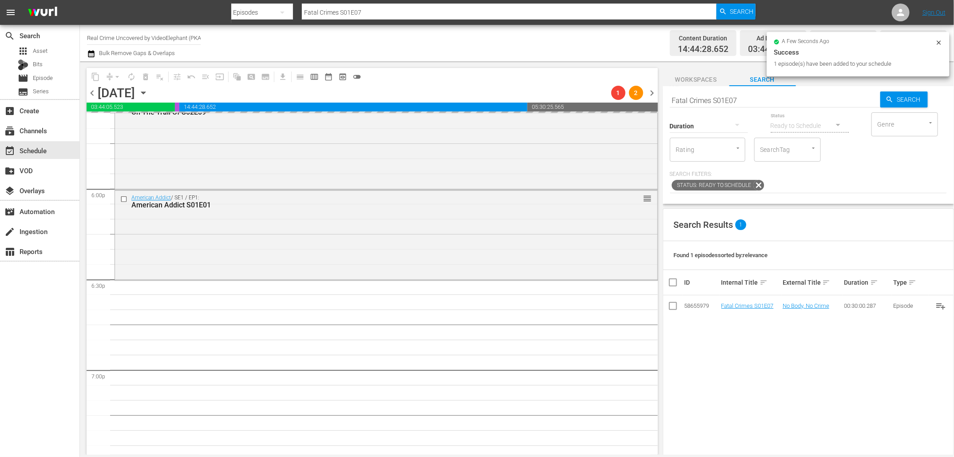
drag, startPoint x: 740, startPoint y: 306, endPoint x: 356, endPoint y: 4, distance: 488.9
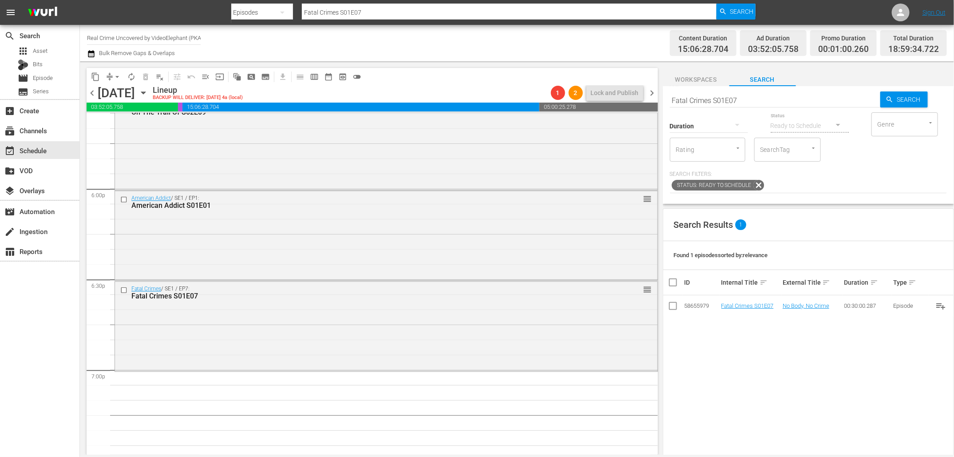
click at [719, 99] on input "Fatal Crimes S01E07" at bounding box center [775, 100] width 210 height 21
paste input "On The Trail Of S02E10"
type input "On The Trail Of S02E10"
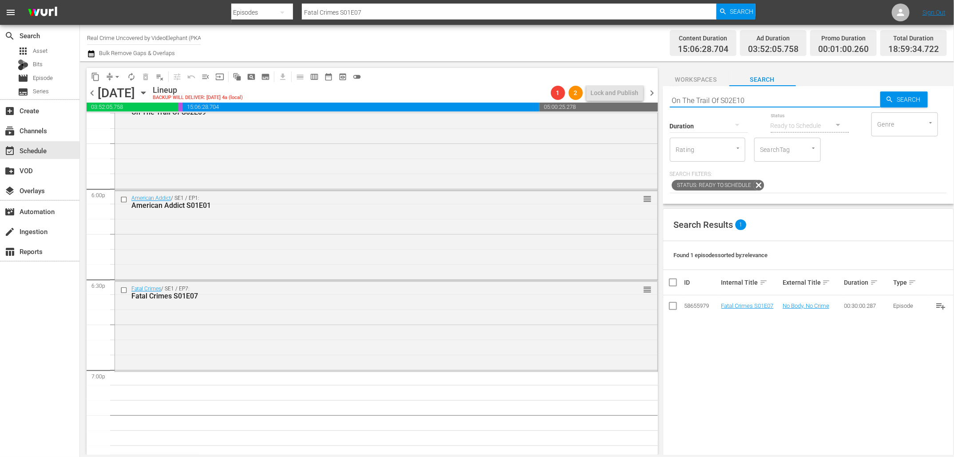
type input "On The Trail Of S02E10"
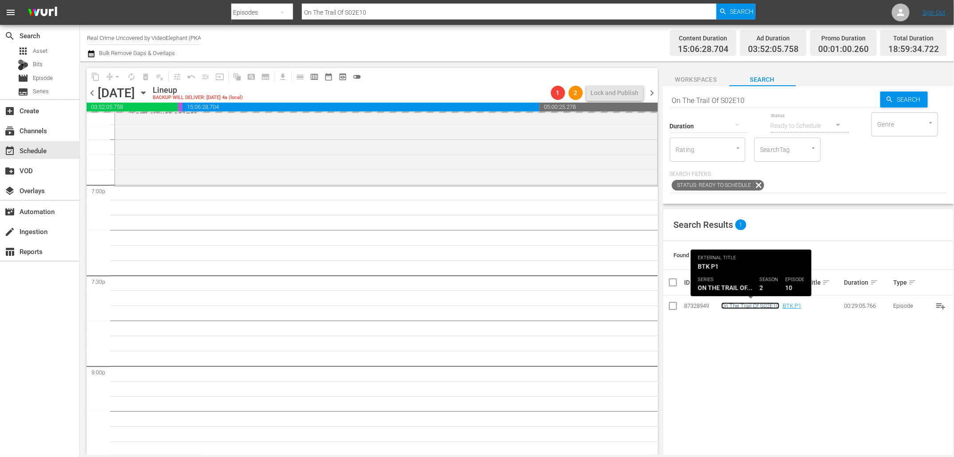
scroll to position [3371, 0]
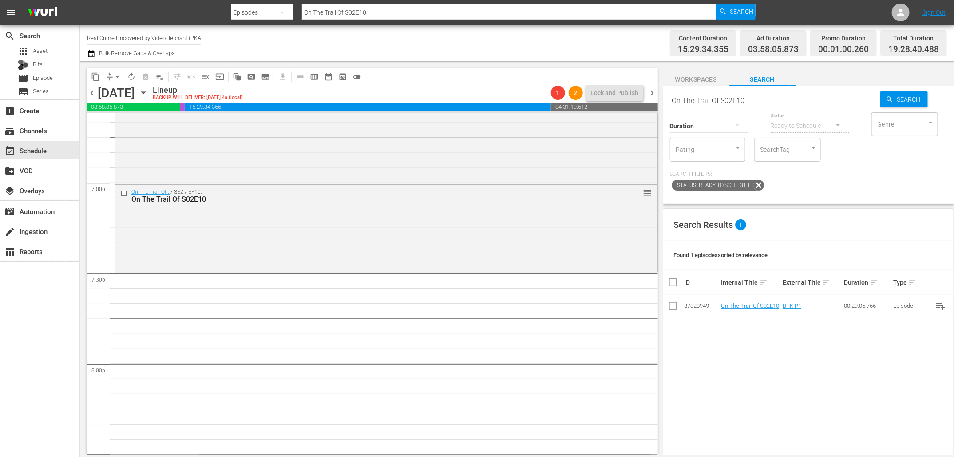
click at [726, 98] on input "On The Trail Of S02E10" at bounding box center [775, 100] width 210 height 21
paste input "The FBI Files S05E09"
type input "The FBI Files S05E09"
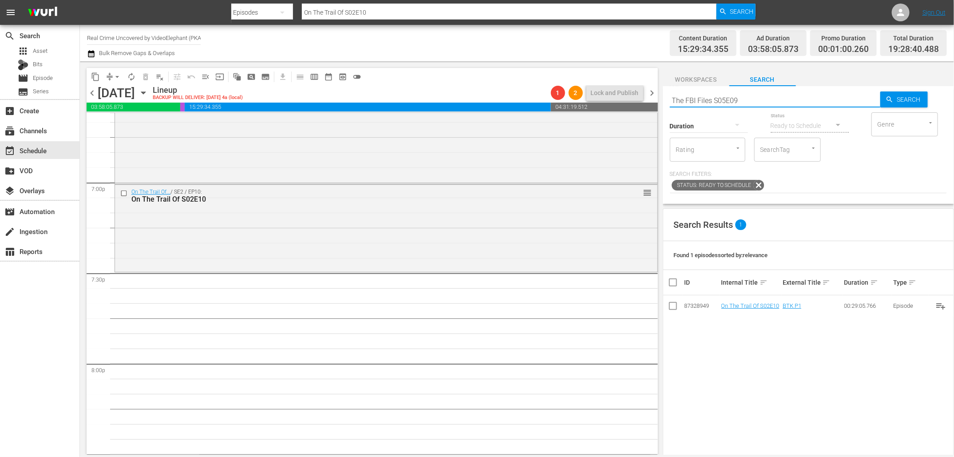
type input "The FBI Files S05E09"
drag, startPoint x: 748, startPoint y: 304, endPoint x: 393, endPoint y: 0, distance: 466.8
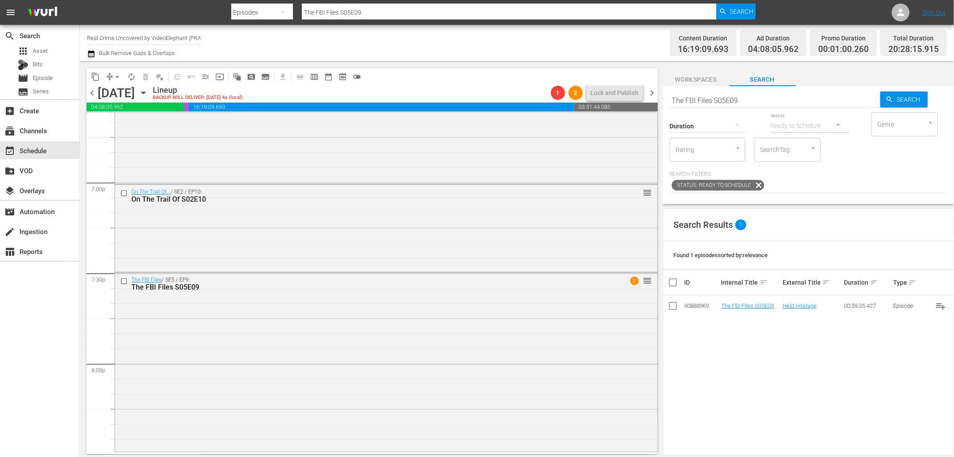
click at [705, 98] on input "The FBI Files S05E09" at bounding box center [775, 100] width 210 height 21
paste input "Forensic Factor S05E08"
type input "Forensic Factor S05E08"
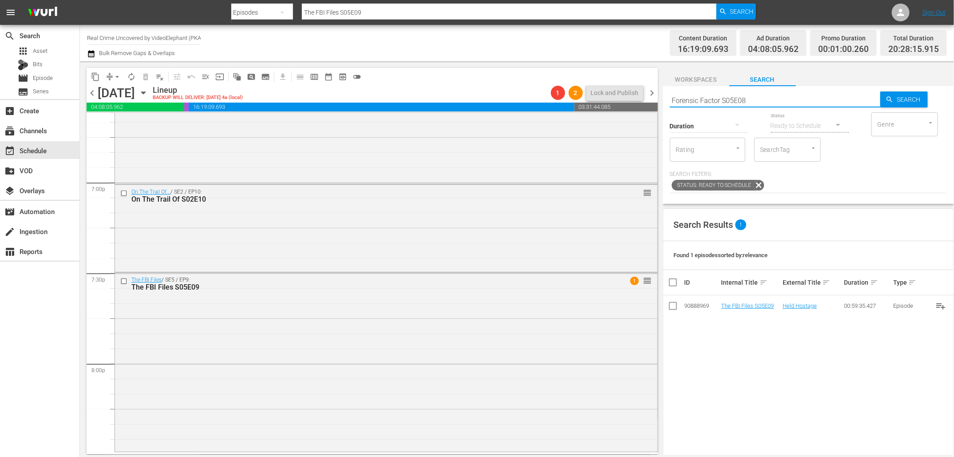
type input "Forensic Factor S05E08"
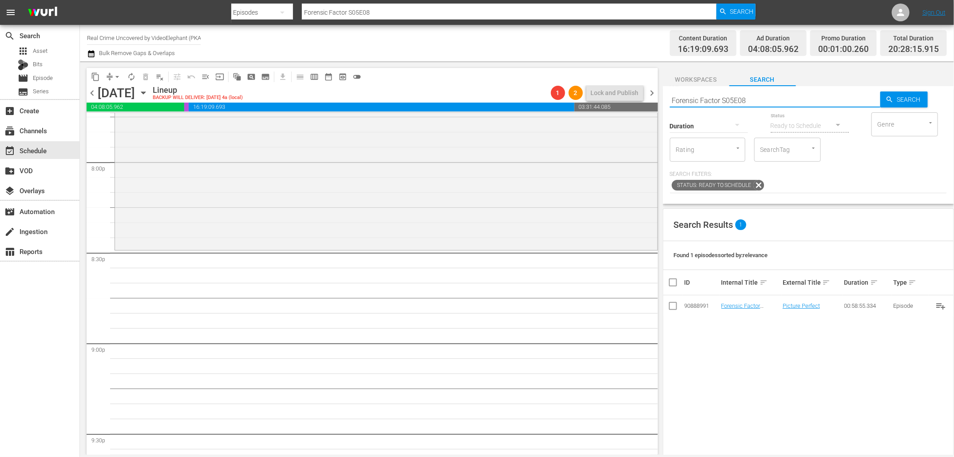
scroll to position [3570, 0]
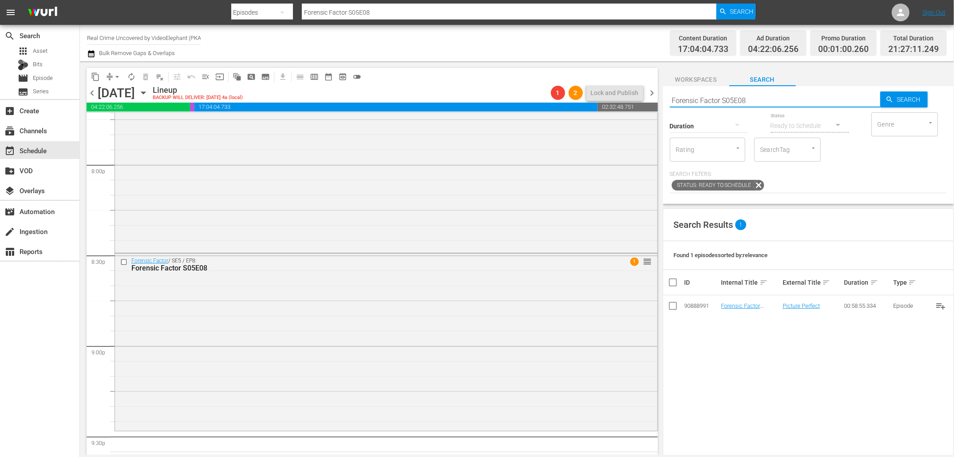
click at [757, 99] on input "Forensic Factor S05E08" at bounding box center [775, 100] width 210 height 21
paste input "Crime Stories S03E03"
type input "Crime Stories S03E03"
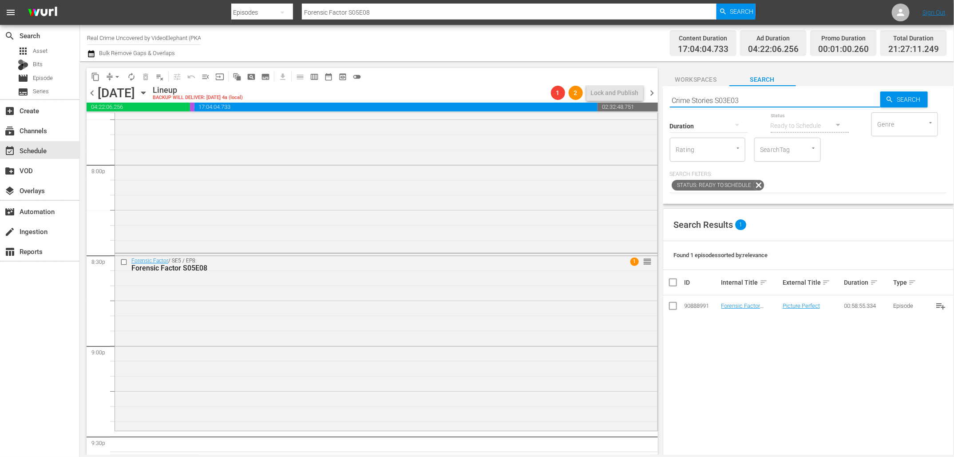
type input "Crime Stories S03E03"
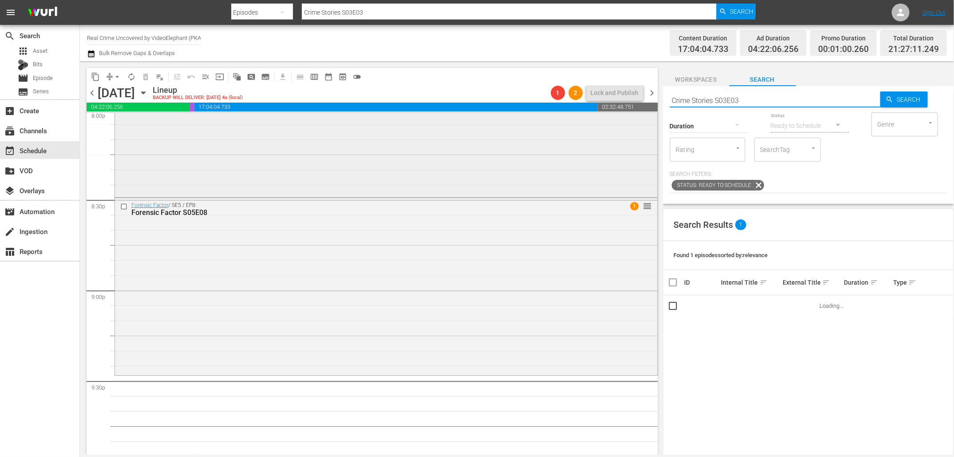
scroll to position [3638, 0]
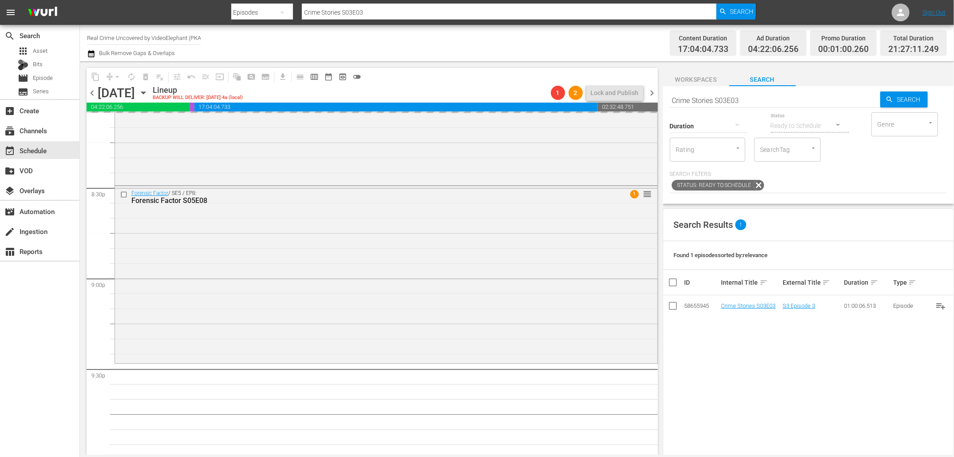
drag, startPoint x: 752, startPoint y: 306, endPoint x: 314, endPoint y: 4, distance: 532.5
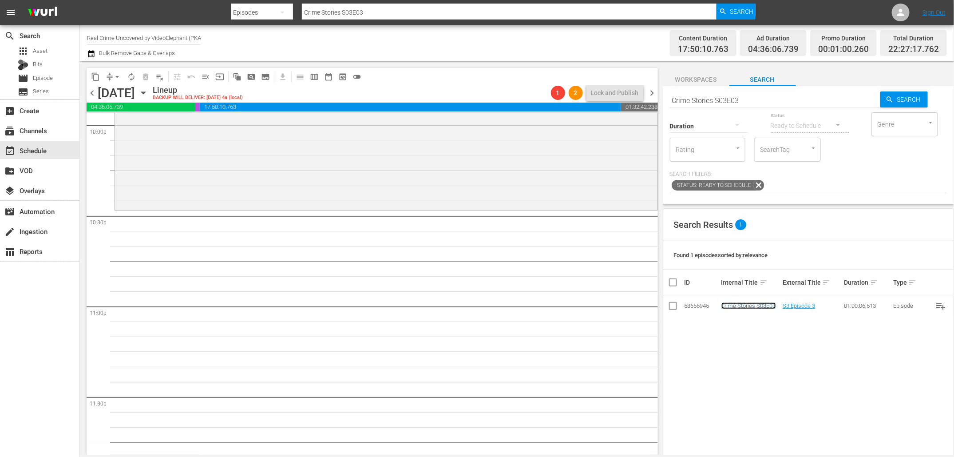
scroll to position [4004, 0]
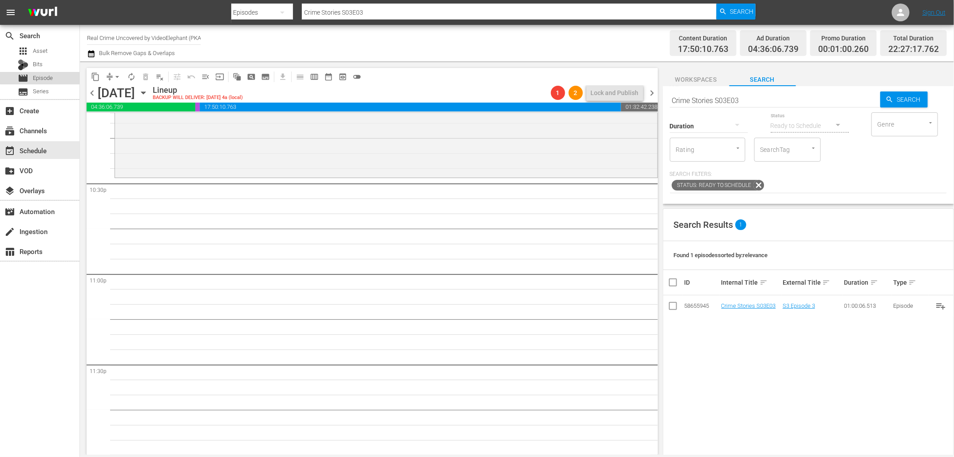
click at [45, 72] on div "movie Episode" at bounding box center [35, 78] width 35 height 12
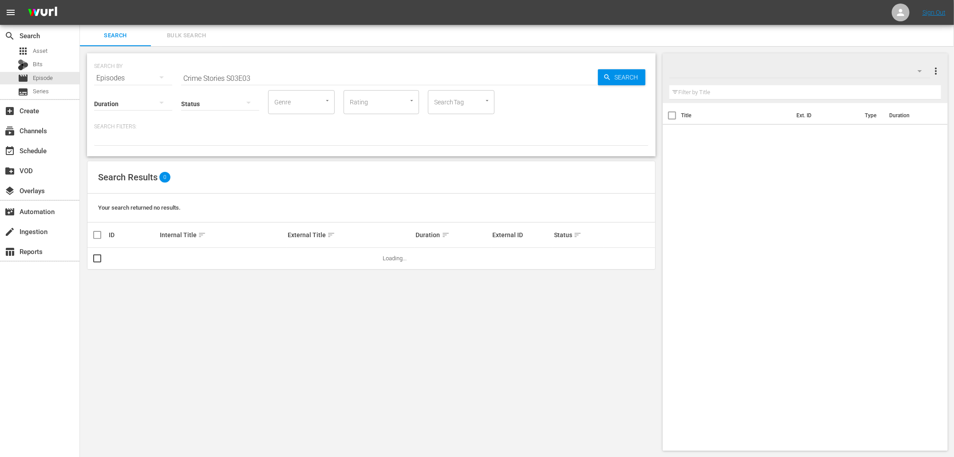
click at [319, 66] on div "SEARCH BY Search By Episodes Search ID, Title, Description, Keywords, or Catego…" at bounding box center [371, 73] width 554 height 32
click at [319, 78] on input "Crime Stories S03E03" at bounding box center [389, 77] width 417 height 21
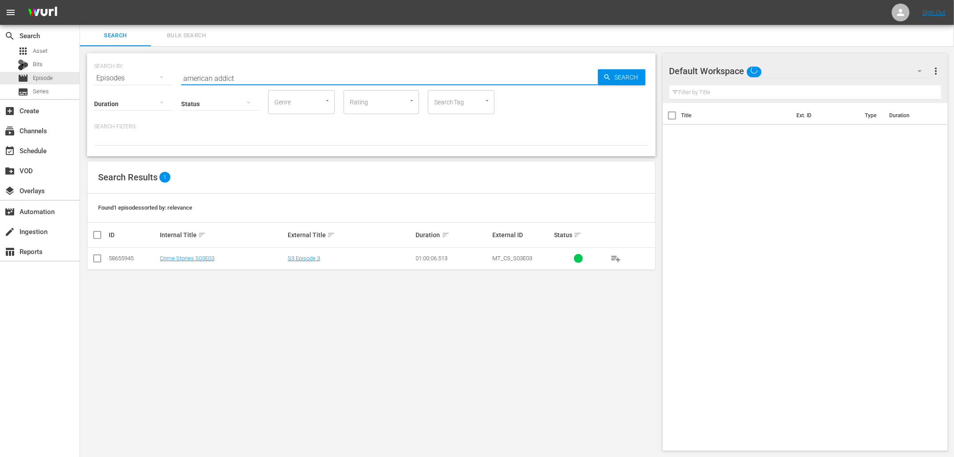
type input "american addict"
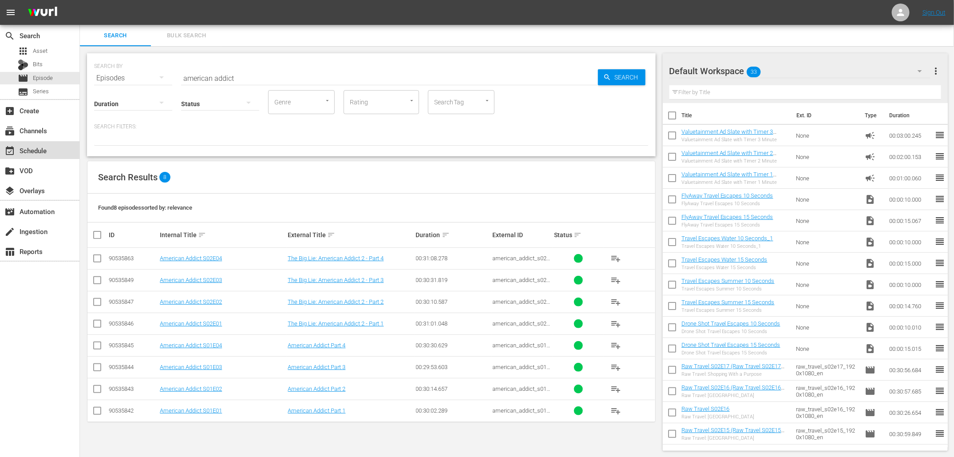
click at [50, 150] on div "event_available Schedule" at bounding box center [39, 150] width 79 height 18
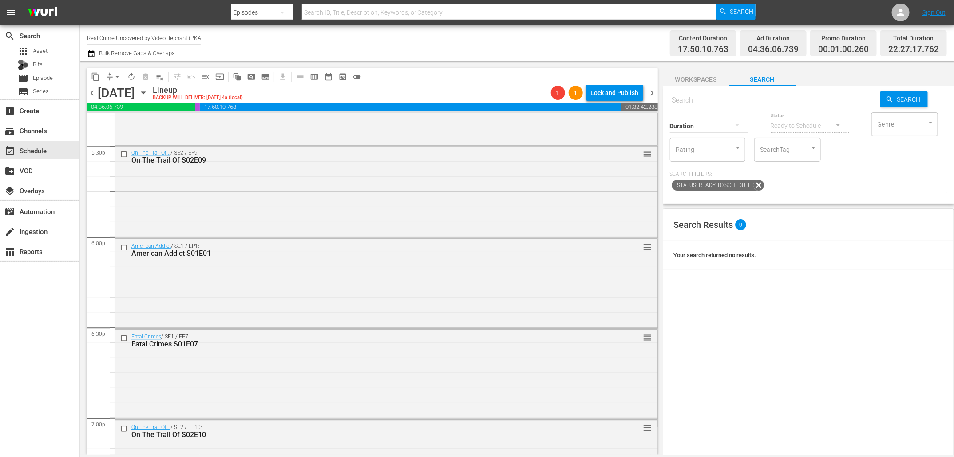
scroll to position [3129, 0]
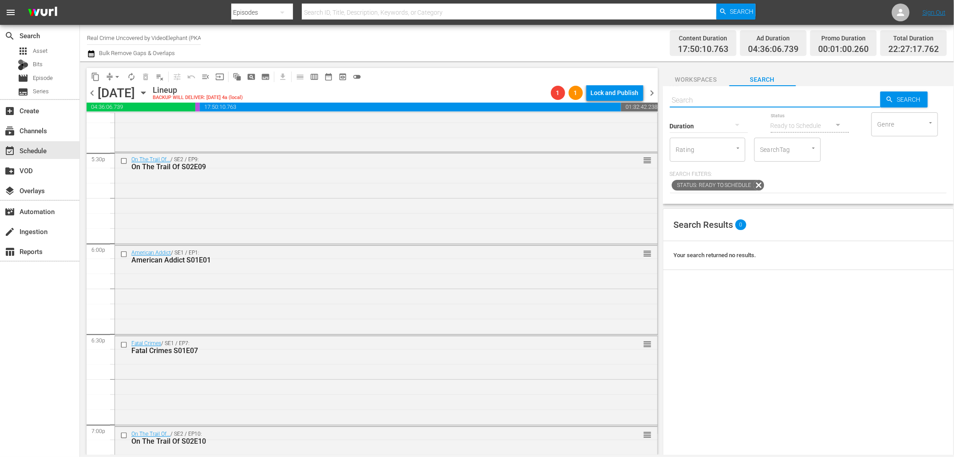
click at [758, 95] on input "text" at bounding box center [775, 100] width 210 height 21
paste input "Garda Down Under S01E01"
type input "Garda Down Under S01E01"
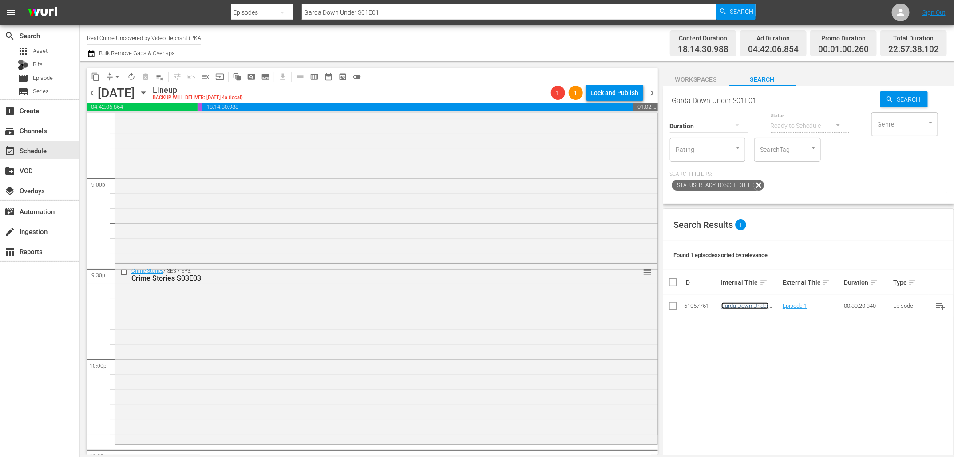
scroll to position [4004, 0]
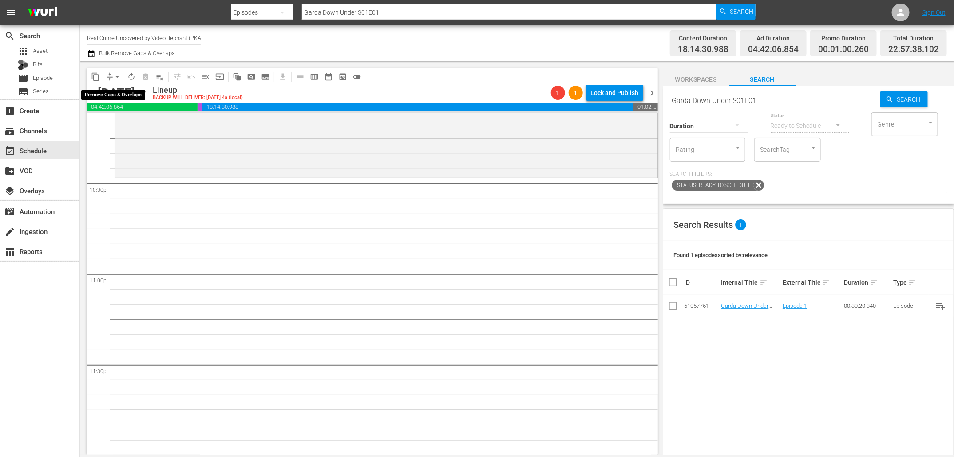
click at [117, 75] on span "arrow_drop_down" at bounding box center [117, 76] width 9 height 9
click at [132, 128] on li "Align to End of Previous Day" at bounding box center [117, 123] width 93 height 15
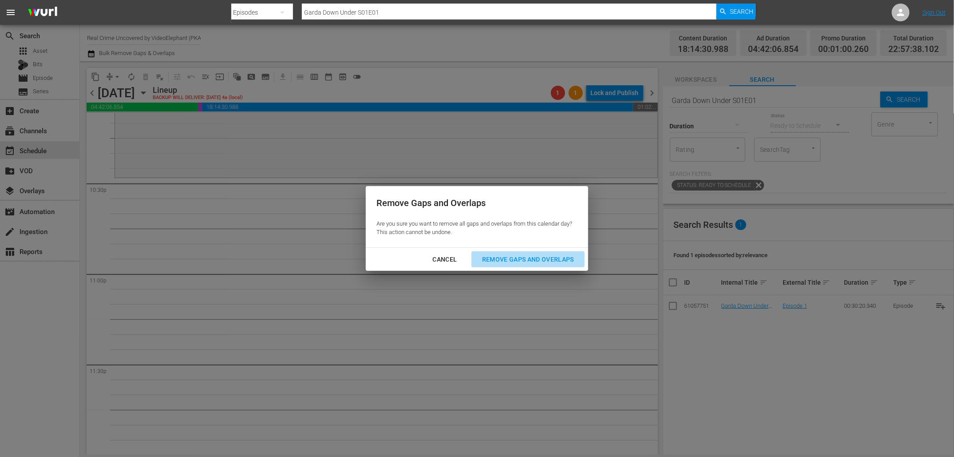
click at [479, 259] on div "Remove Gaps and Overlaps" at bounding box center [528, 259] width 106 height 11
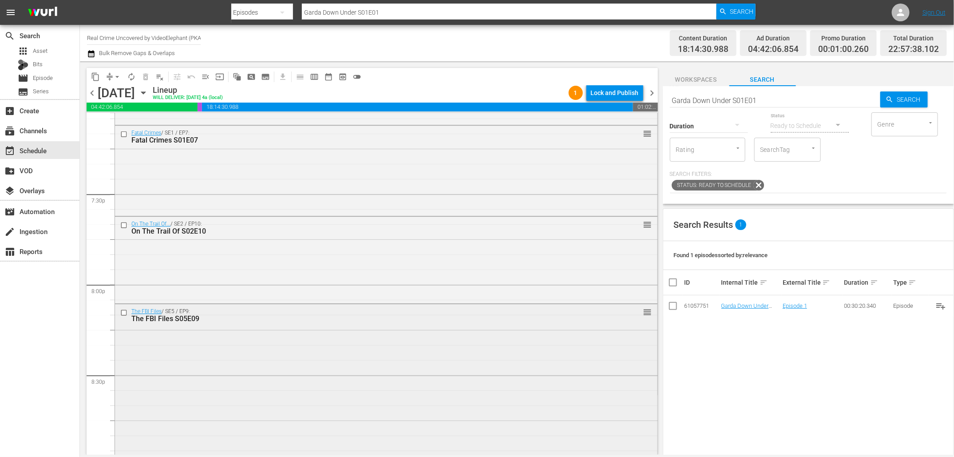
scroll to position [3362, 0]
click at [122, 132] on input "checkbox" at bounding box center [124, 132] width 9 height 8
click at [123, 225] on input "checkbox" at bounding box center [124, 222] width 9 height 8
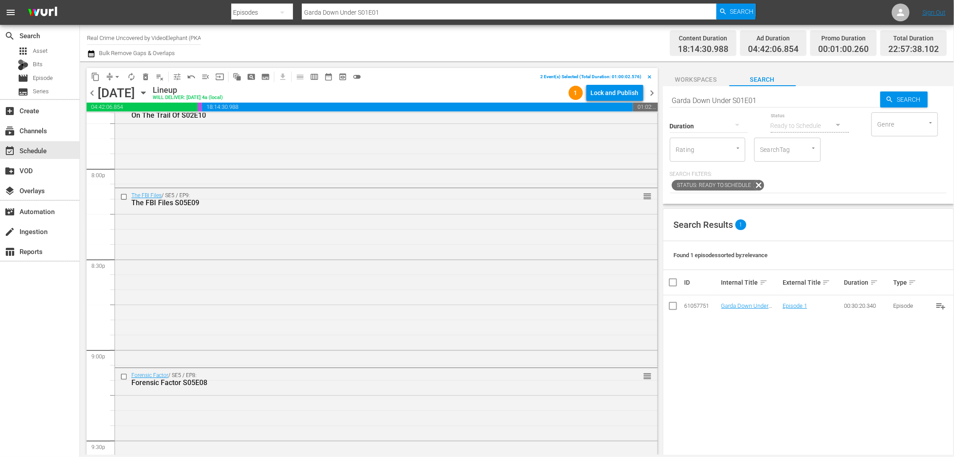
scroll to position [4004, 0]
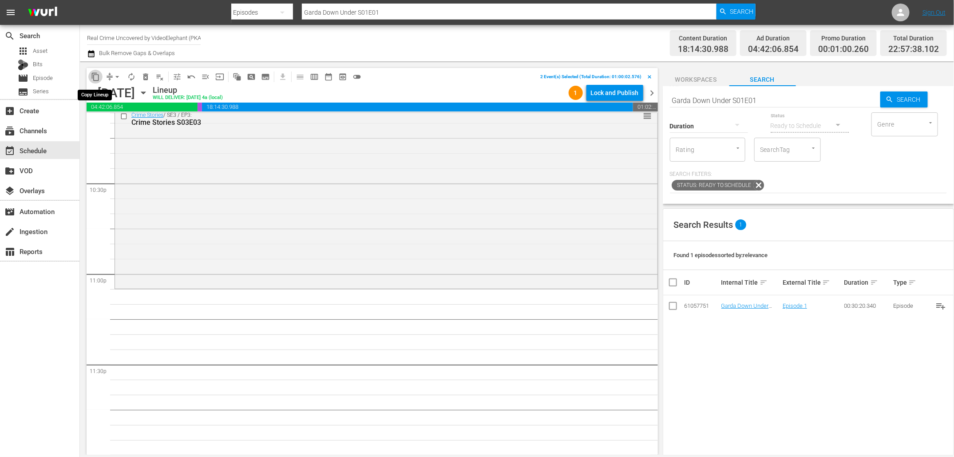
click at [96, 78] on span "content_copy" at bounding box center [95, 76] width 9 height 9
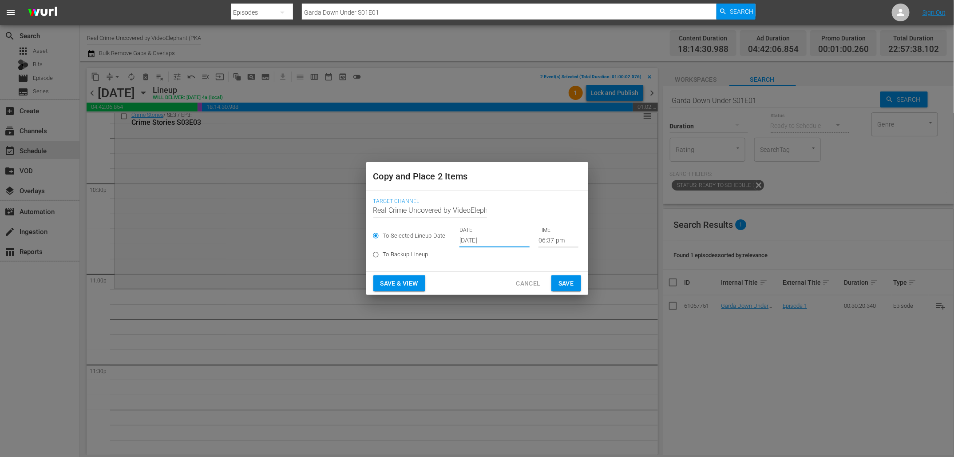
click at [468, 241] on input "[DATE]" at bounding box center [494, 240] width 70 height 13
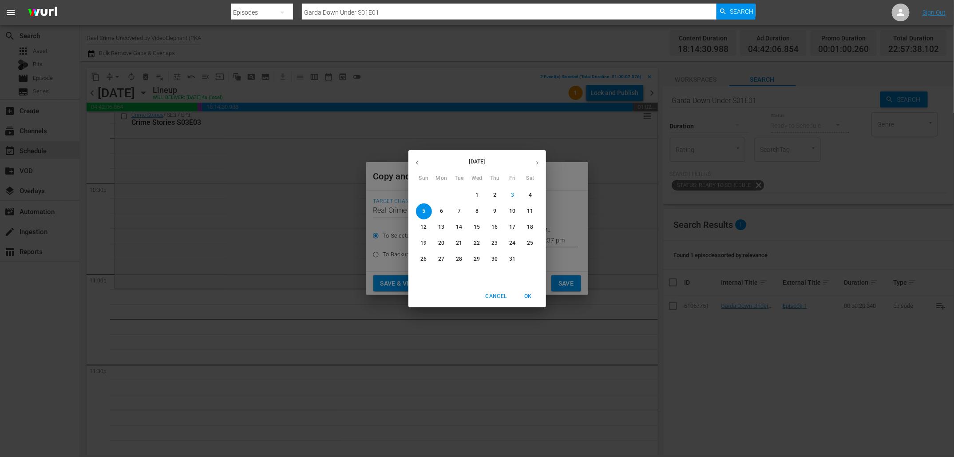
click at [459, 227] on p "14" at bounding box center [459, 227] width 6 height 8
type input "[DATE]"
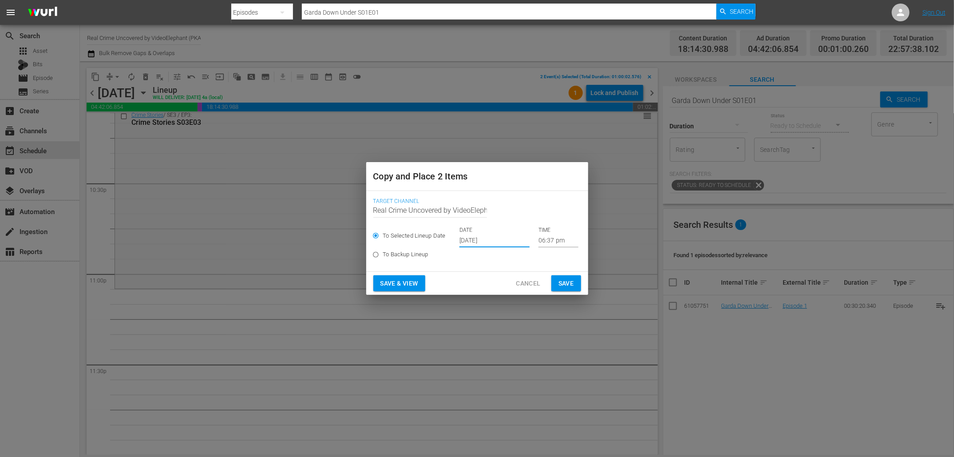
click at [538, 244] on input "06:37 pm" at bounding box center [558, 240] width 40 height 13
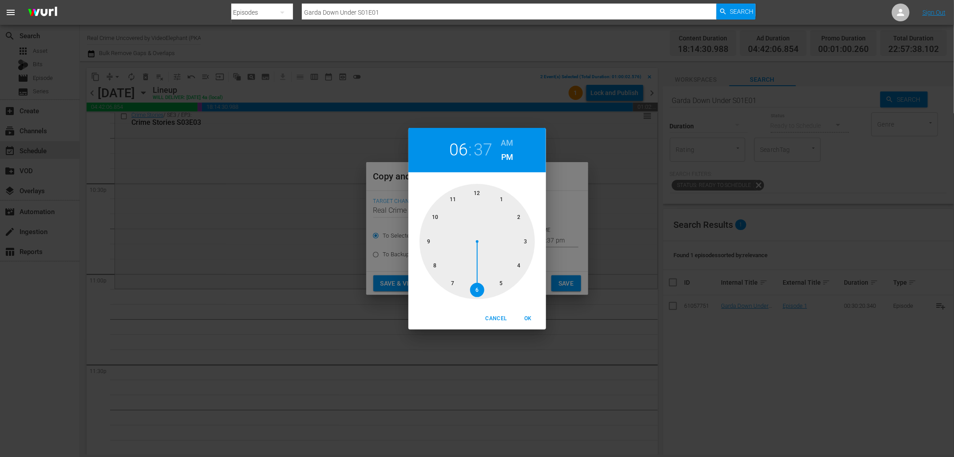
click at [452, 201] on div at bounding box center [476, 241] width 115 height 115
click at [473, 200] on div at bounding box center [476, 241] width 115 height 115
click at [528, 316] on span "OK" at bounding box center [527, 318] width 21 height 9
type input "11:00 pm"
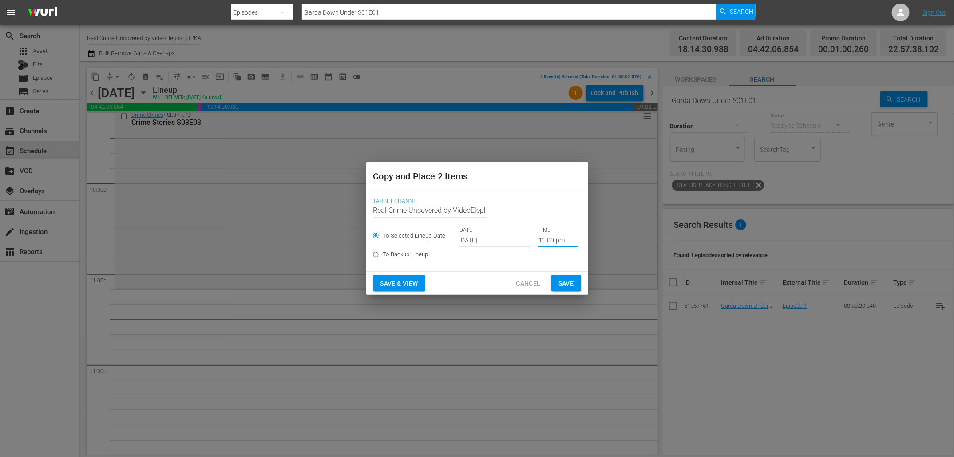
click at [564, 287] on span "Save" at bounding box center [566, 283] width 16 height 11
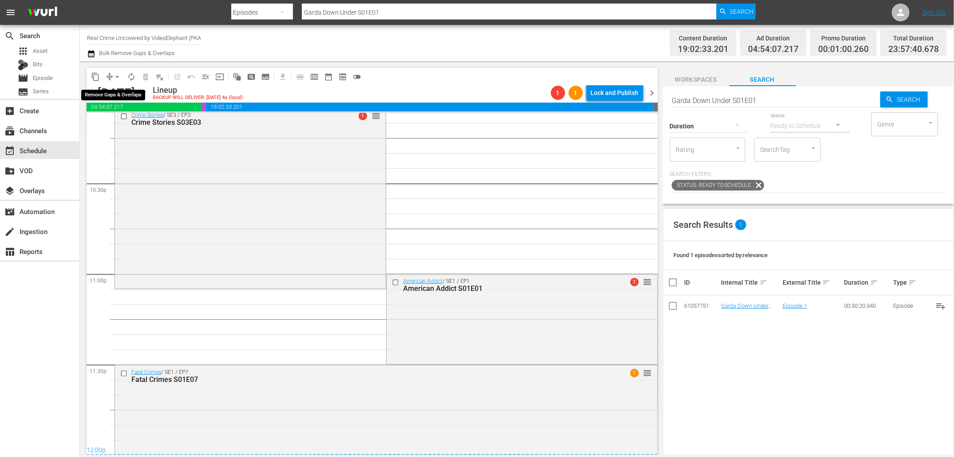
click at [111, 77] on button "arrow_drop_down" at bounding box center [117, 77] width 14 height 14
click at [136, 123] on li "Align to End of Previous Day" at bounding box center [117, 123] width 93 height 15
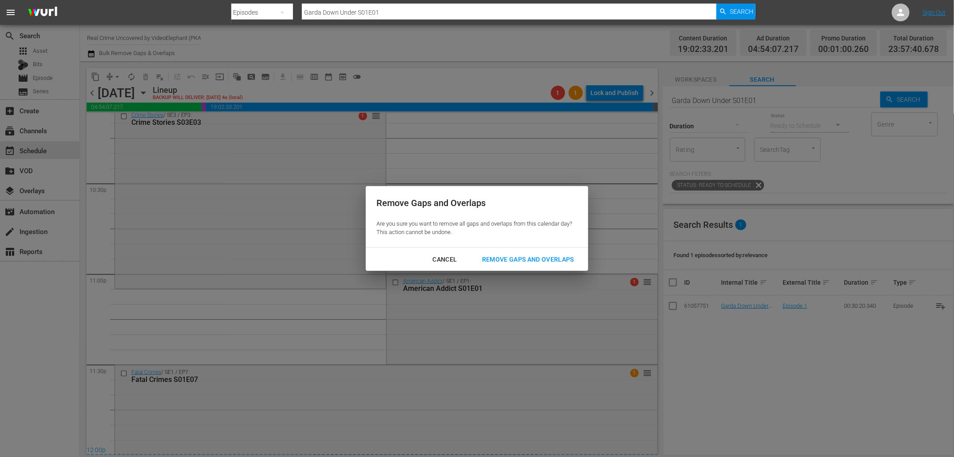
click at [499, 257] on div "Remove Gaps and Overlaps" at bounding box center [528, 259] width 106 height 11
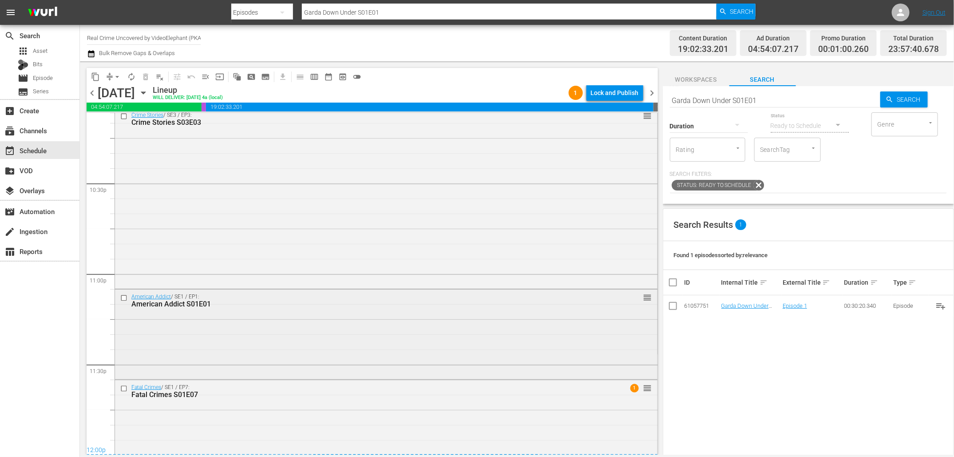
scroll to position [4020, 0]
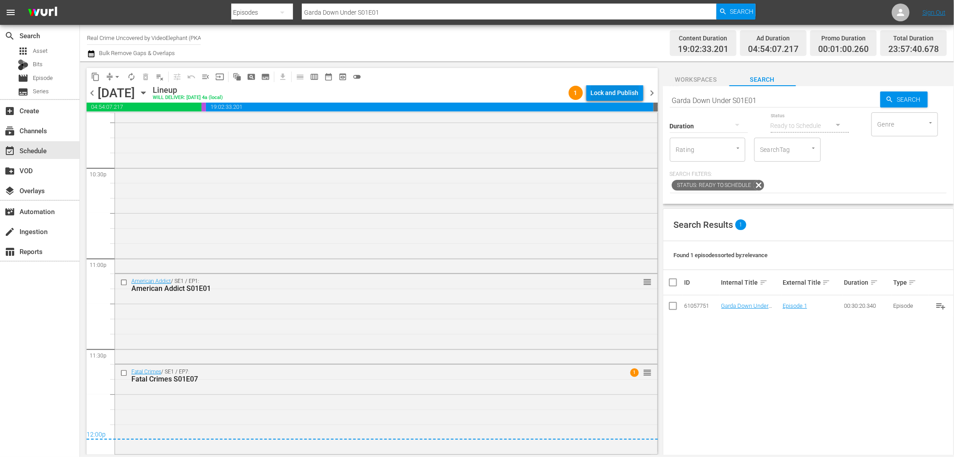
click at [618, 95] on div "Lock and Publish" at bounding box center [615, 93] width 48 height 16
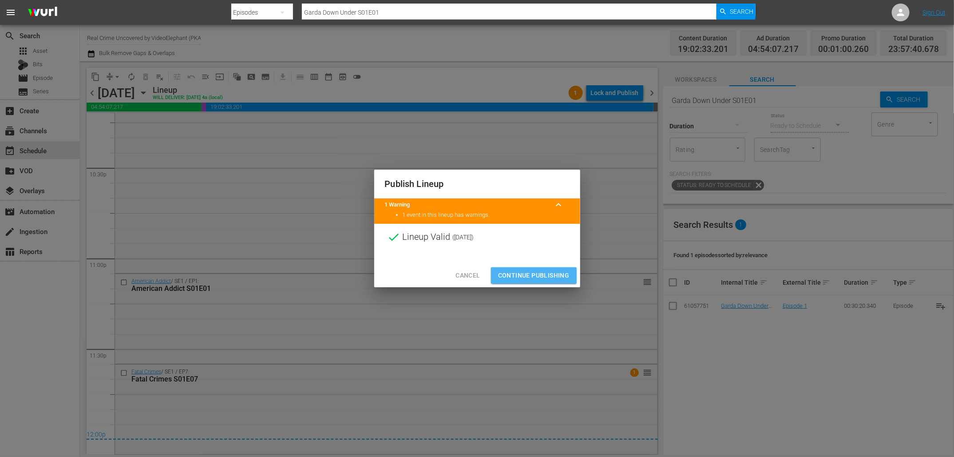
click at [543, 273] on span "Continue Publishing" at bounding box center [533, 275] width 71 height 11
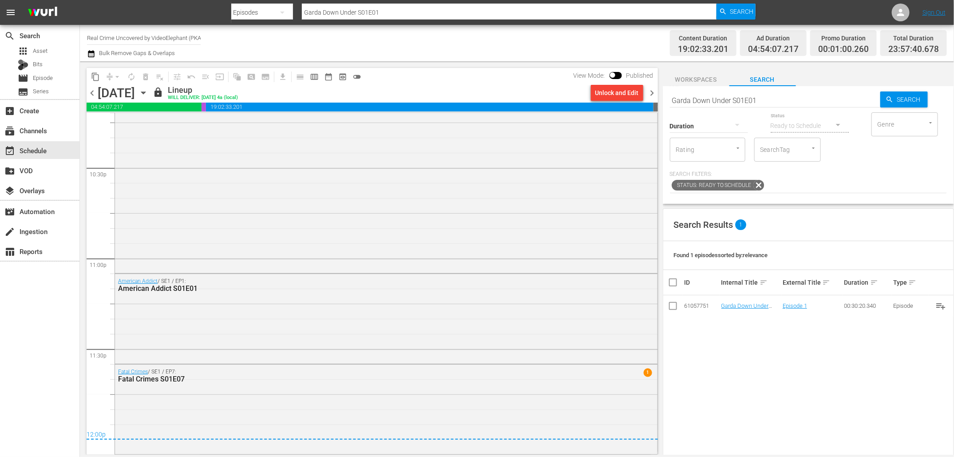
click at [92, 55] on icon "button" at bounding box center [91, 53] width 8 height 11
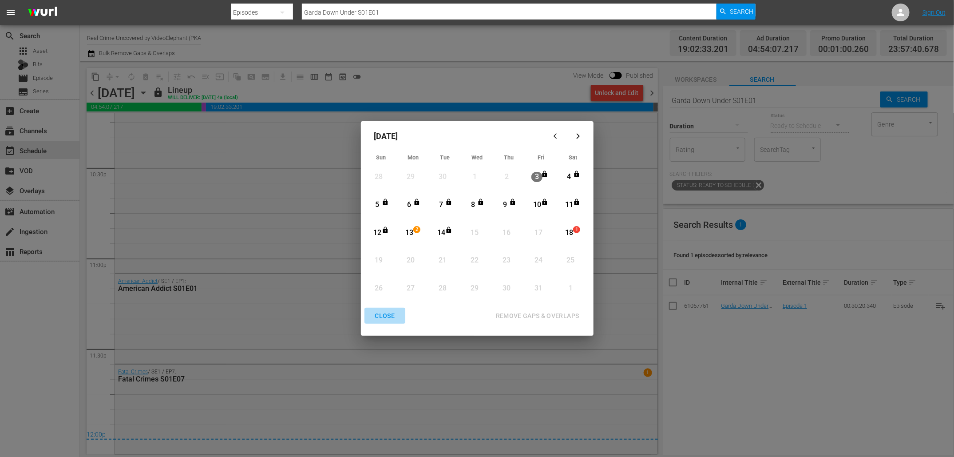
click at [384, 319] on div "CLOSE" at bounding box center [385, 315] width 34 height 11
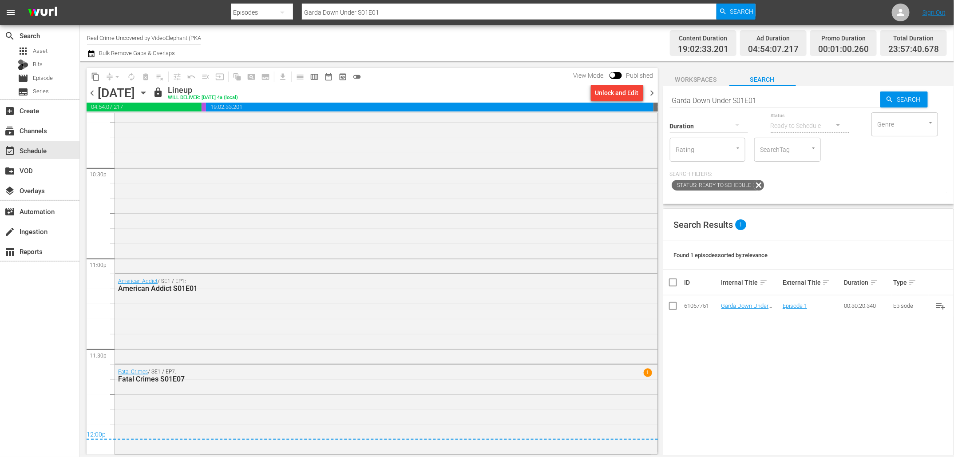
click at [148, 94] on icon "button" at bounding box center [143, 93] width 10 height 10
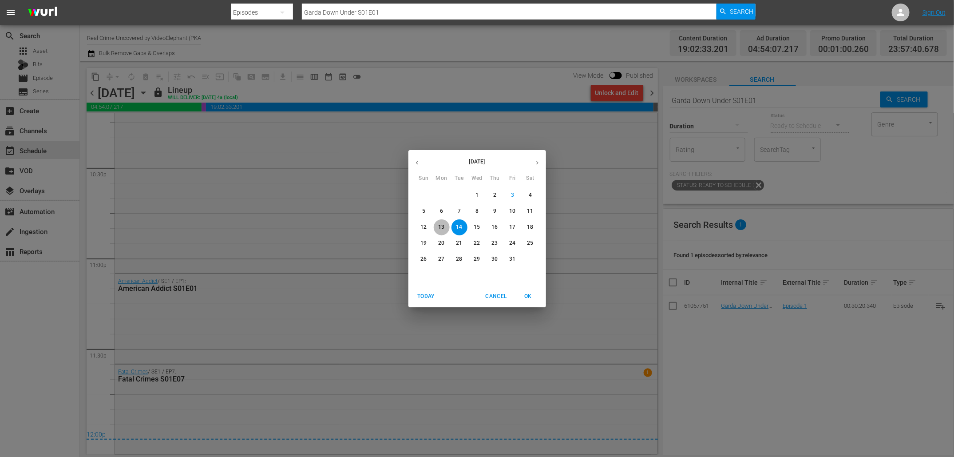
click at [446, 227] on span "13" at bounding box center [442, 227] width 16 height 8
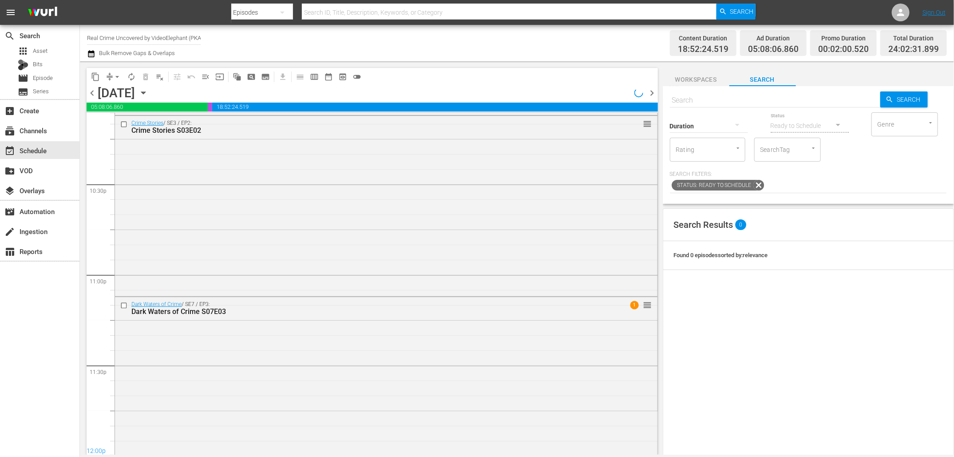
scroll to position [4020, 0]
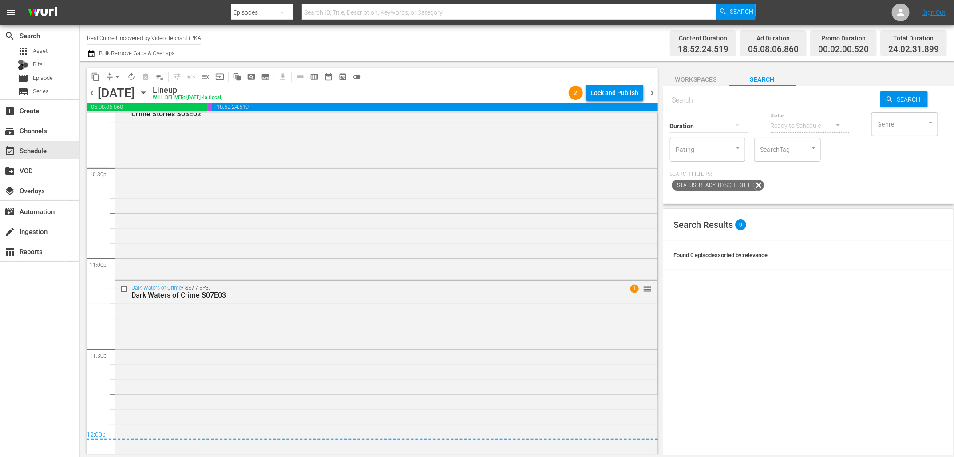
click at [621, 95] on div "Lock and Publish" at bounding box center [615, 93] width 48 height 16
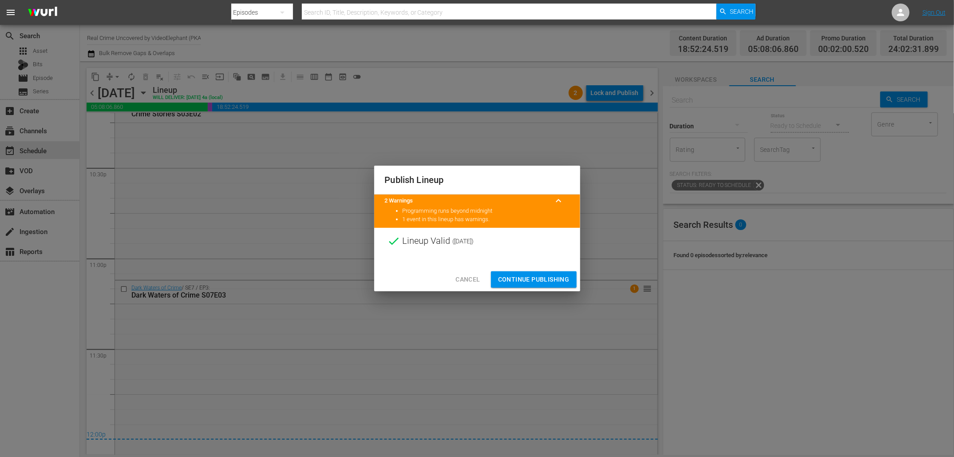
click at [549, 275] on span "Continue Publishing" at bounding box center [533, 279] width 71 height 11
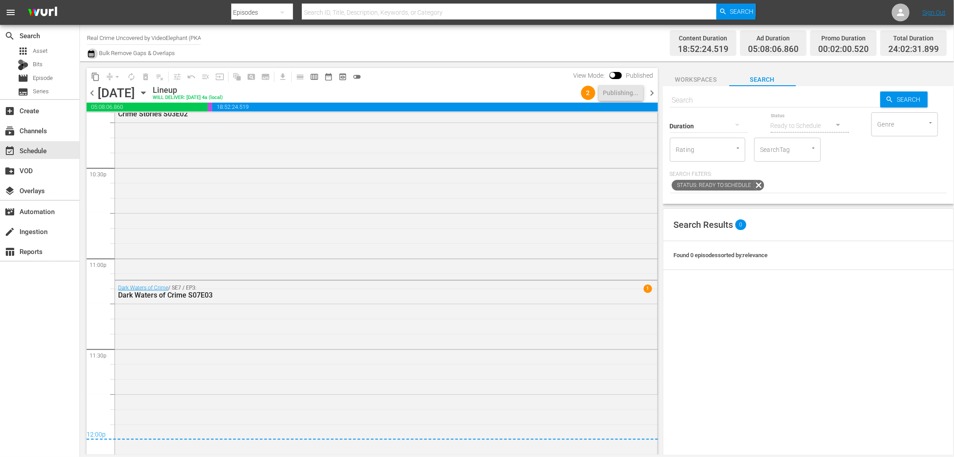
click at [91, 55] on icon "button" at bounding box center [91, 53] width 8 height 11
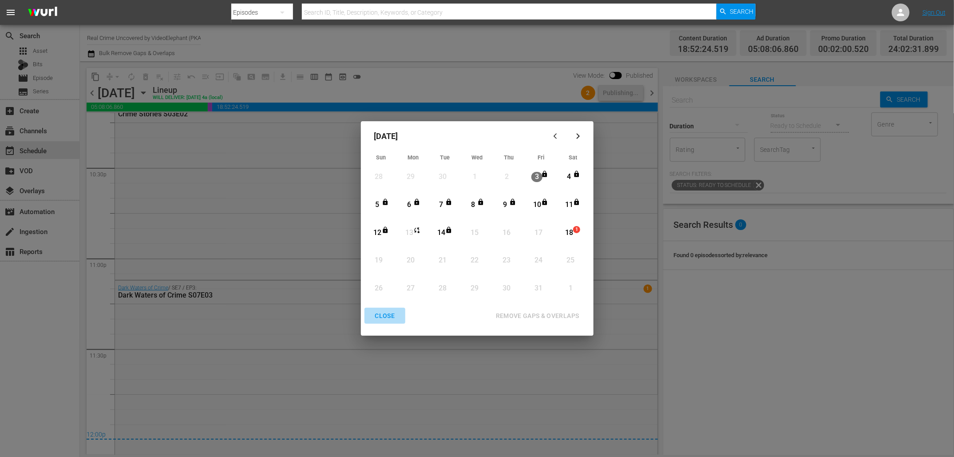
click at [383, 316] on div "CLOSE" at bounding box center [385, 315] width 34 height 11
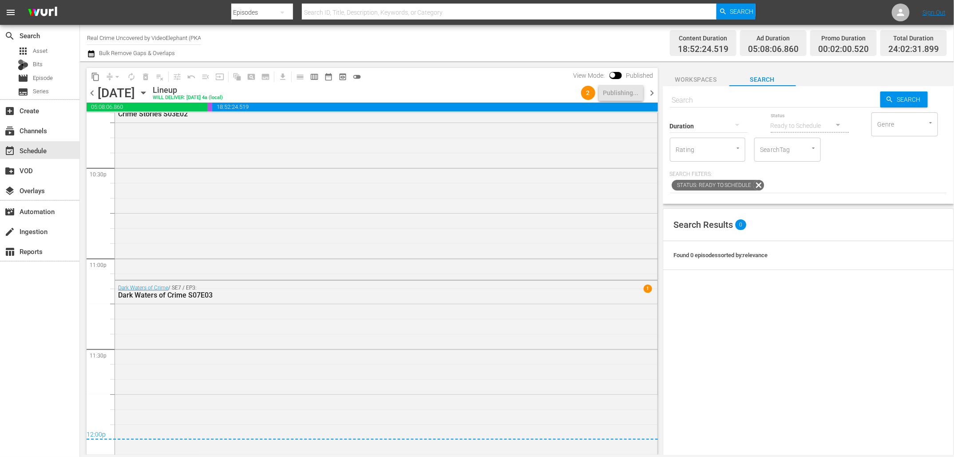
click at [428, 46] on div "Channel Title Real Crime Uncovered by VideoElephant (PKA Crime Files) Bulk Remo…" at bounding box center [321, 43] width 469 height 32
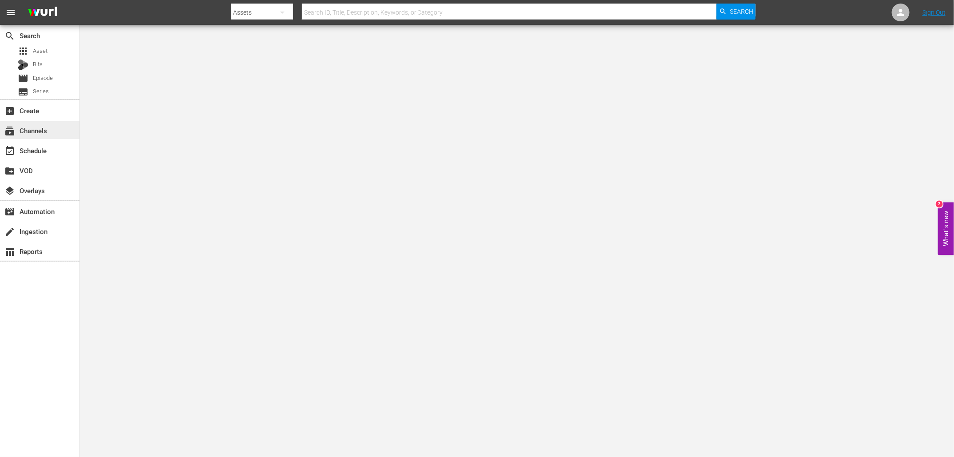
click at [34, 130] on div "subscriptions Channels" at bounding box center [25, 129] width 50 height 8
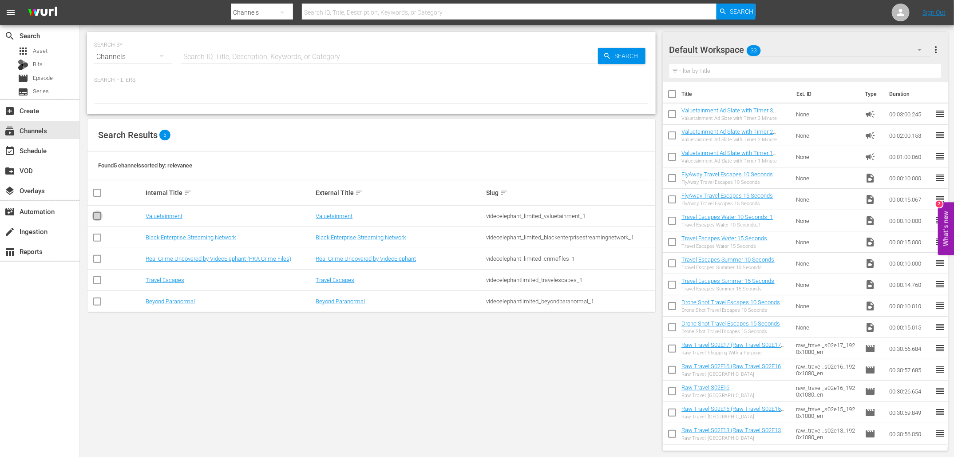
click at [100, 214] on input "checkbox" at bounding box center [97, 217] width 11 height 11
checkbox input "true"
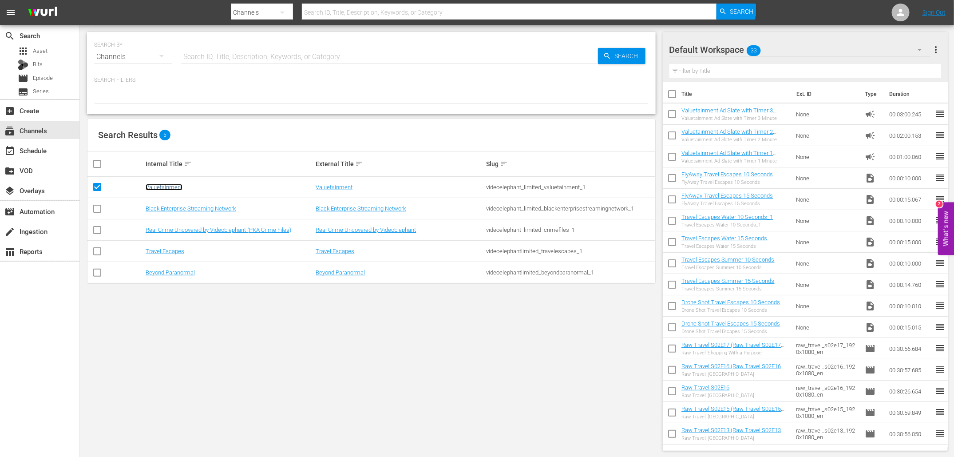
click at [168, 184] on link "Valuetainment" at bounding box center [164, 187] width 37 height 7
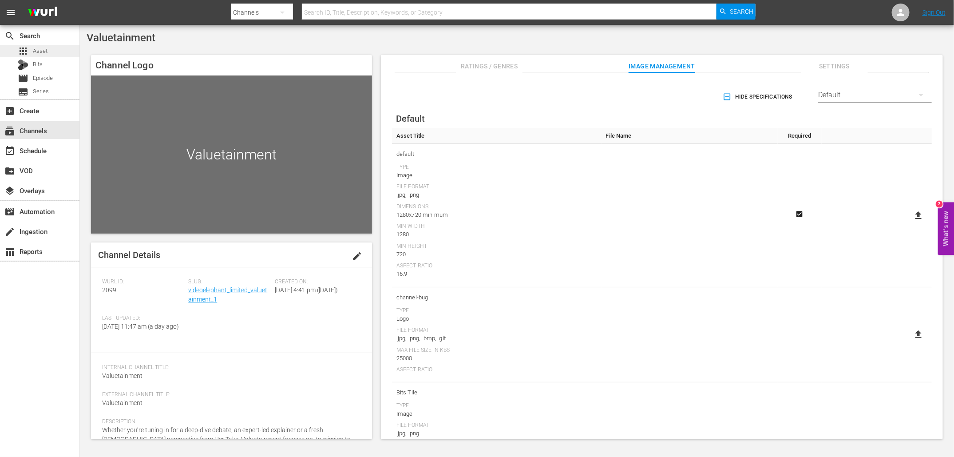
click at [48, 51] on div "apps Asset" at bounding box center [39, 51] width 79 height 12
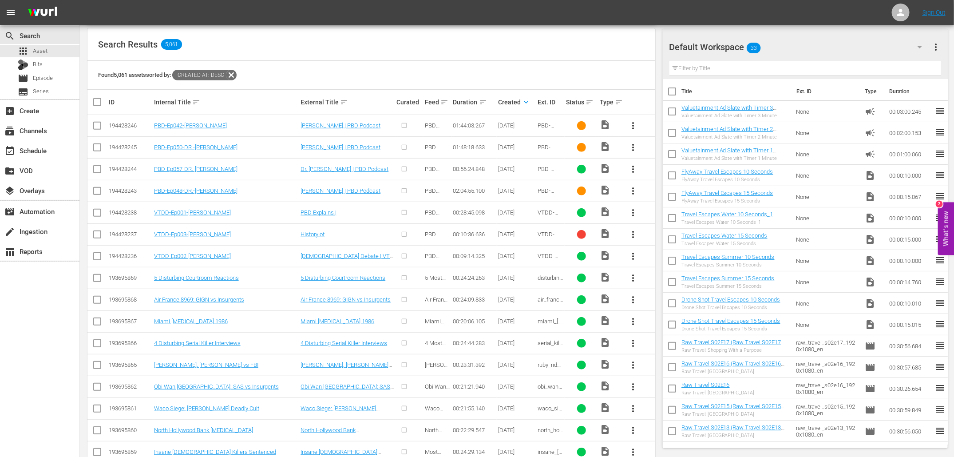
scroll to position [160, 0]
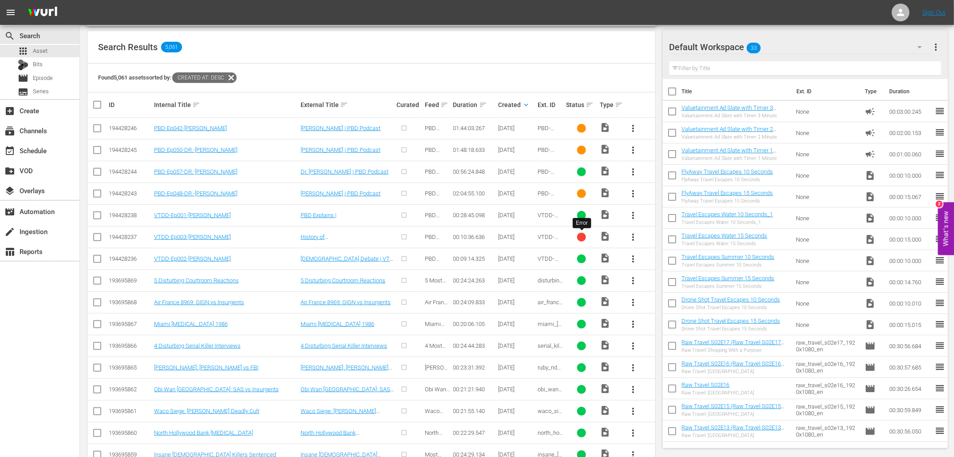
click at [580, 237] on div at bounding box center [581, 237] width 9 height 9
drag, startPoint x: 216, startPoint y: 237, endPoint x: 154, endPoint y: 237, distance: 62.1
click at [154, 237] on div "VTDD-Ep003-PATRICK" at bounding box center [226, 236] width 144 height 7
copy link "VTDD-Ep003-PATRICK"
click at [220, 279] on link "5 Disturbing Courtroom Reactions" at bounding box center [196, 280] width 85 height 7
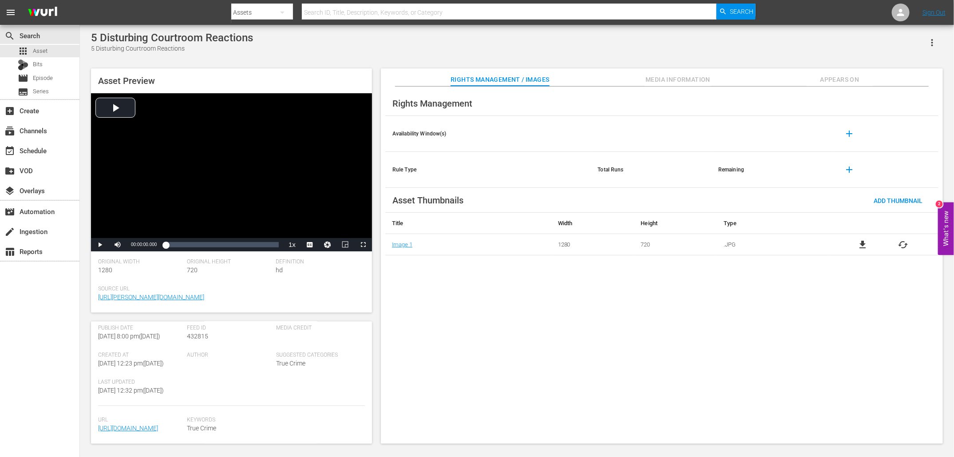
scroll to position [204, 0]
click at [44, 54] on span "Asset" at bounding box center [40, 51] width 15 height 9
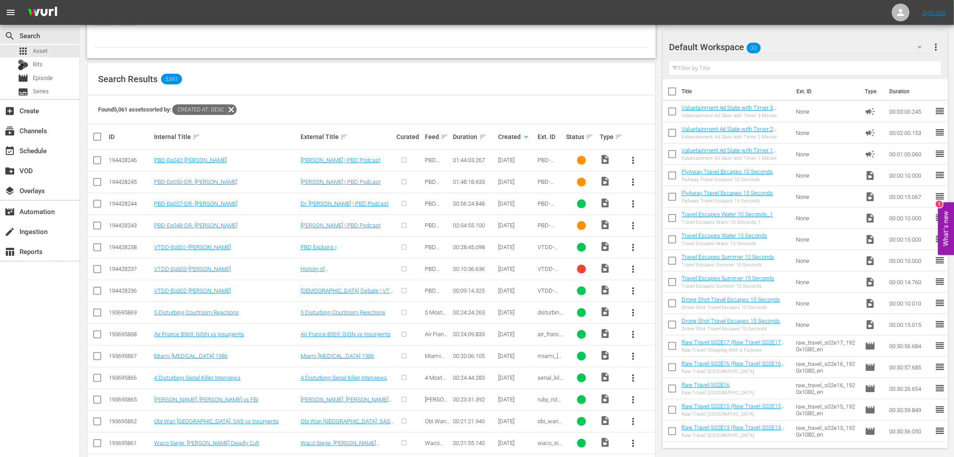
scroll to position [127, 0]
click at [20, 237] on div "create Ingestion" at bounding box center [39, 231] width 79 height 18
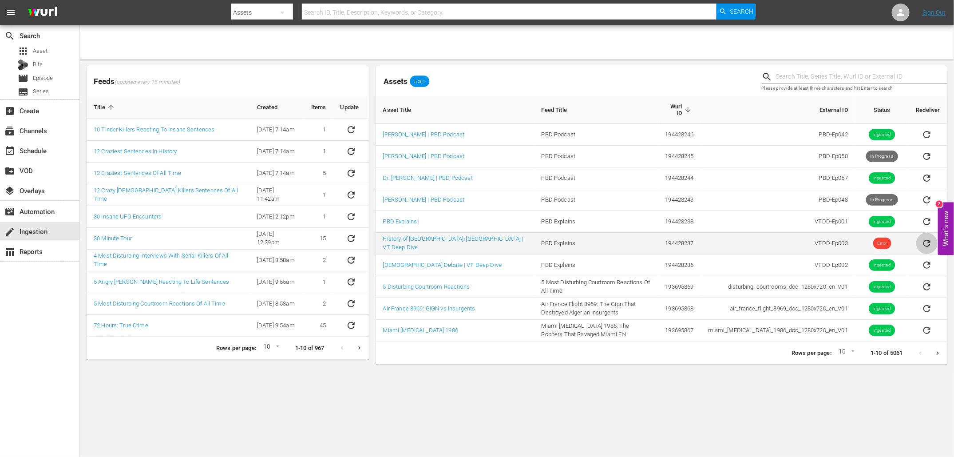
click at [927, 240] on icon "sticky table" at bounding box center [926, 243] width 11 height 11
click at [924, 243] on icon "sticky table" at bounding box center [926, 243] width 11 height 11
click at [431, 238] on link "History of [GEOGRAPHIC_DATA]/[GEOGRAPHIC_DATA] | VT Deep Dive" at bounding box center [453, 242] width 141 height 15
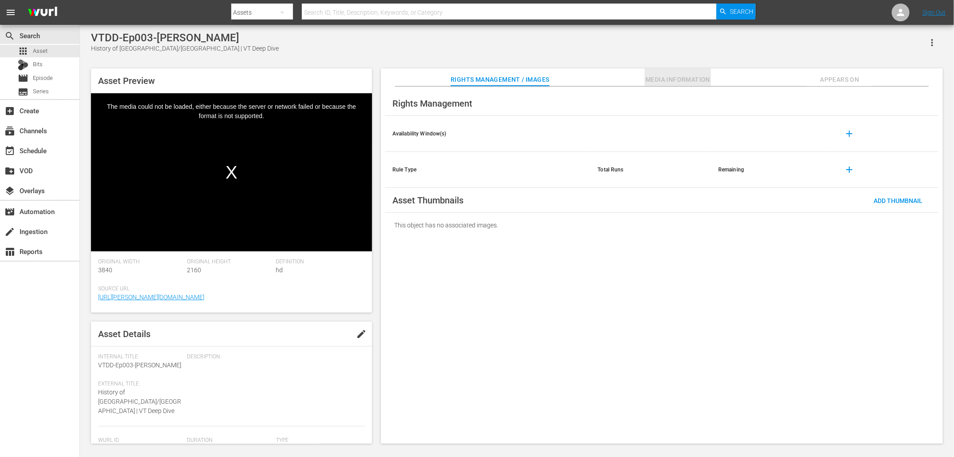
click at [664, 78] on span "Media Information" at bounding box center [677, 79] width 67 height 11
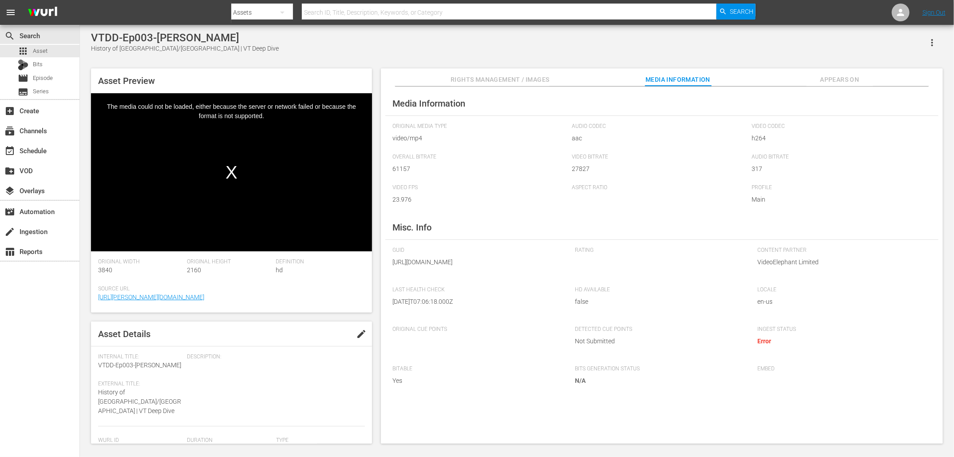
click at [838, 80] on span "Appears On" at bounding box center [839, 79] width 67 height 11
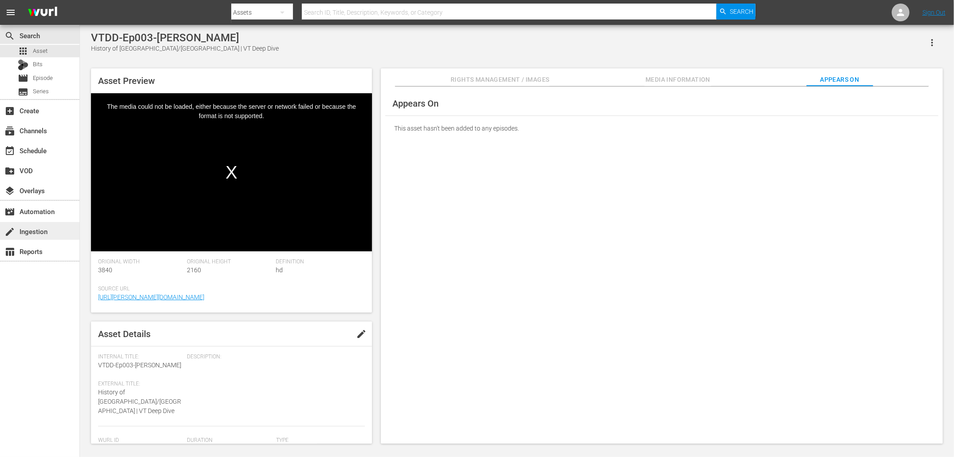
click at [37, 227] on div "create Ingestion" at bounding box center [25, 230] width 50 height 8
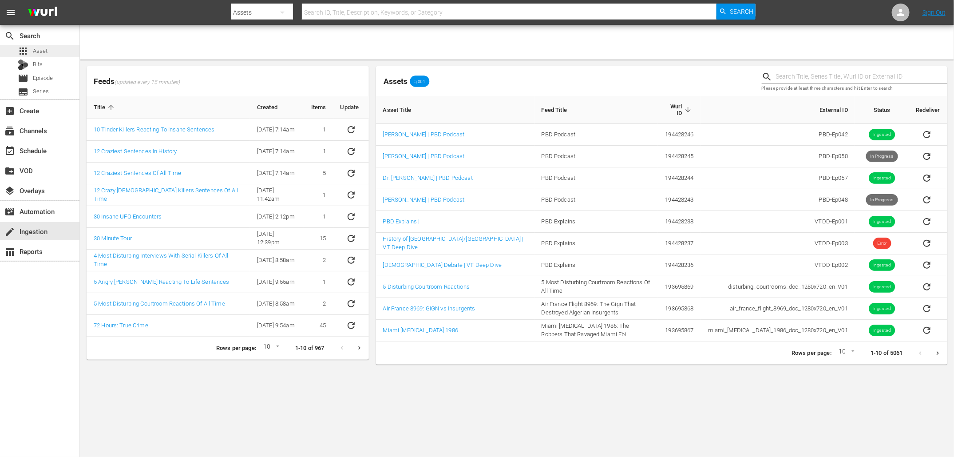
click at [41, 51] on span "Asset" at bounding box center [40, 51] width 15 height 9
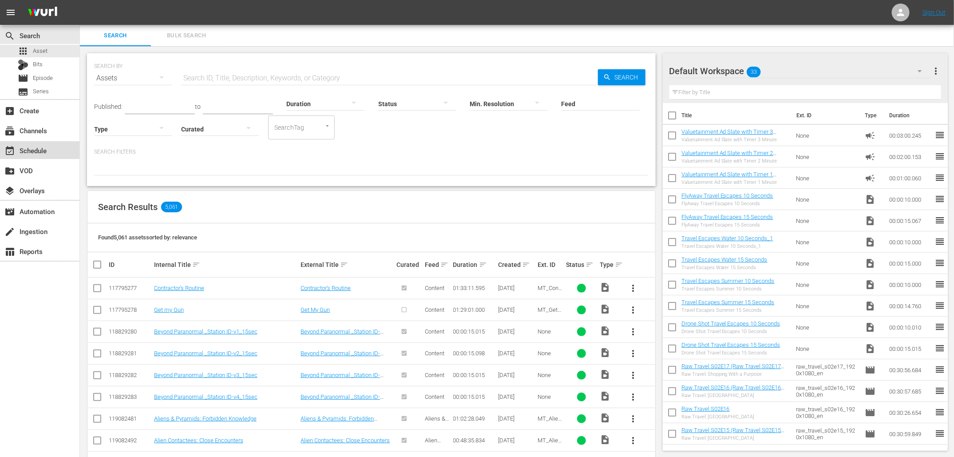
click at [40, 144] on div "event_available Schedule" at bounding box center [39, 150] width 79 height 18
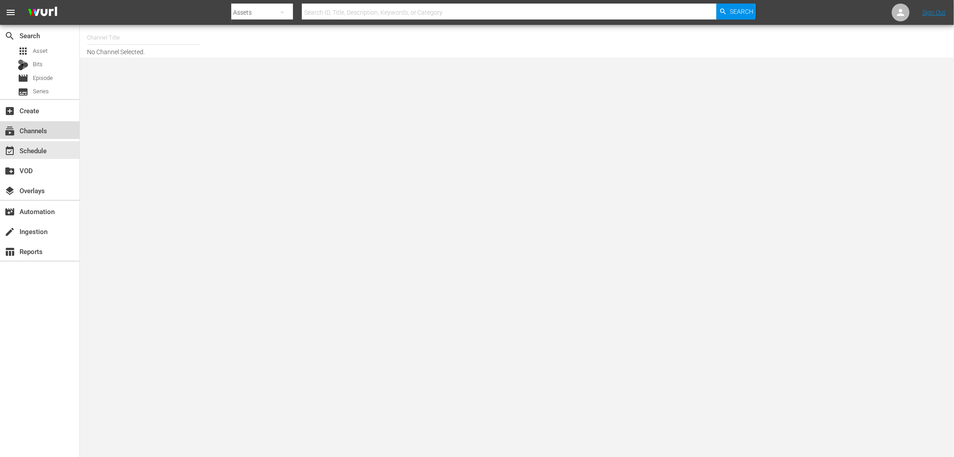
click at [36, 131] on div "subscriptions Channels" at bounding box center [25, 129] width 50 height 8
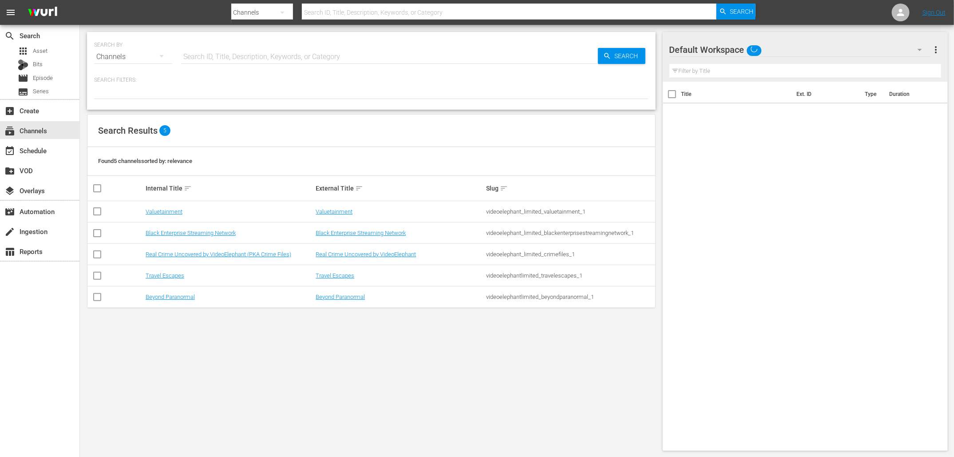
click at [100, 209] on input "checkbox" at bounding box center [97, 213] width 11 height 11
checkbox input "true"
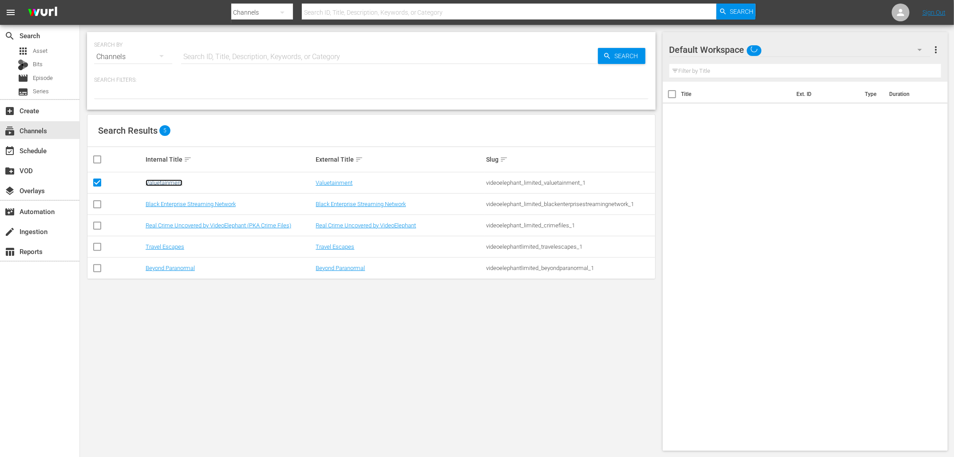
click at [164, 181] on link "Valuetainment" at bounding box center [164, 182] width 37 height 7
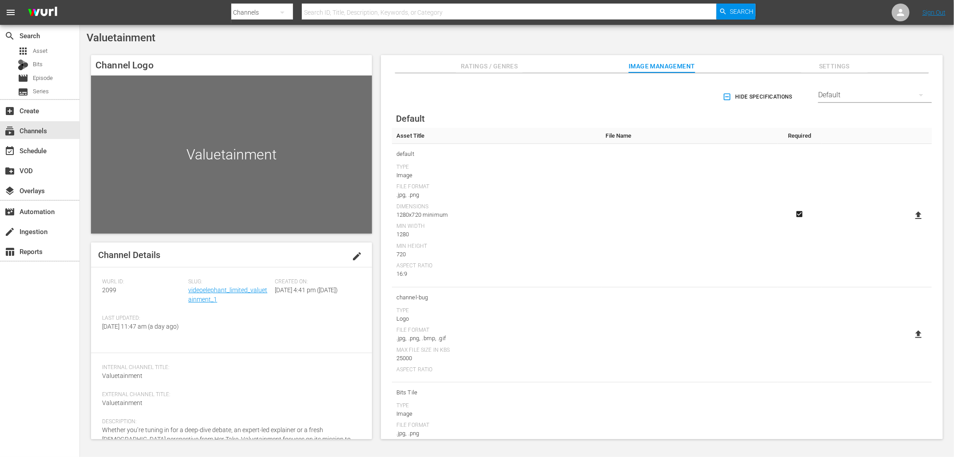
click at [342, 198] on div "Valuetainment" at bounding box center [231, 154] width 281 height 158
click at [835, 61] on span "Settings" at bounding box center [834, 66] width 67 height 11
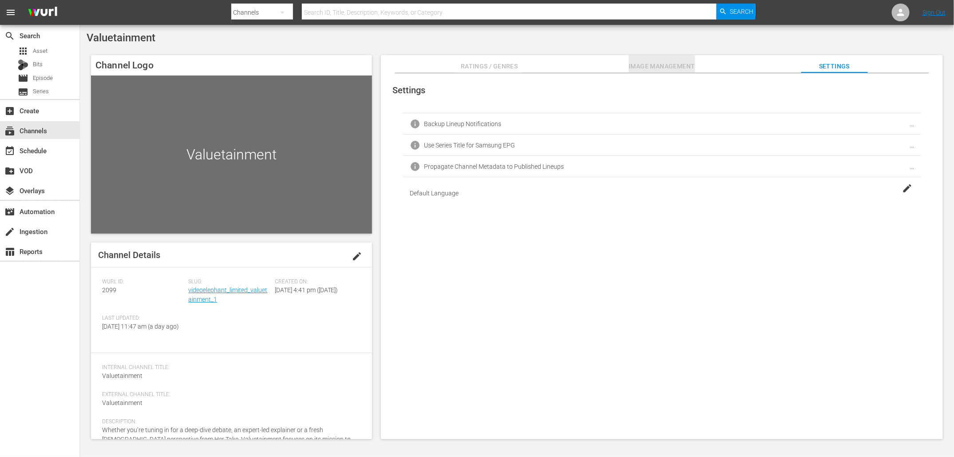
click at [653, 66] on span "Image Management" at bounding box center [661, 66] width 67 height 11
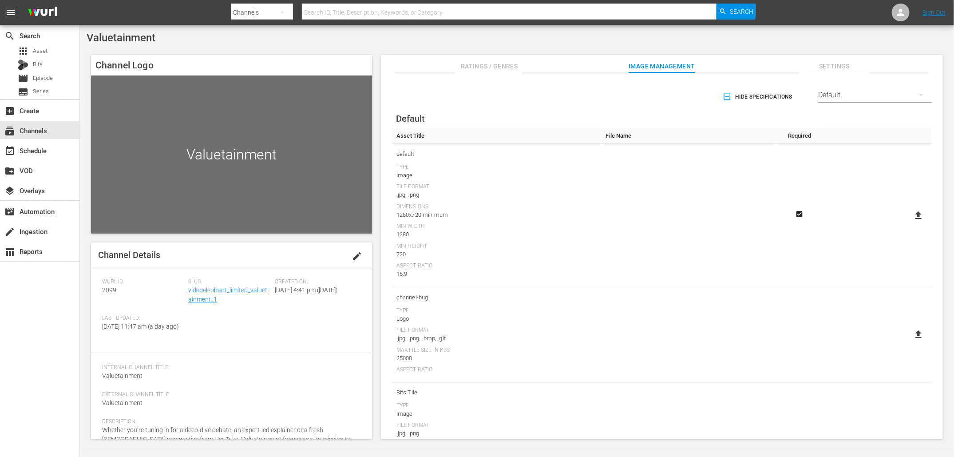
click at [916, 336] on icon at bounding box center [918, 334] width 11 height 11
click at [910, 342] on input "file" at bounding box center [909, 342] width 0 height 0
click at [474, 64] on span "Ratings / Genres" at bounding box center [489, 66] width 67 height 11
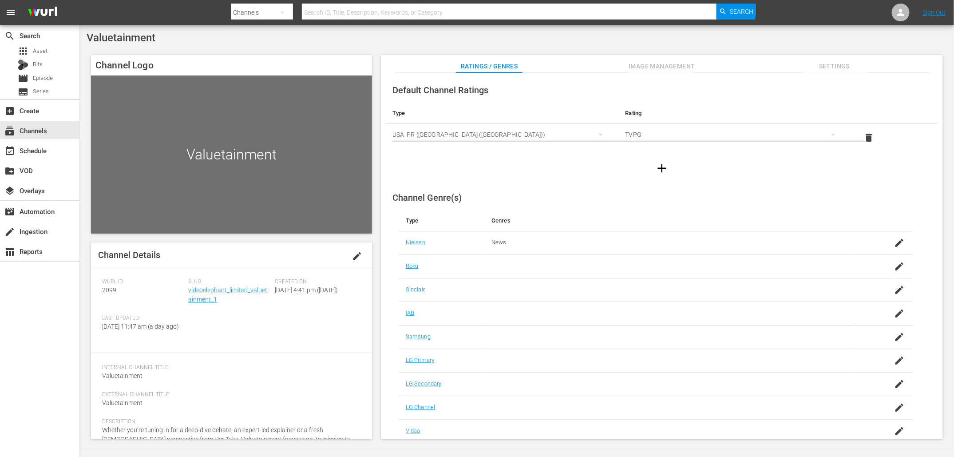
click at [832, 64] on span "Settings" at bounding box center [834, 66] width 67 height 11
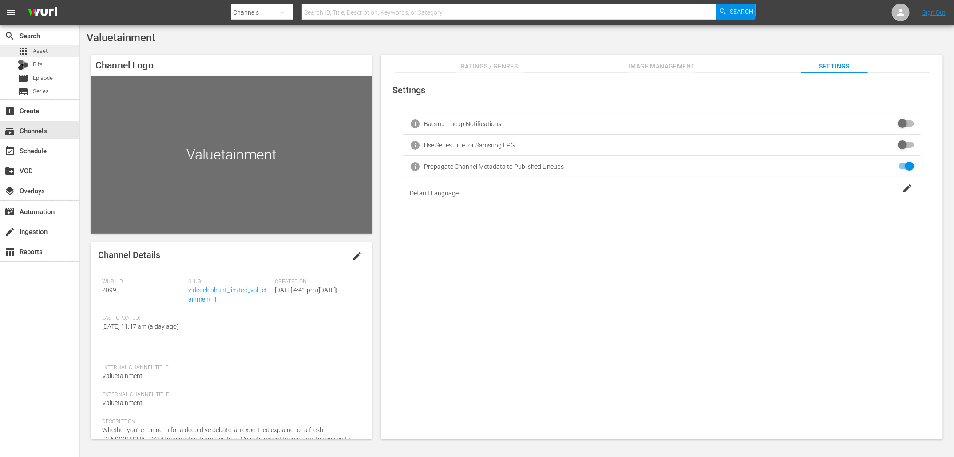
click at [36, 54] on span "Asset" at bounding box center [40, 51] width 15 height 9
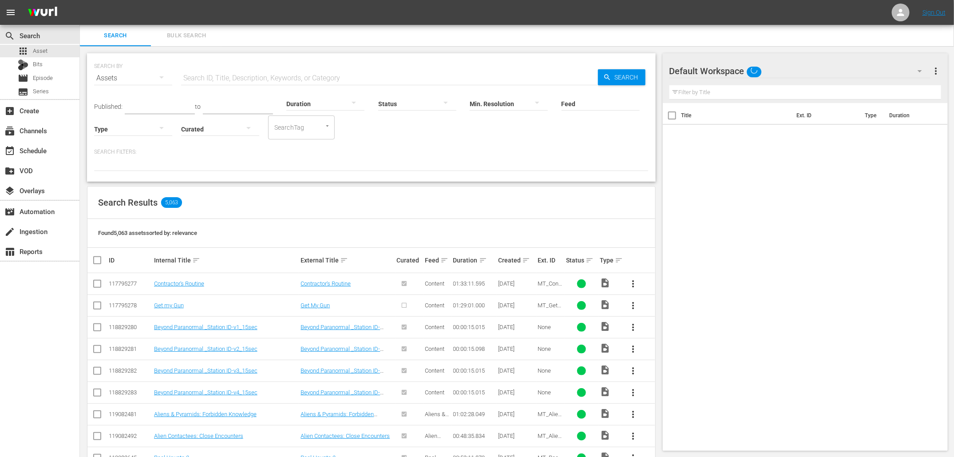
click at [44, 240] on div "create Ingestion" at bounding box center [39, 231] width 79 height 20
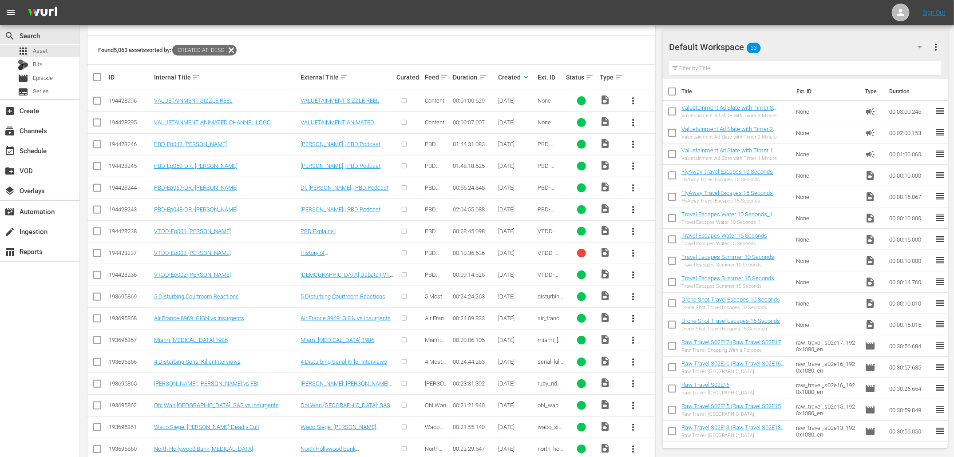
scroll to position [192, 0]
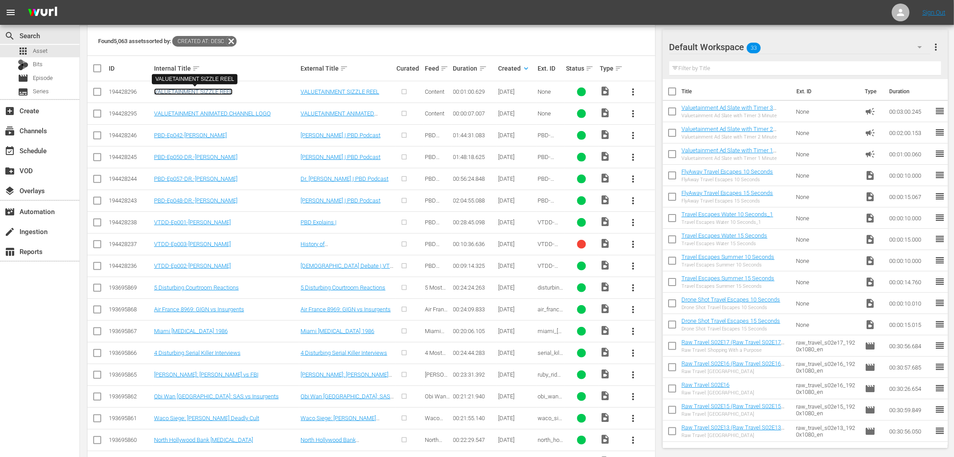
click at [211, 91] on link "VALUETAINMENT SIZZLE REEL" at bounding box center [193, 91] width 79 height 7
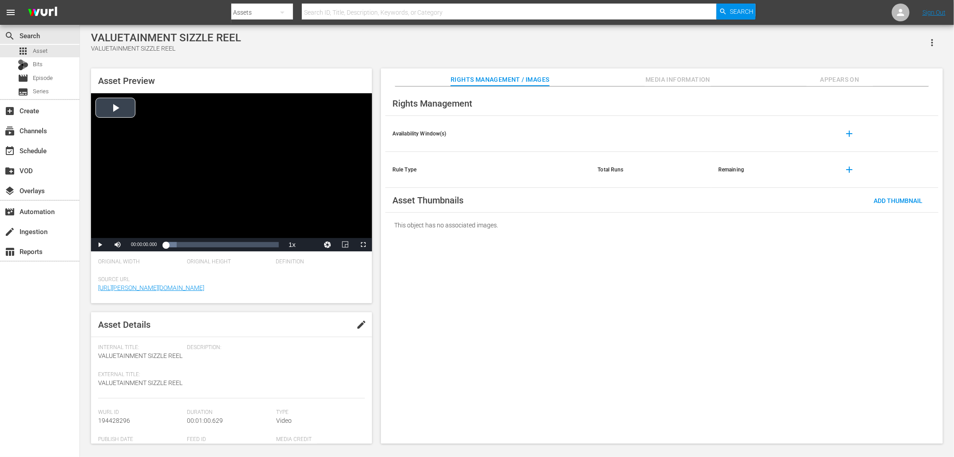
click at [114, 109] on div "Video Player" at bounding box center [231, 165] width 281 height 145
click at [363, 245] on span "Video Player" at bounding box center [363, 245] width 0 height 0
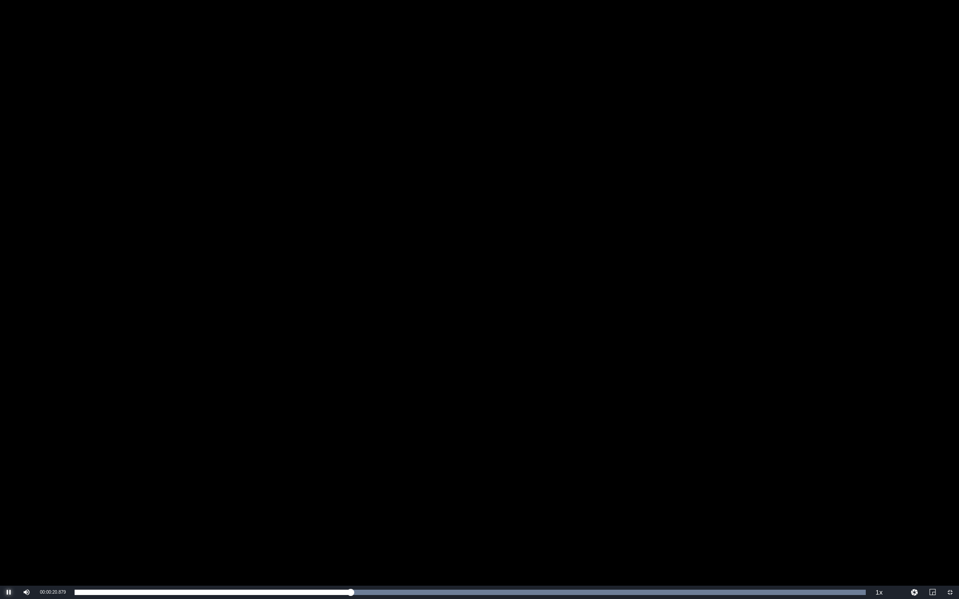
click at [9, 456] on span "Video Player" at bounding box center [9, 593] width 0 height 0
